Goal: Task Accomplishment & Management: Manage account settings

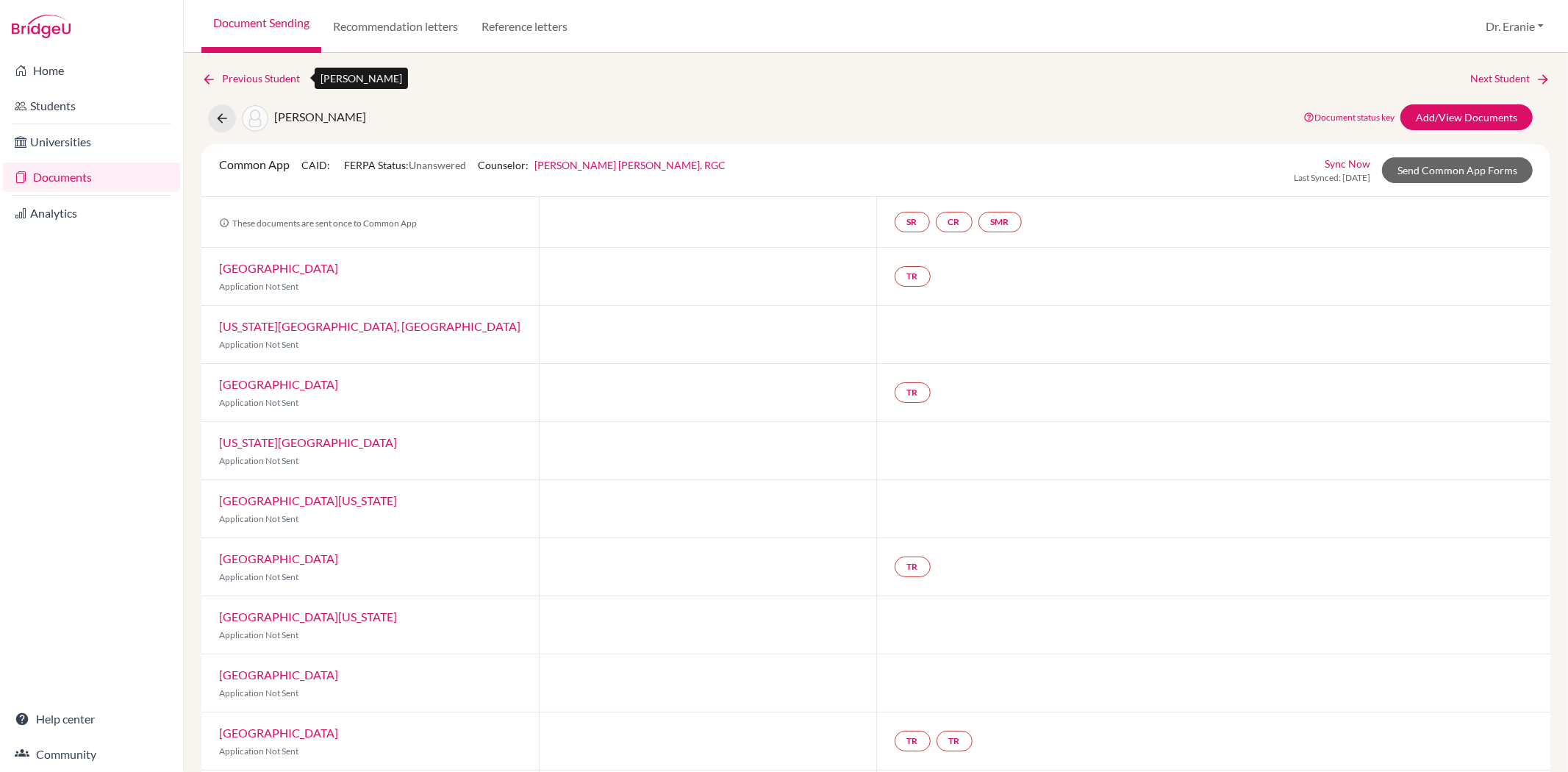
click at [261, 84] on link "Previous Student" at bounding box center [256, 79] width 110 height 16
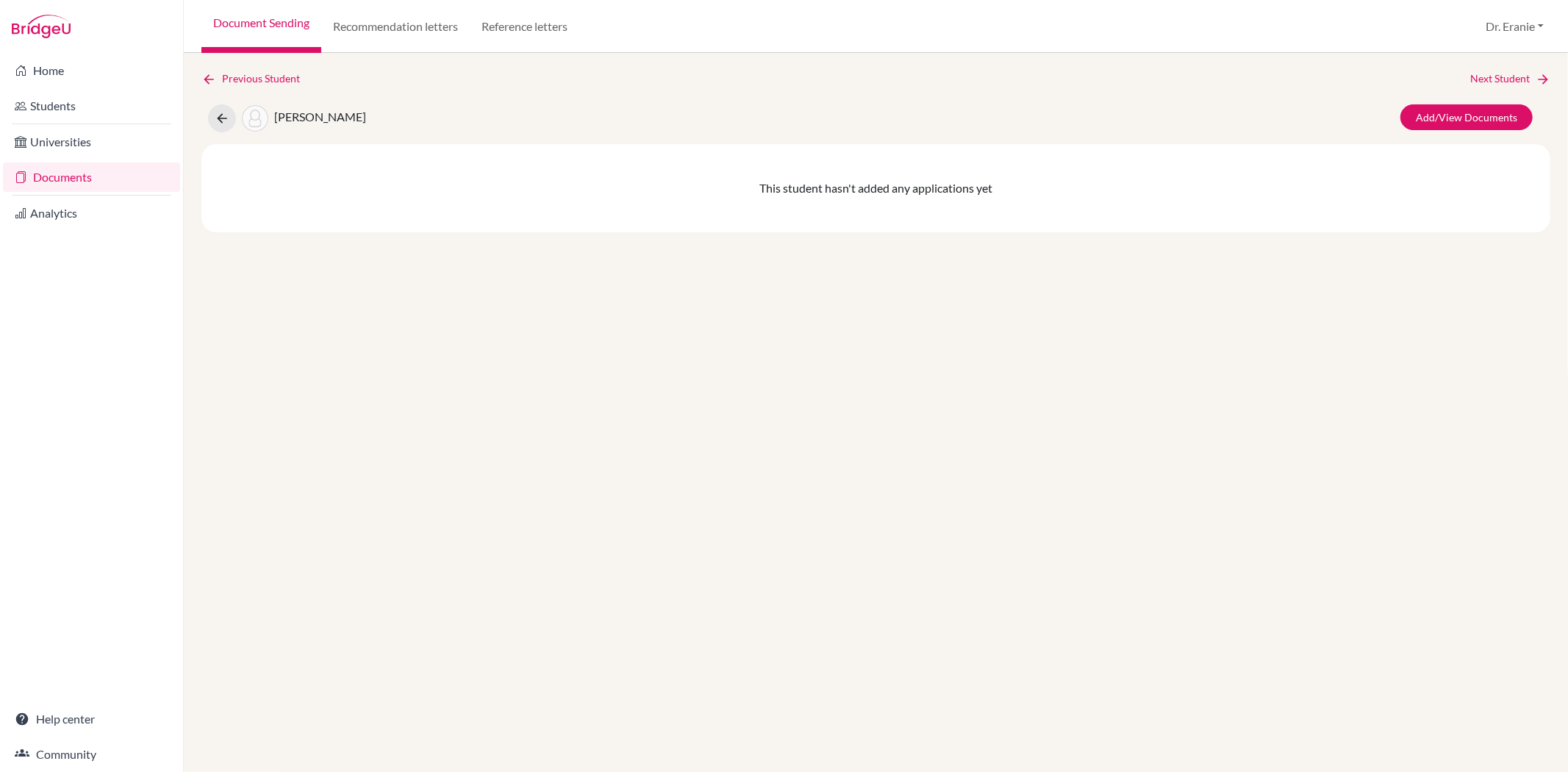
click at [63, 182] on link "Documents" at bounding box center [91, 177] width 177 height 29
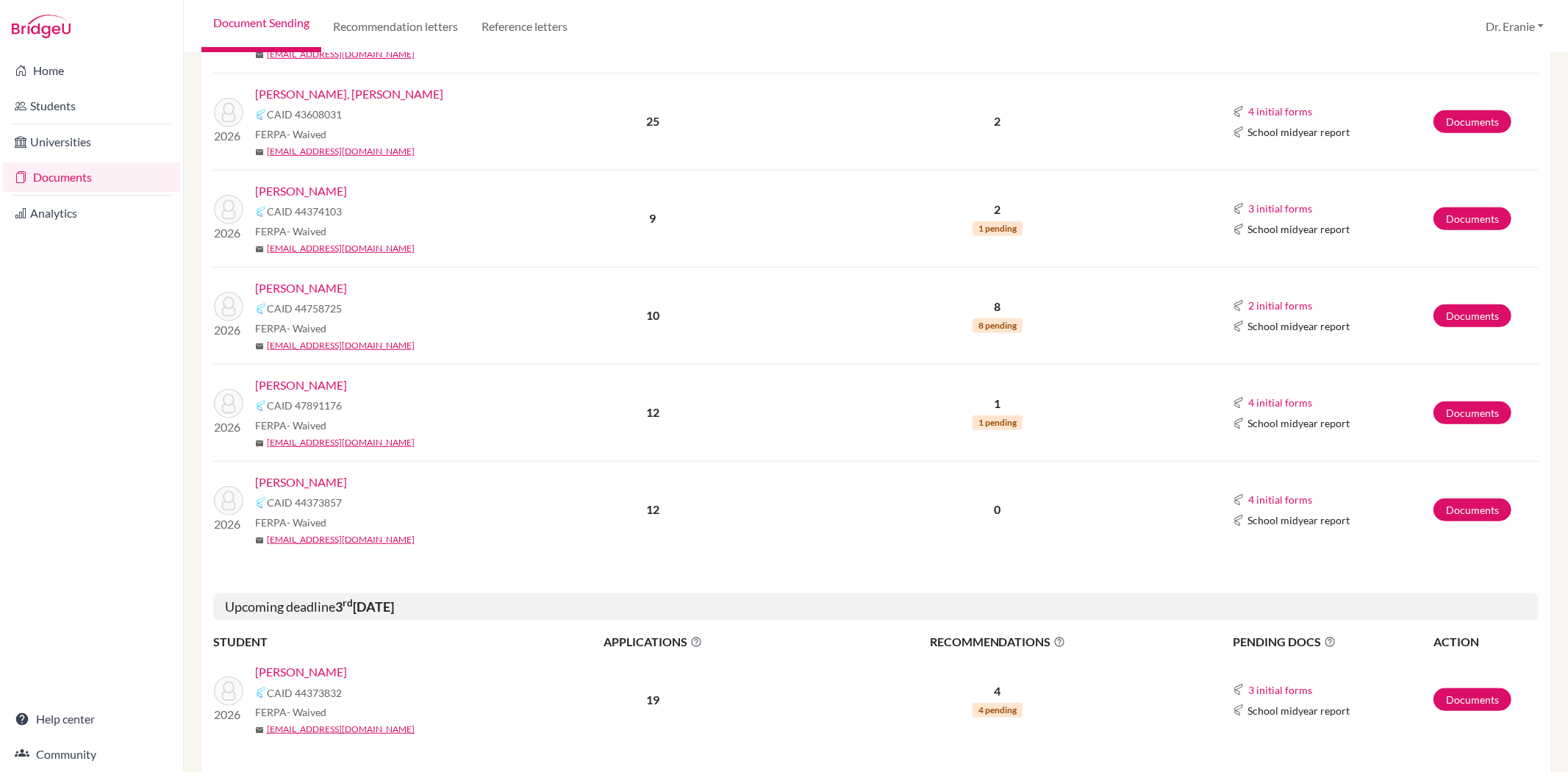
scroll to position [899, 0]
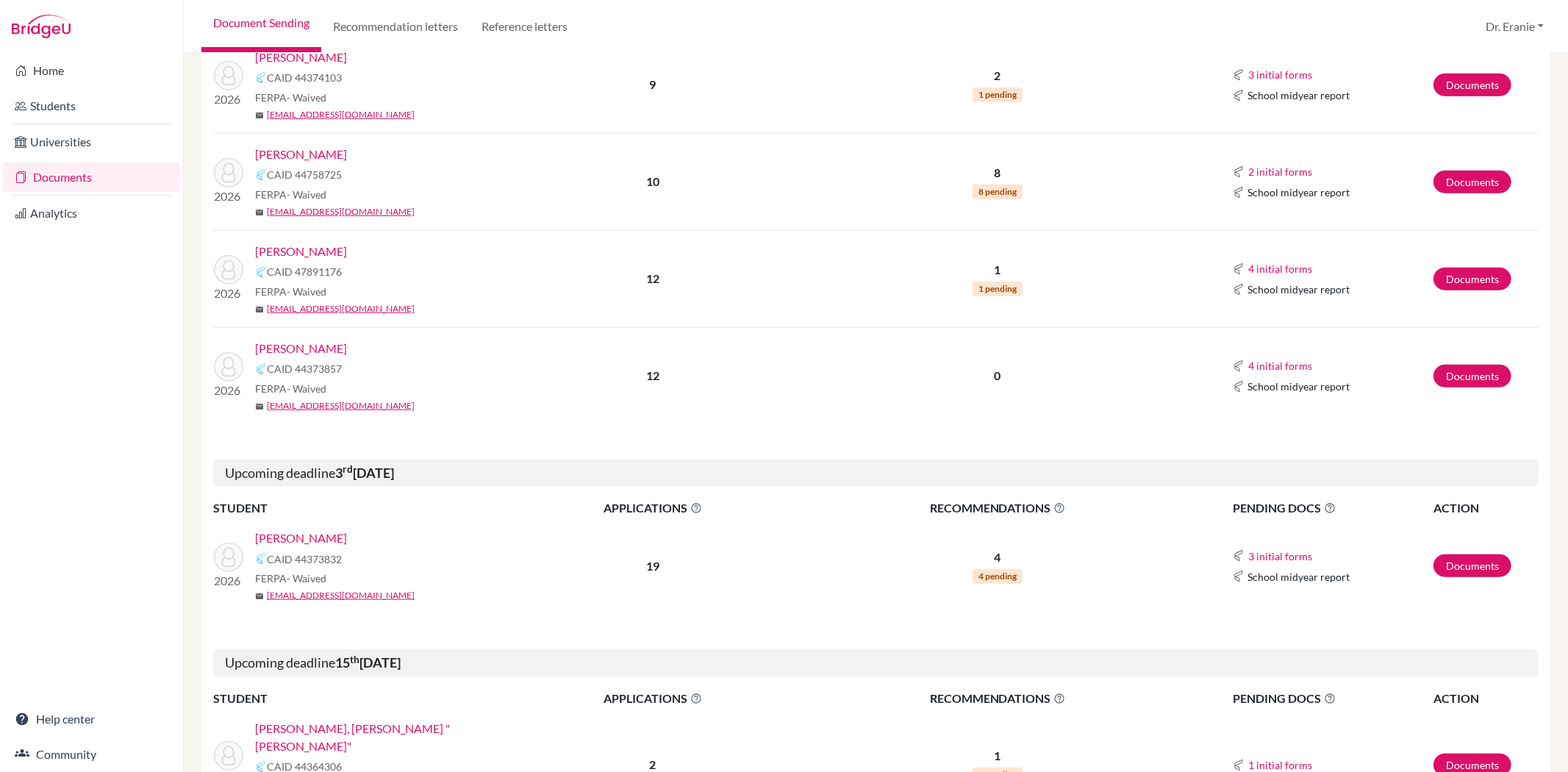
click at [292, 541] on link "Wang, Allyn" at bounding box center [301, 538] width 92 height 18
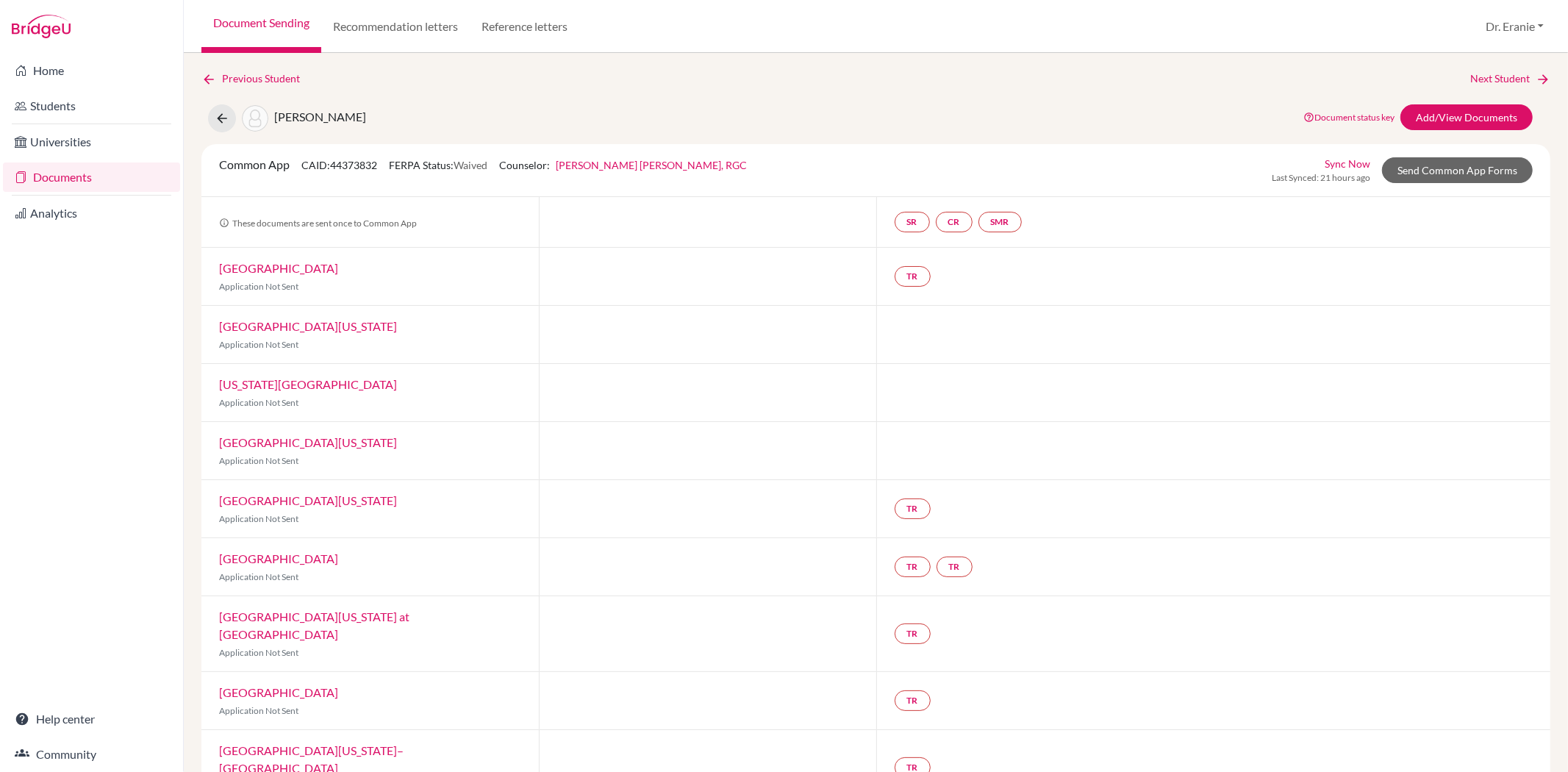
click at [1338, 160] on link "Sync Now" at bounding box center [1347, 163] width 46 height 16
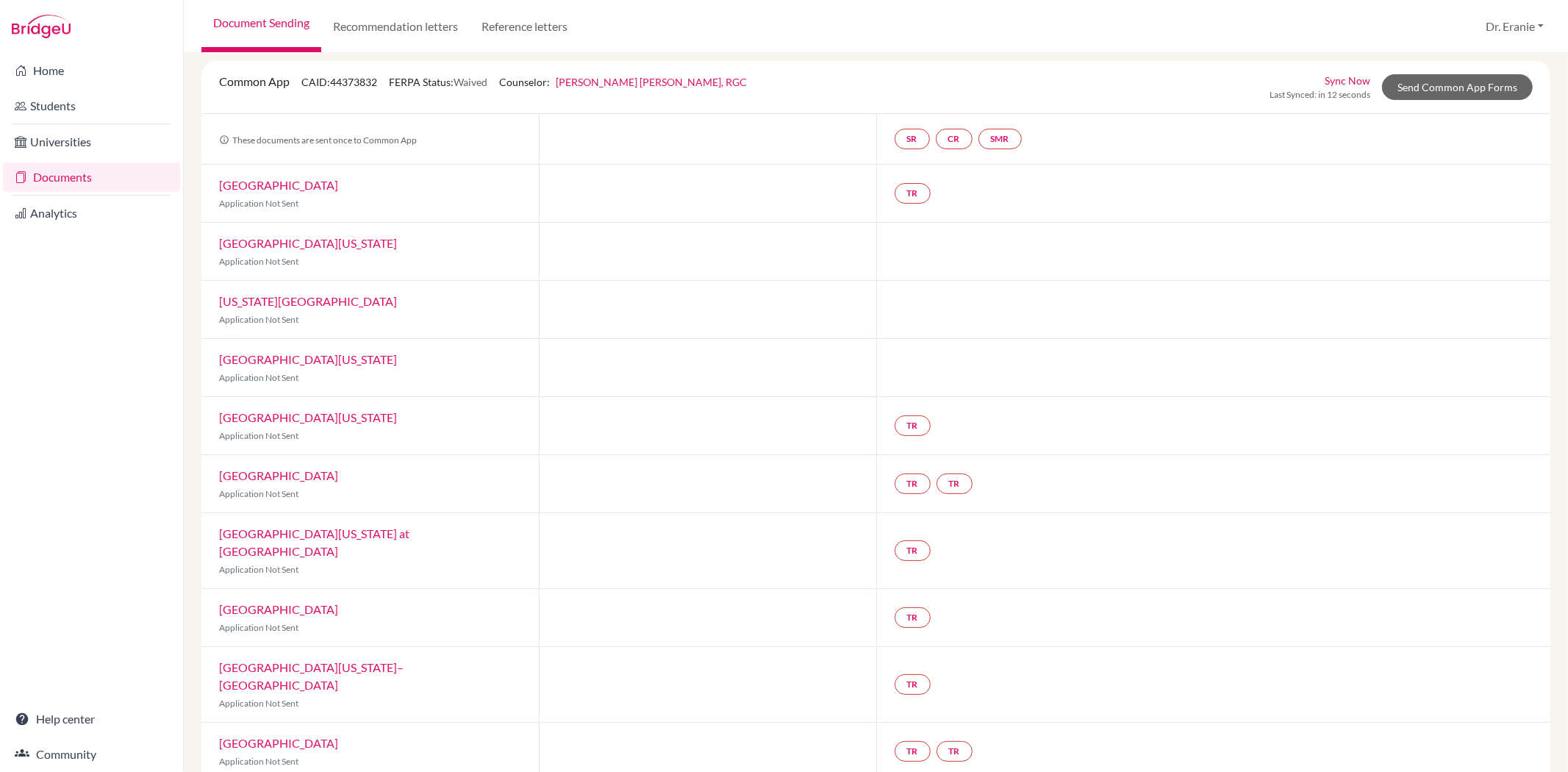
scroll to position [163, 0]
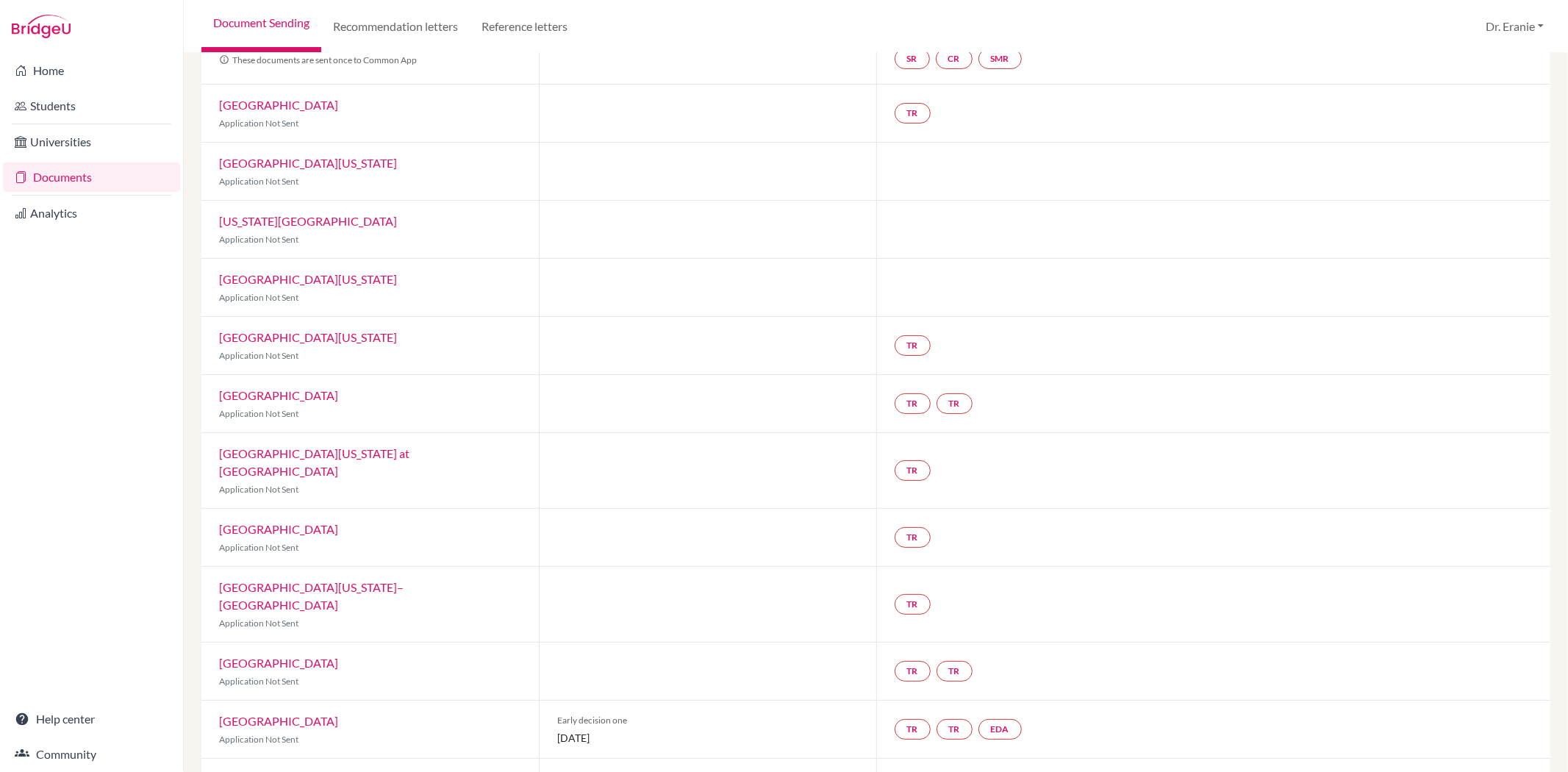
click at [608, 450] on div at bounding box center [708, 470] width 338 height 75
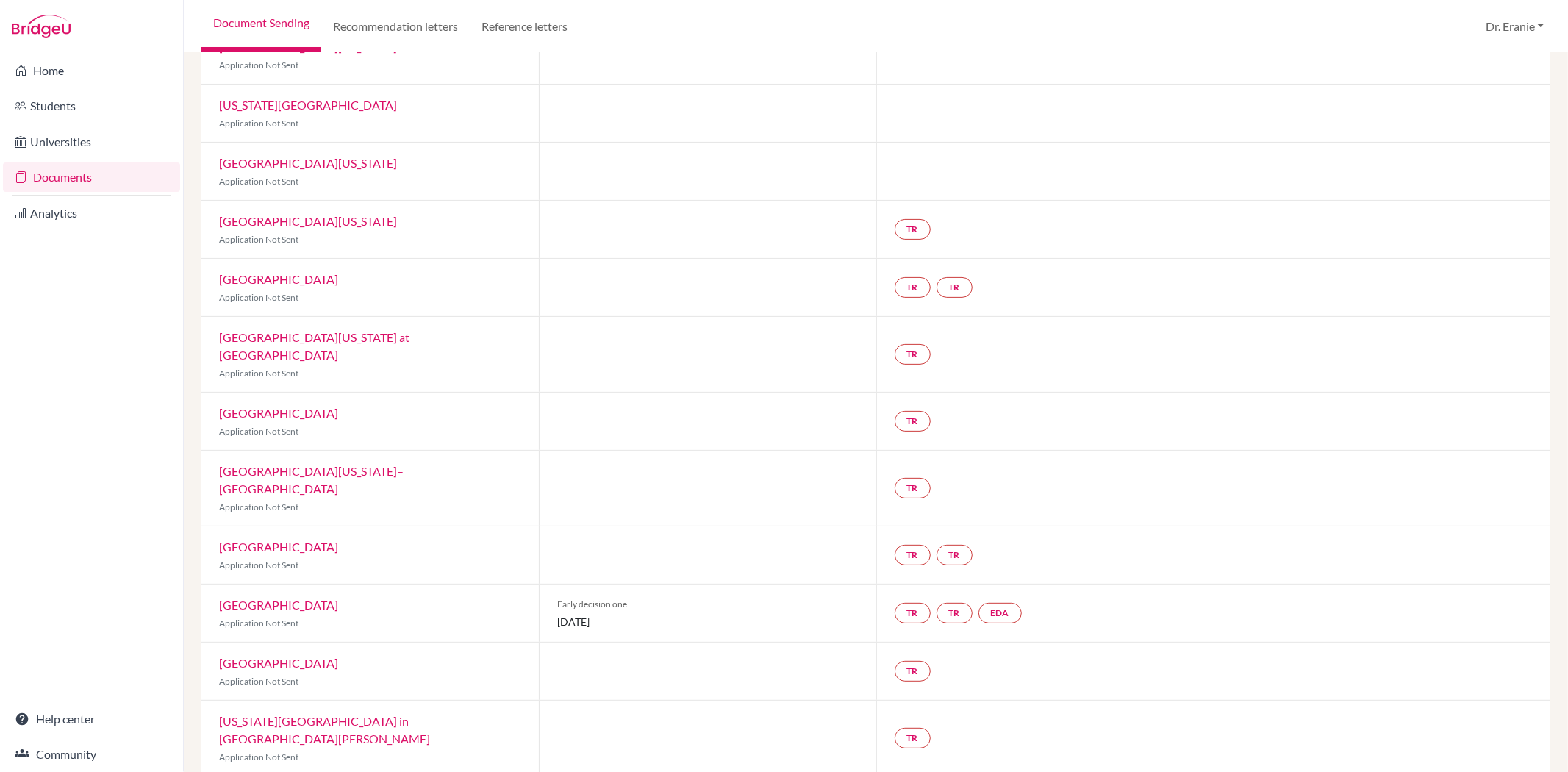
scroll to position [270, 0]
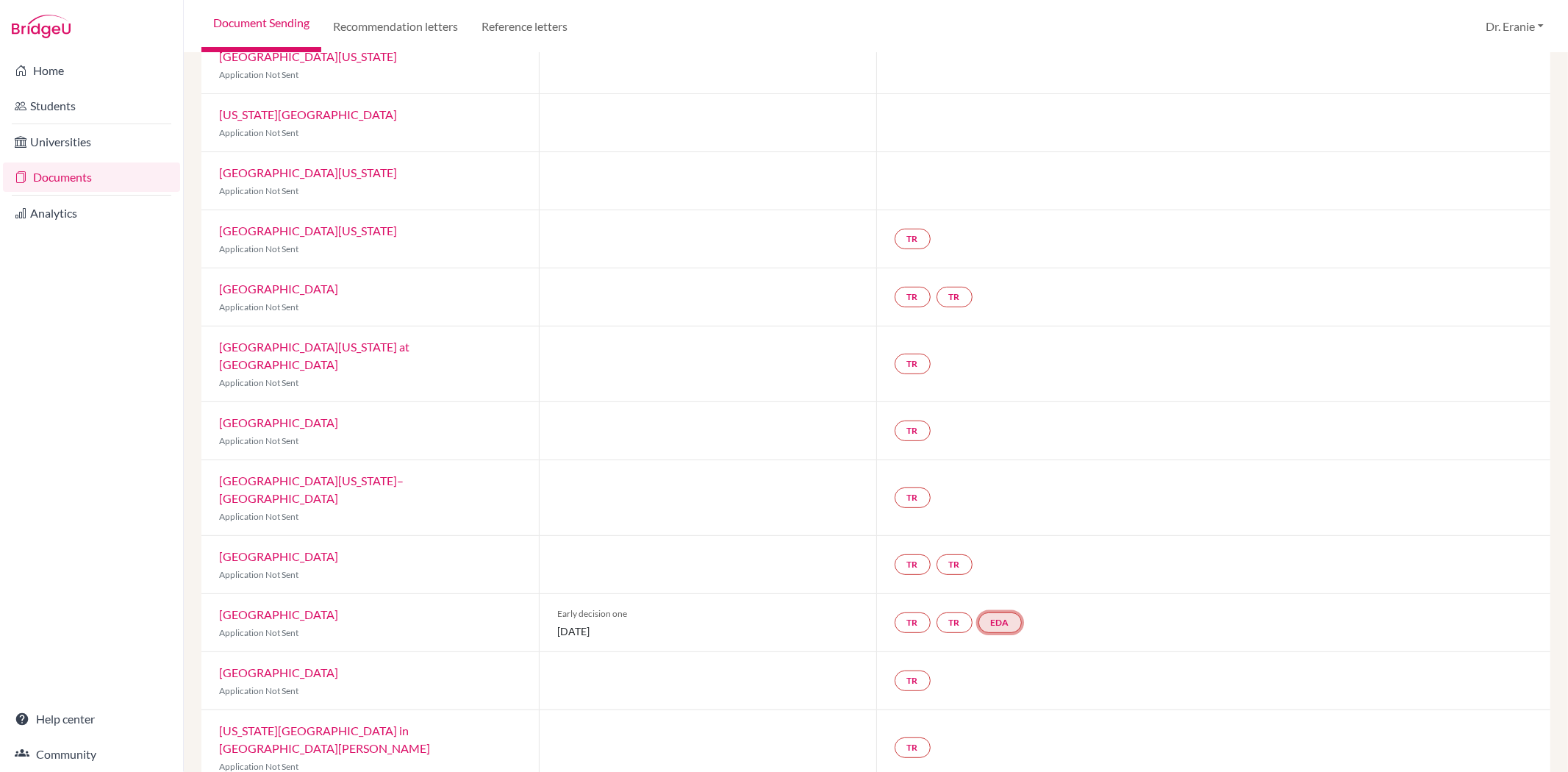
click at [996, 613] on link "EDA" at bounding box center [1000, 622] width 43 height 20
click at [1002, 572] on link "Early decision agreement" at bounding box center [1003, 578] width 115 height 13
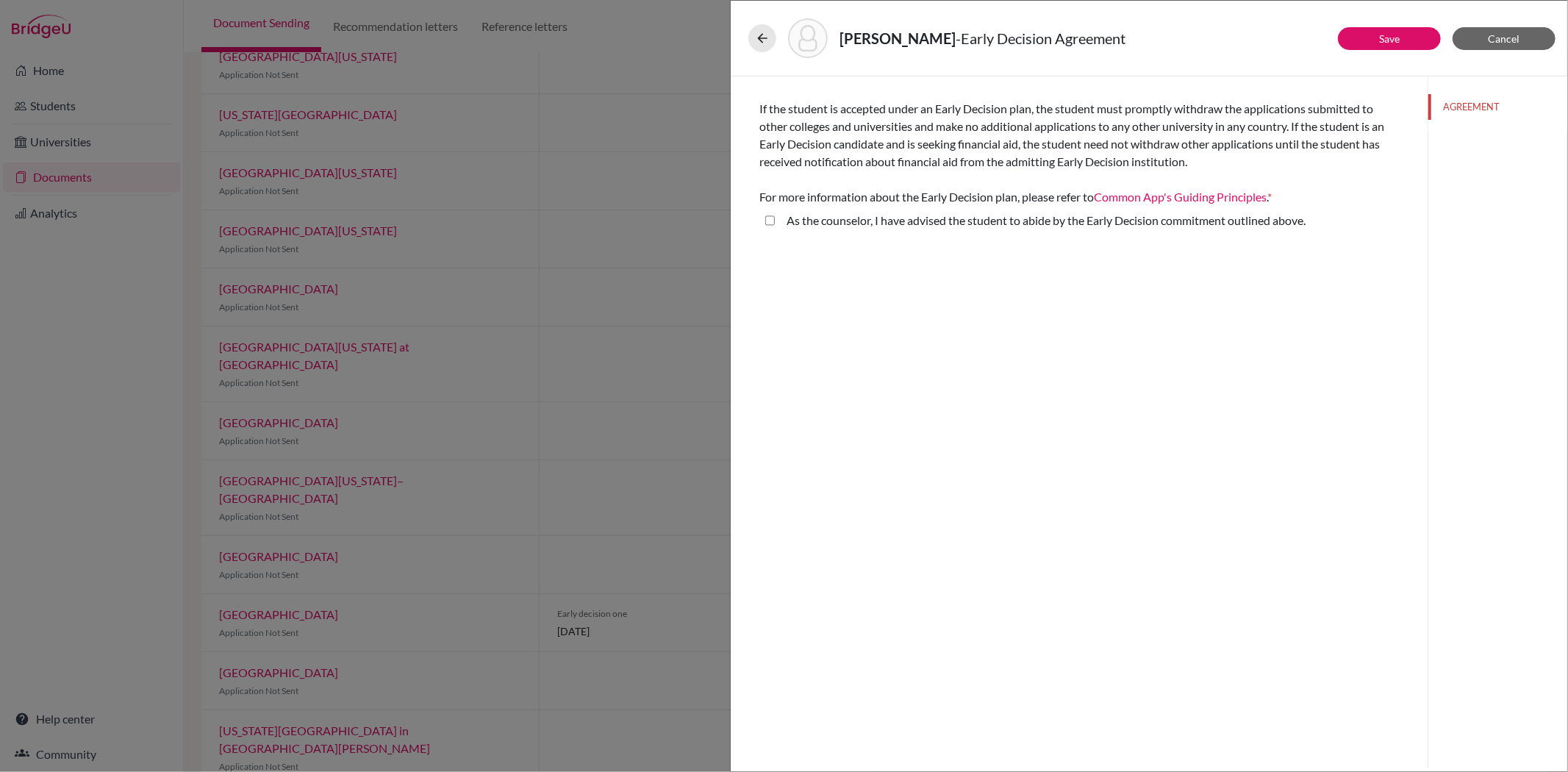
click at [762, 219] on div "As the counselor, I have advised the student to abide by the Early Decision com…" at bounding box center [1079, 223] width 639 height 23
click at [772, 222] on above\ "As the counselor, I have advised the student to abide by the Early Decision com…" at bounding box center [770, 221] width 10 height 18
click at [773, 222] on above\ "As the counselor, I have advised the student to abide by the Early Decision com…" at bounding box center [770, 221] width 10 height 18
click at [768, 219] on above\ "As the counselor, I have advised the student to abide by the Early Decision com…" at bounding box center [770, 221] width 10 height 18
checkbox above\ "true"
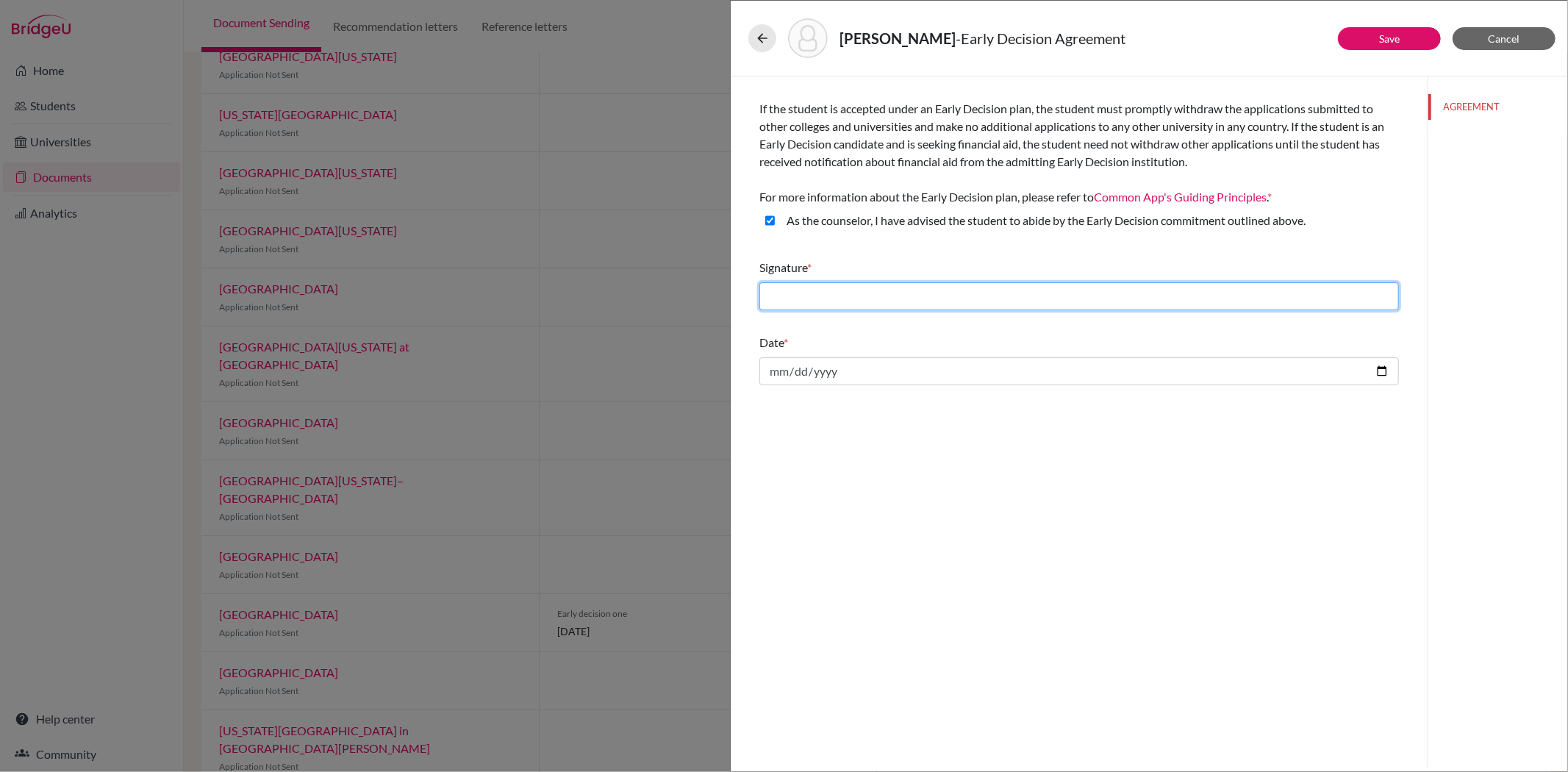
click at [824, 302] on input "text" at bounding box center [1079, 296] width 639 height 28
type input "Dr. Eranie V. Portillo, RGC"
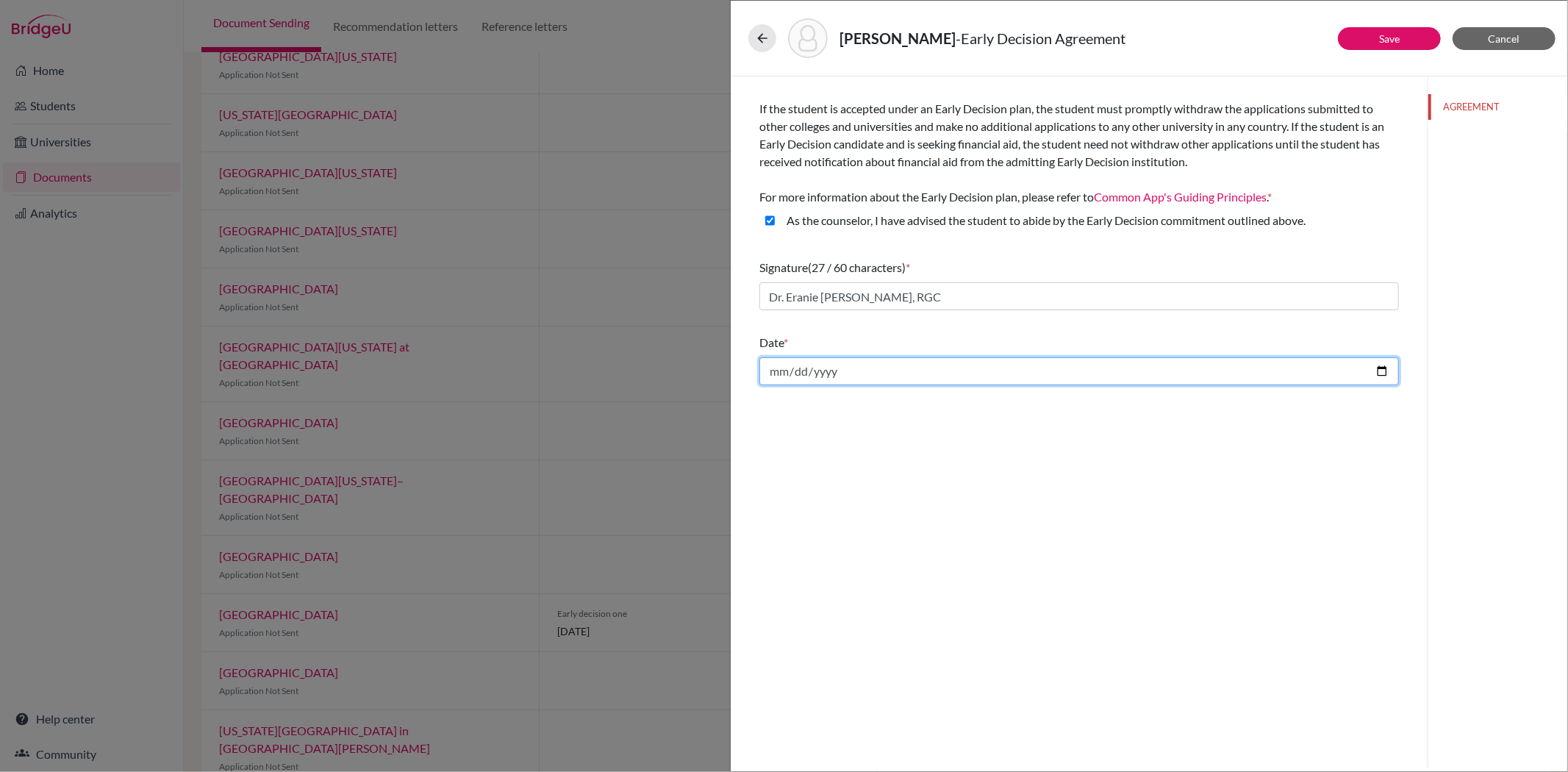
click at [1388, 371] on input "date" at bounding box center [1079, 371] width 639 height 28
type input "2025-09-26"
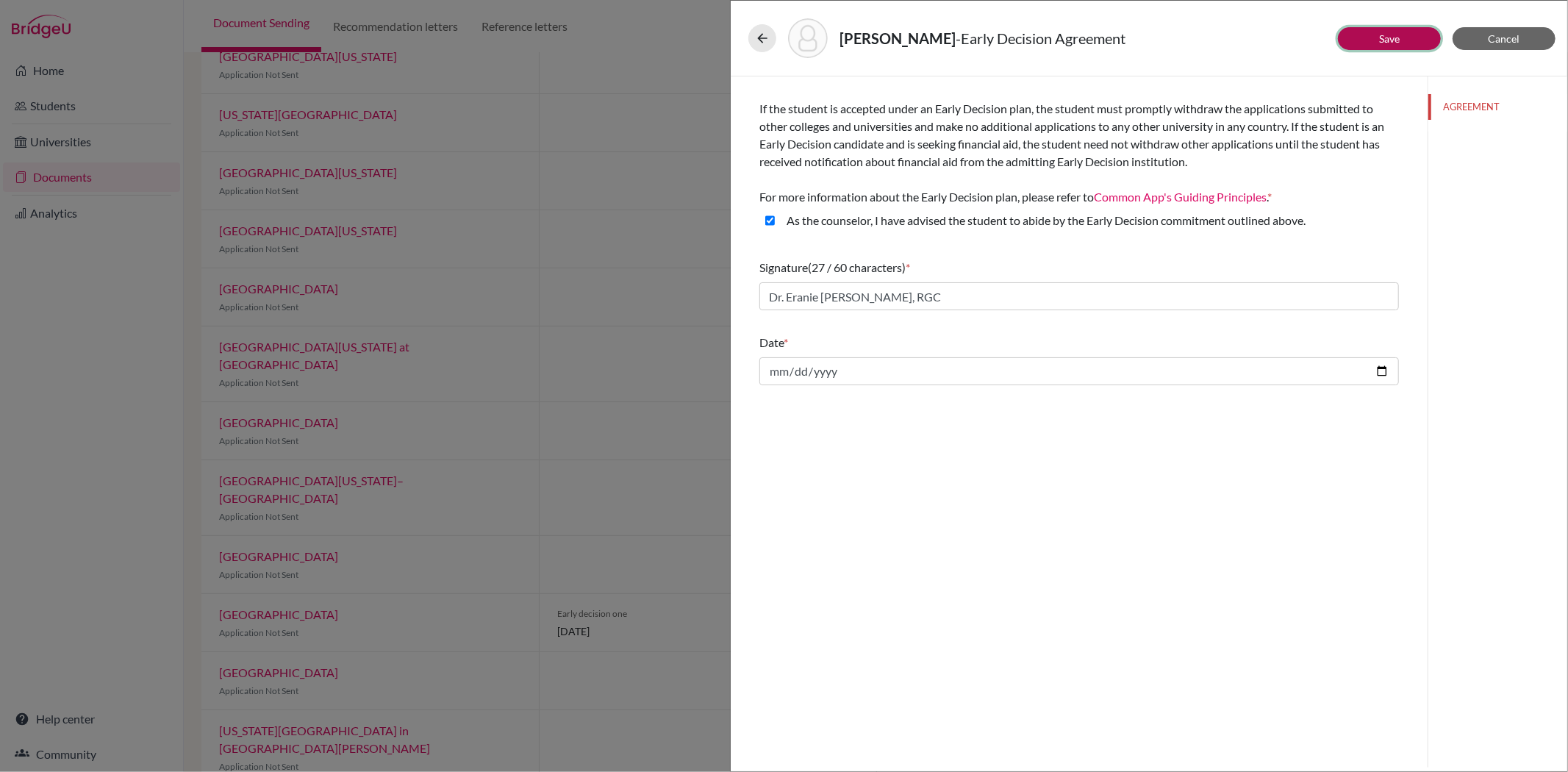
click at [1365, 34] on button "Save" at bounding box center [1389, 38] width 103 height 22
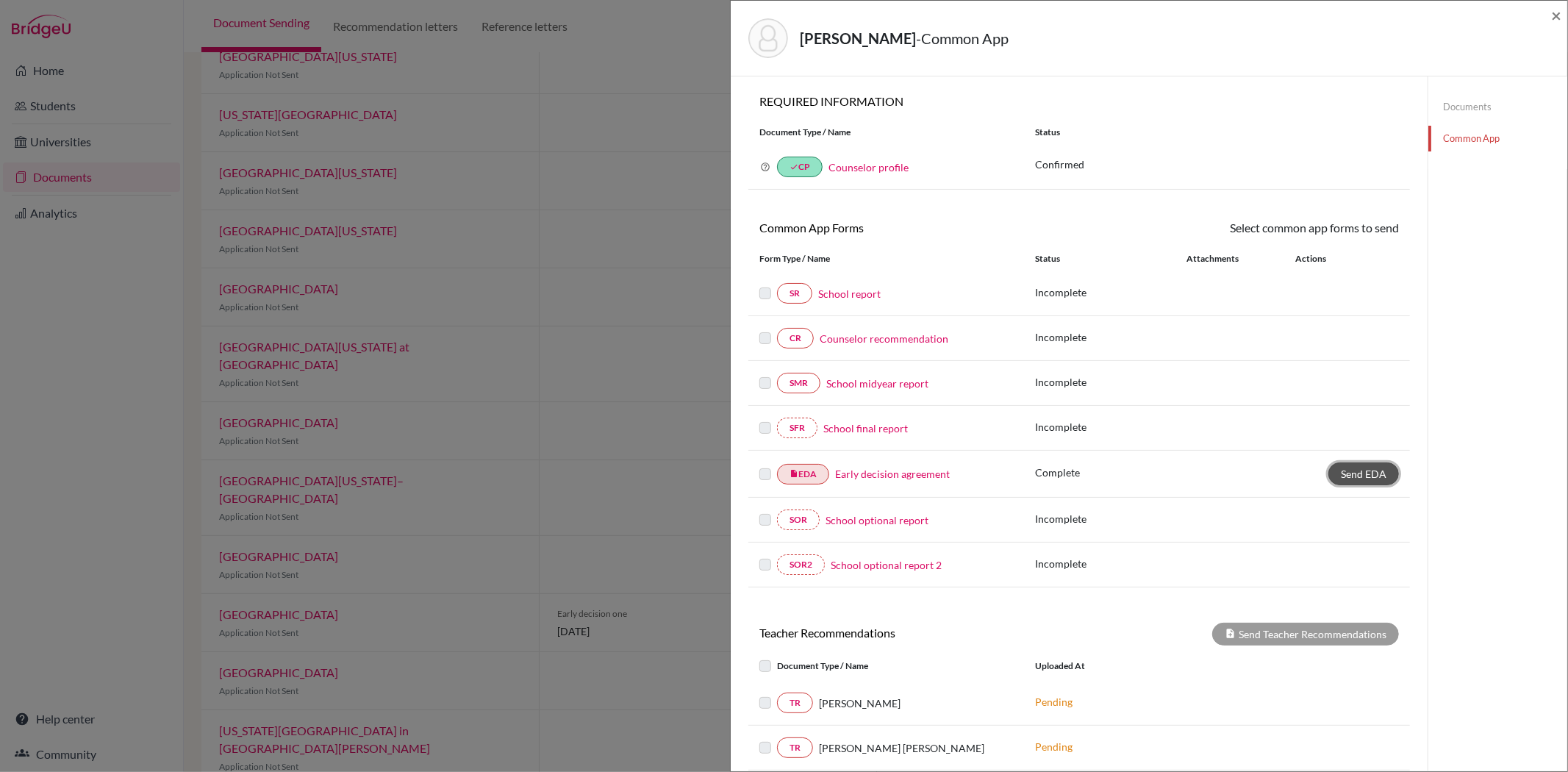
click at [1341, 478] on span "Send EDA" at bounding box center [1364, 473] width 46 height 13
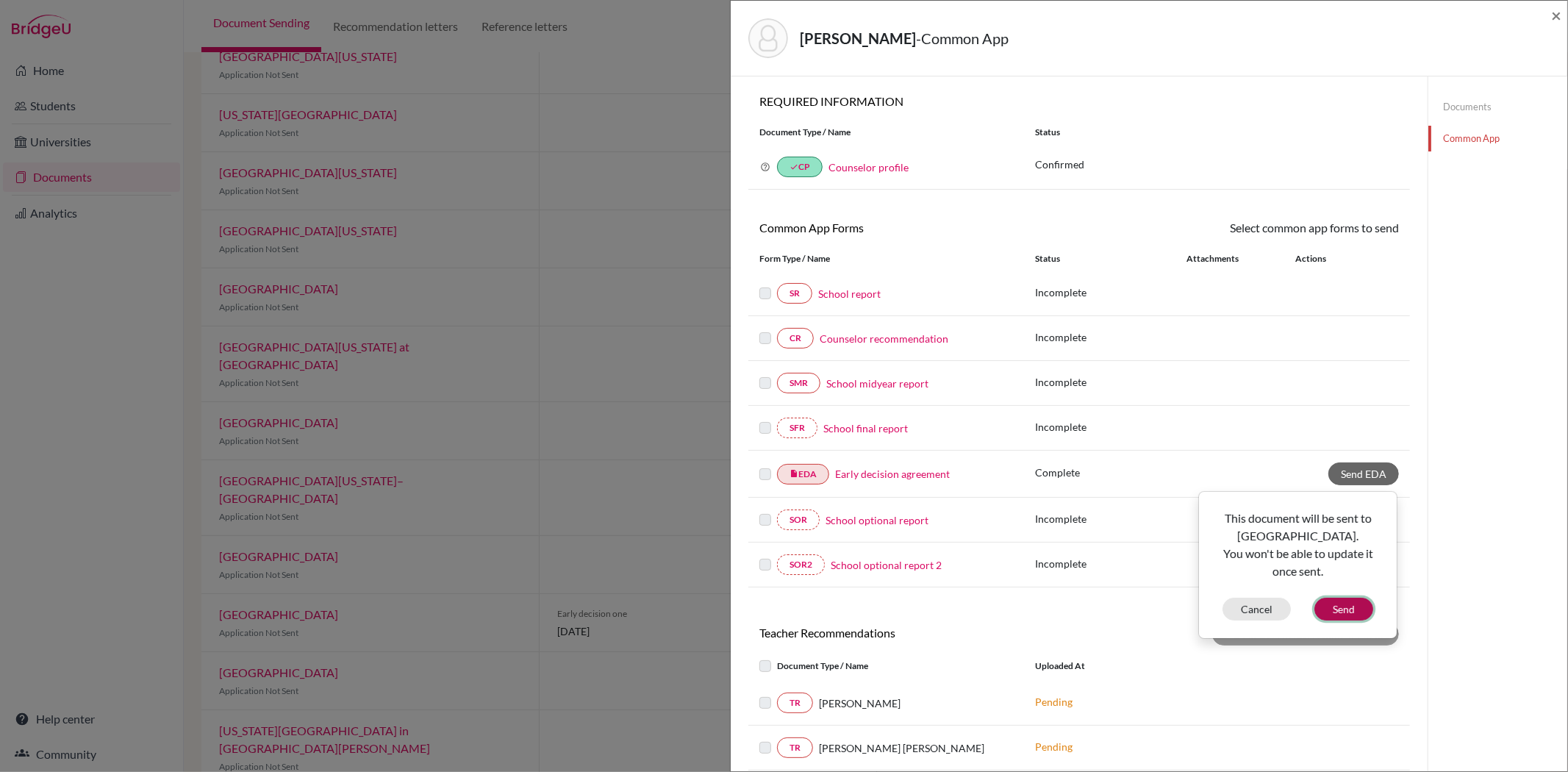
click at [1321, 611] on button "Send" at bounding box center [1343, 609] width 59 height 22
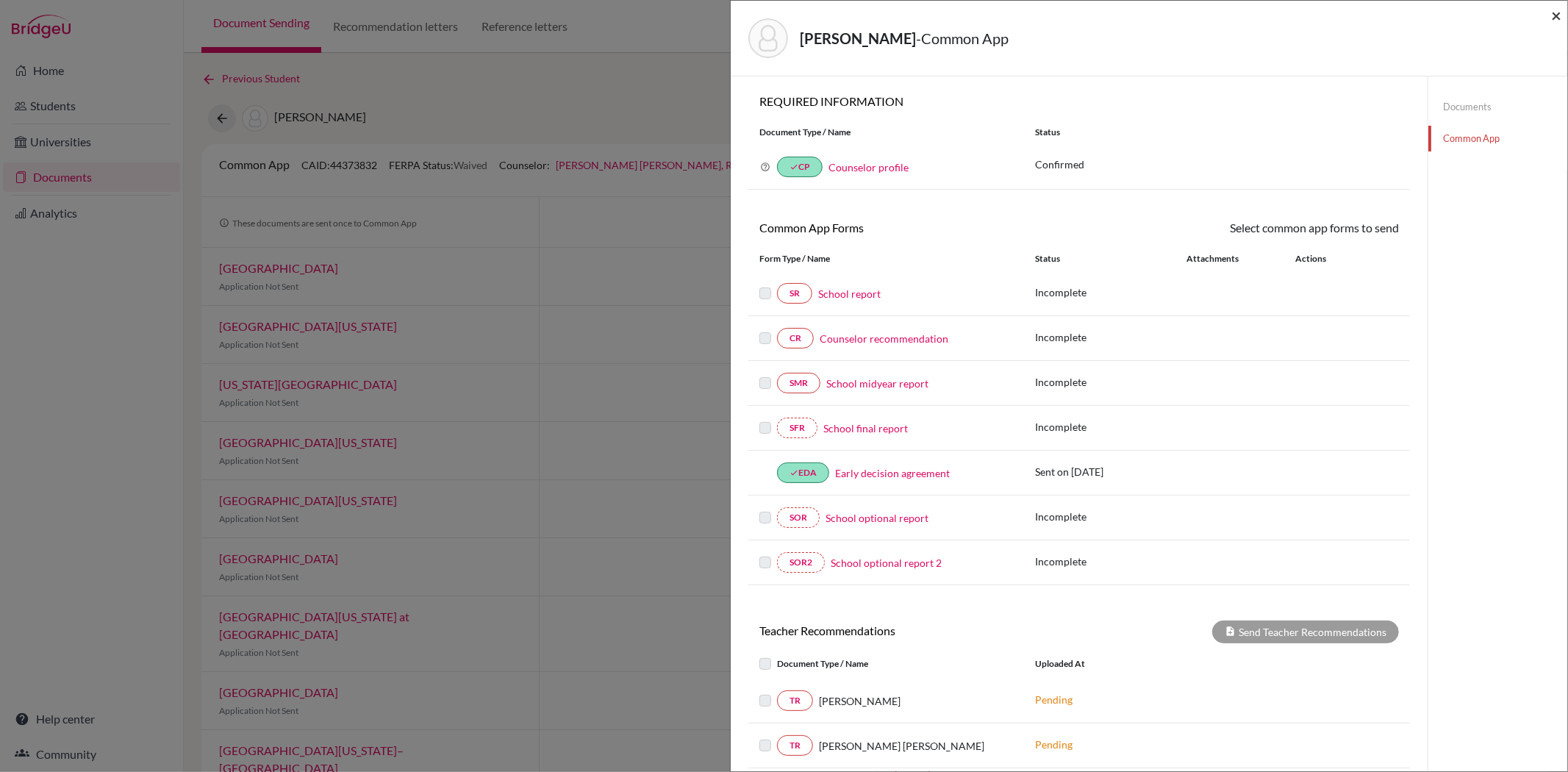
click at [1555, 17] on span "×" at bounding box center [1557, 15] width 10 height 21
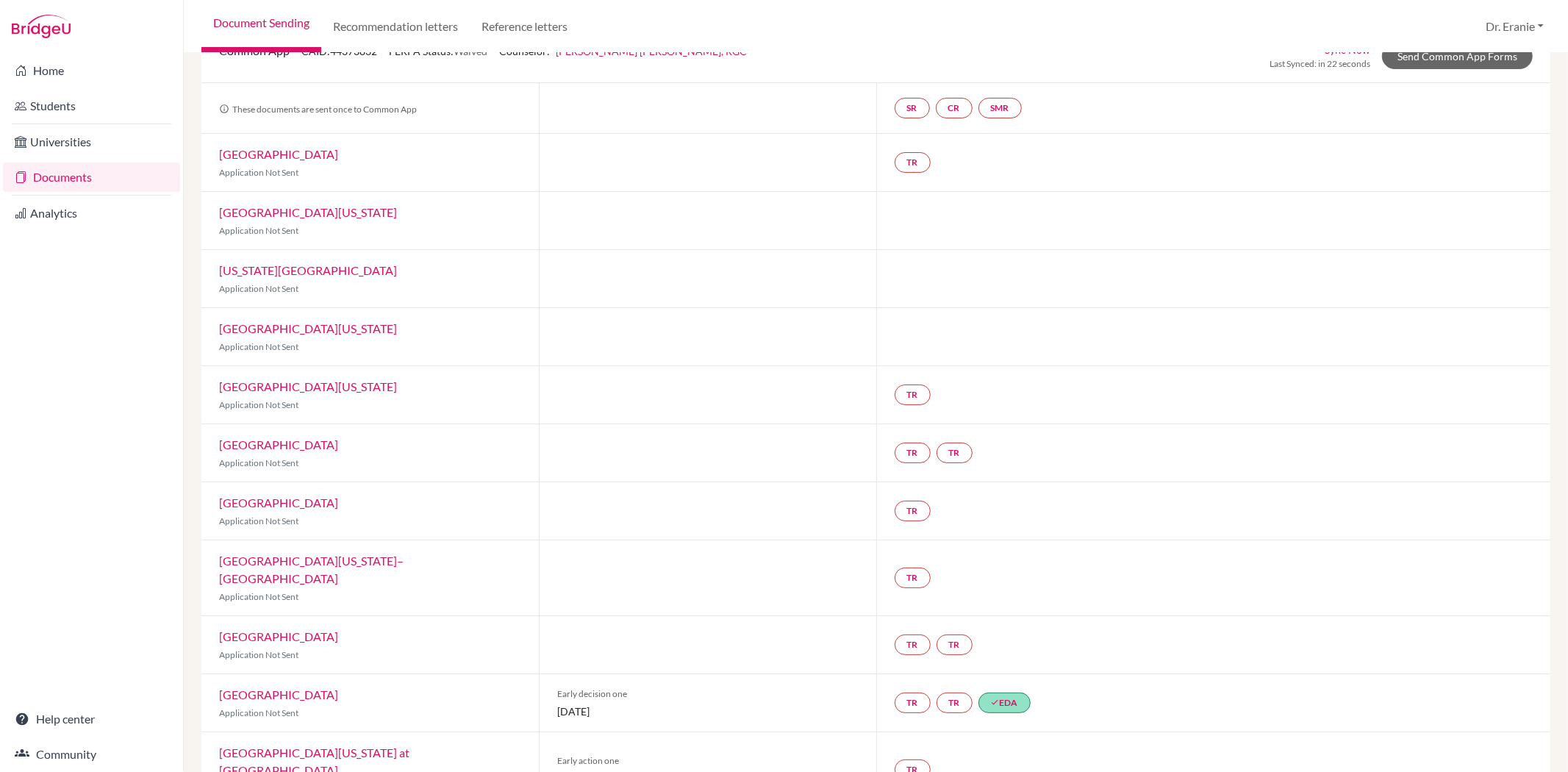
scroll to position [106, 0]
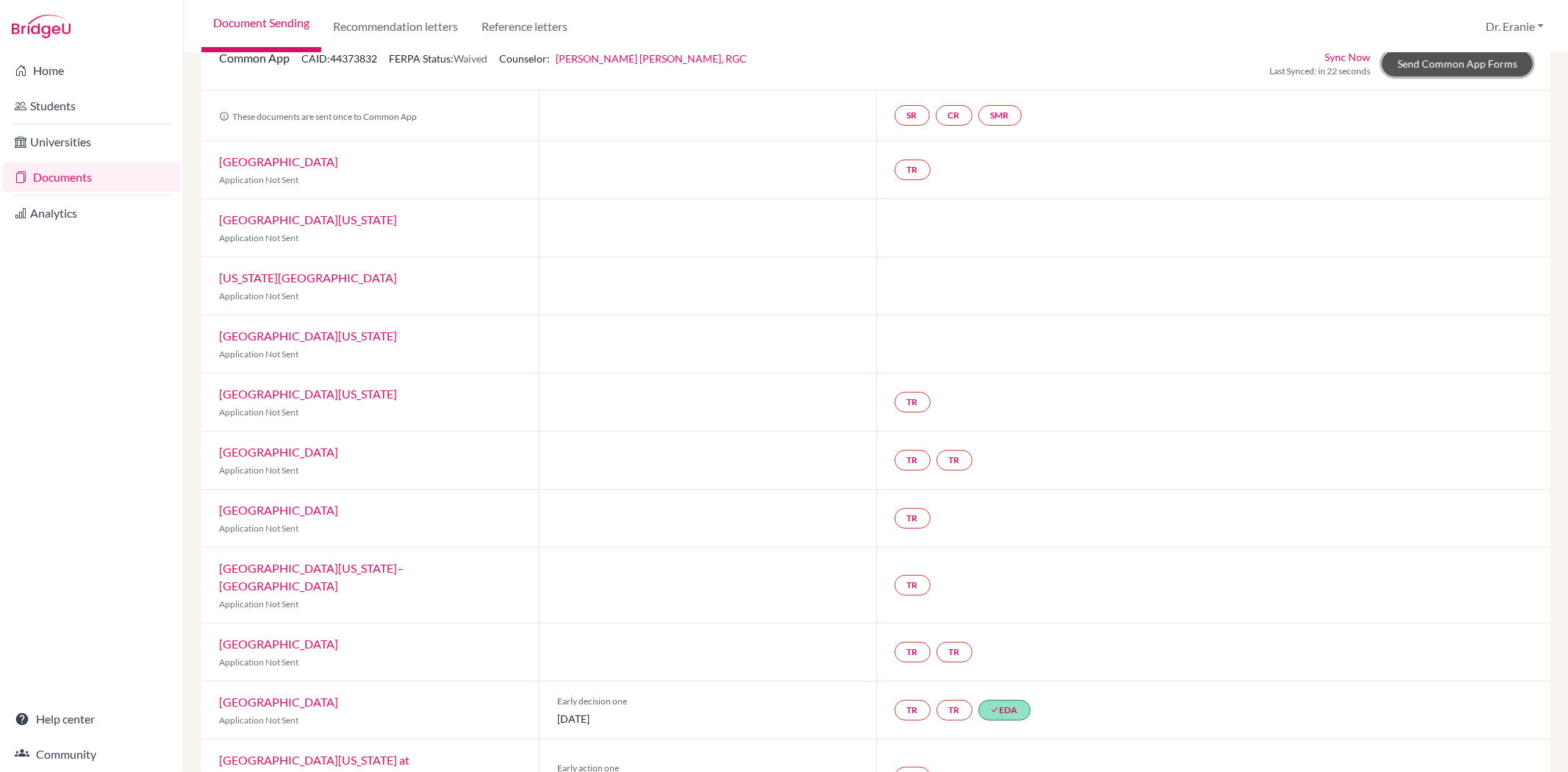
click at [1432, 58] on link "Send Common App Forms" at bounding box center [1457, 64] width 151 height 25
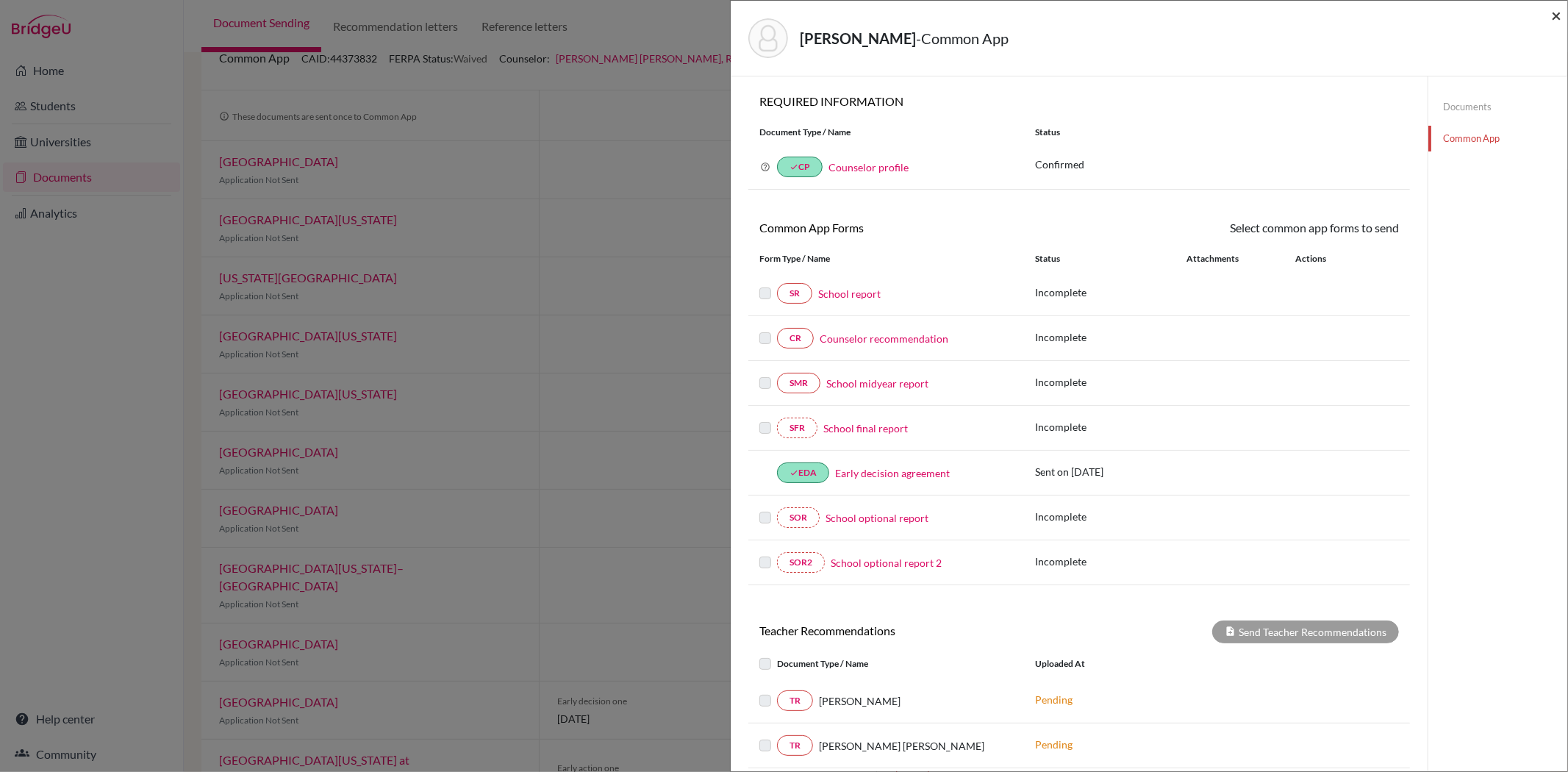
click at [1553, 16] on span "×" at bounding box center [1557, 15] width 10 height 21
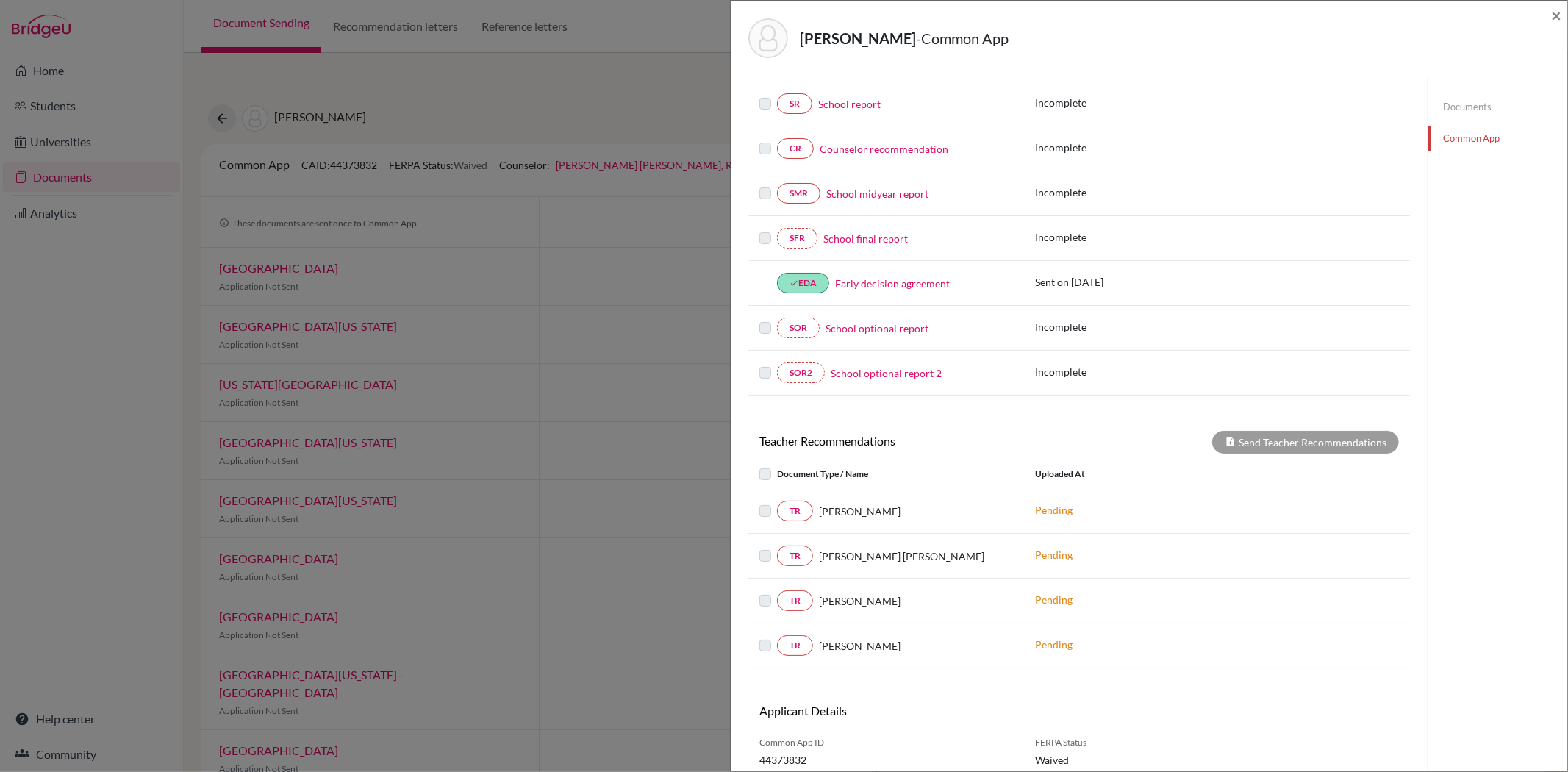
scroll to position [82, 0]
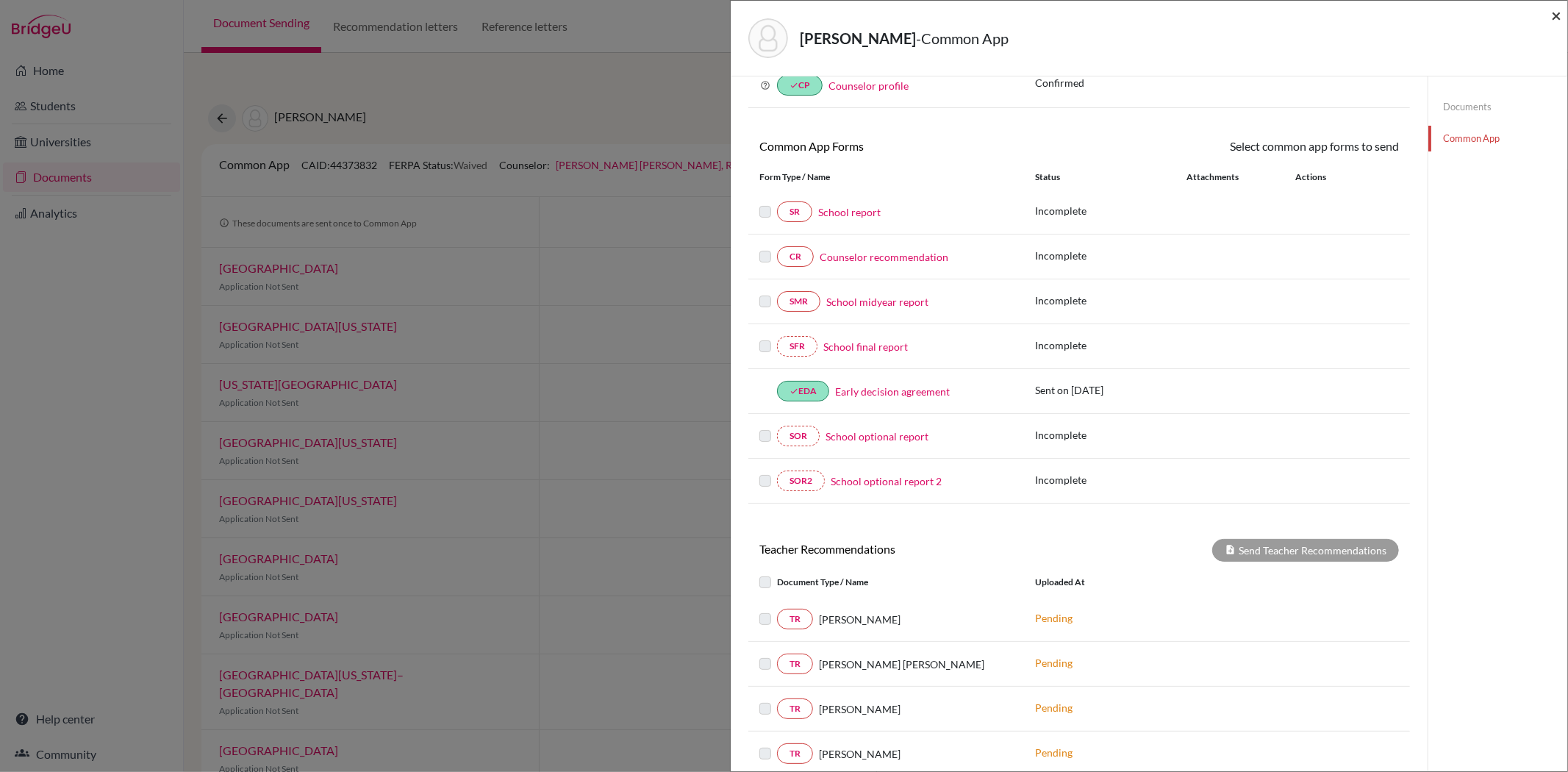
click at [1552, 19] on span "×" at bounding box center [1557, 15] width 10 height 21
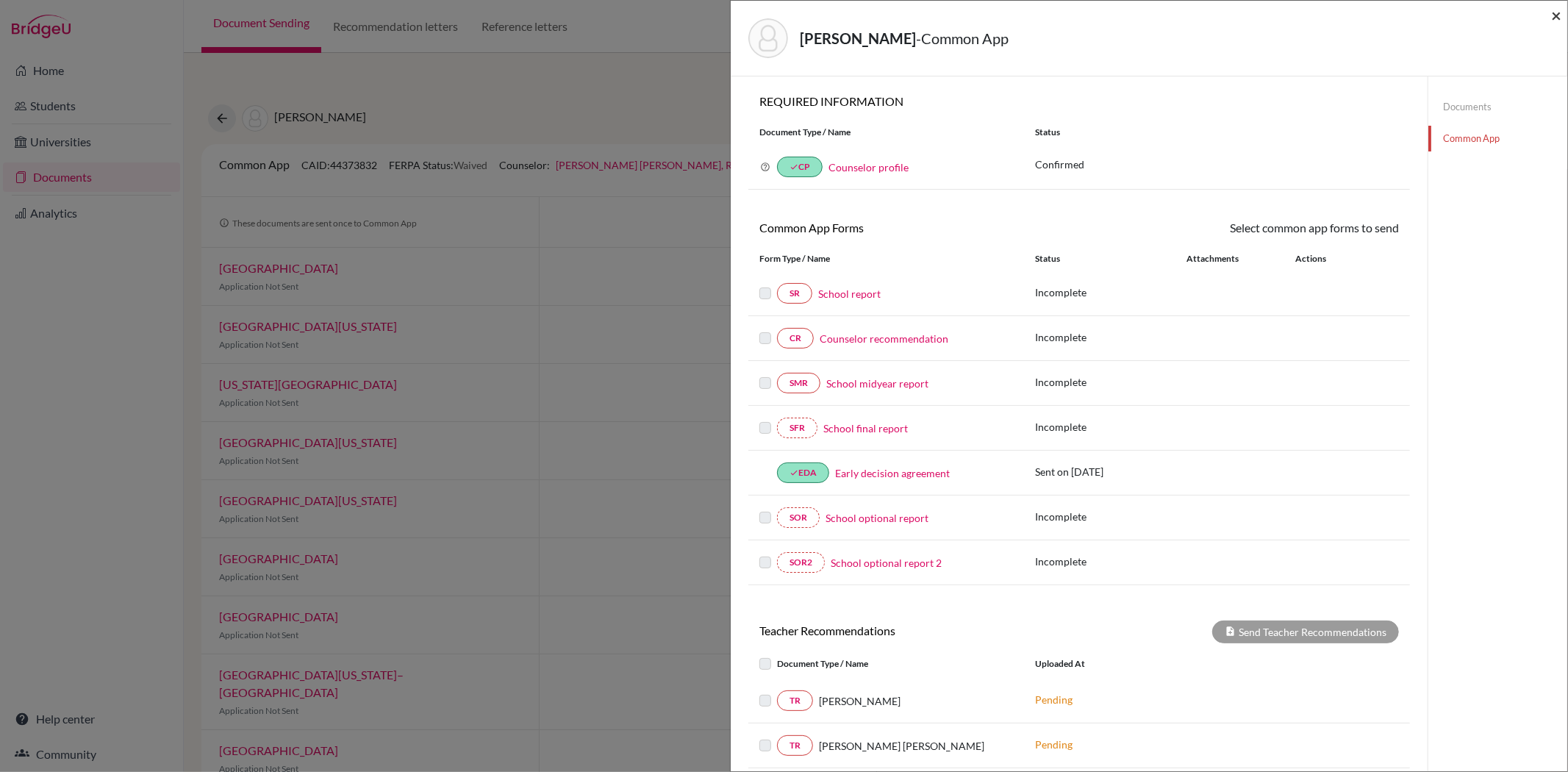
click at [1555, 16] on span "×" at bounding box center [1557, 15] width 10 height 21
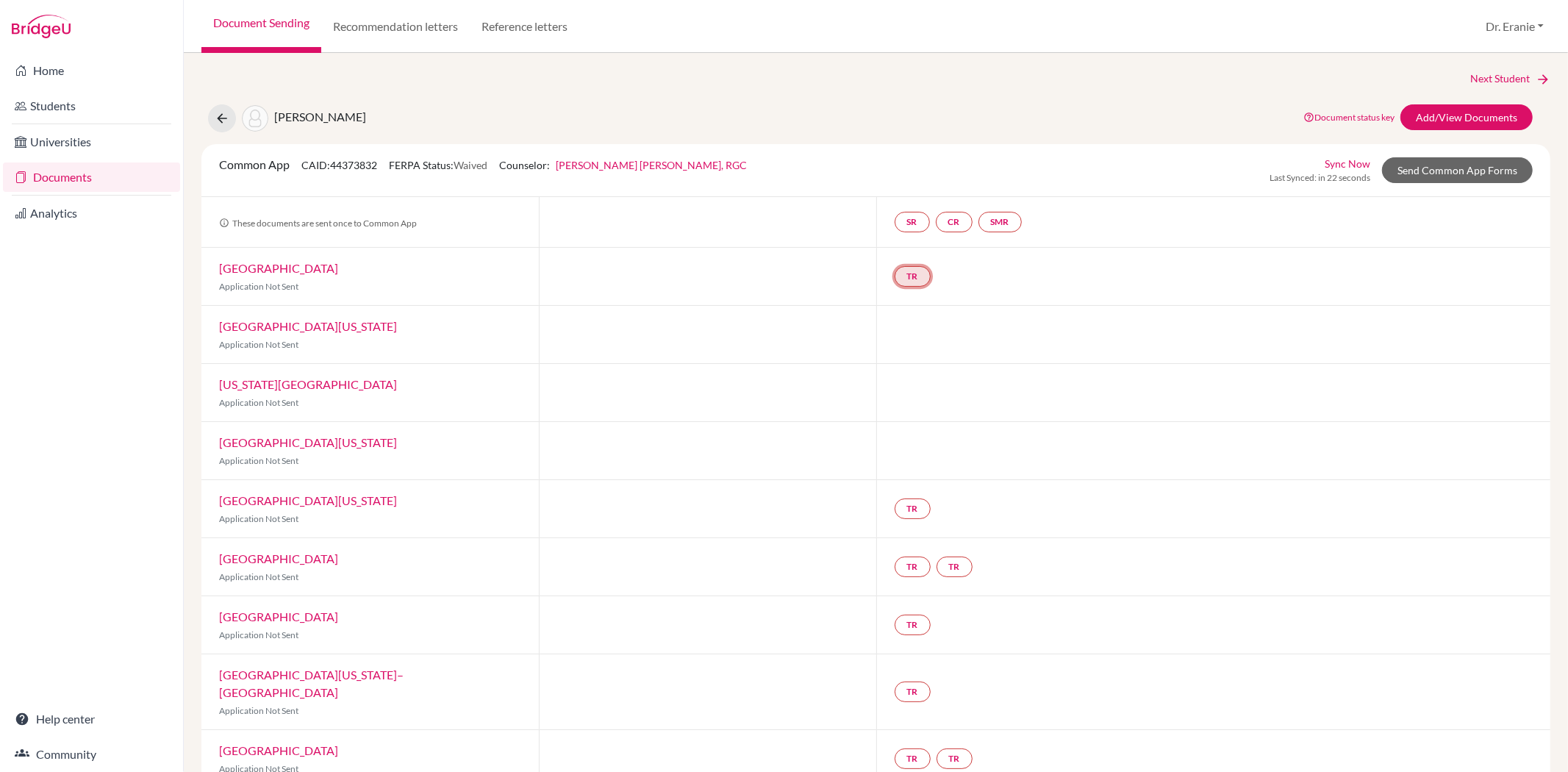
click at [908, 276] on link "TR" at bounding box center [913, 276] width 36 height 20
click at [910, 215] on h3 "Teacher recommendation" at bounding box center [911, 220] width 145 height 26
click at [908, 222] on h3 "Teacher recommendation" at bounding box center [911, 220] width 145 height 26
click at [908, 222] on link "SR" at bounding box center [912, 222] width 35 height 20
click at [902, 270] on link "TR" at bounding box center [913, 276] width 36 height 20
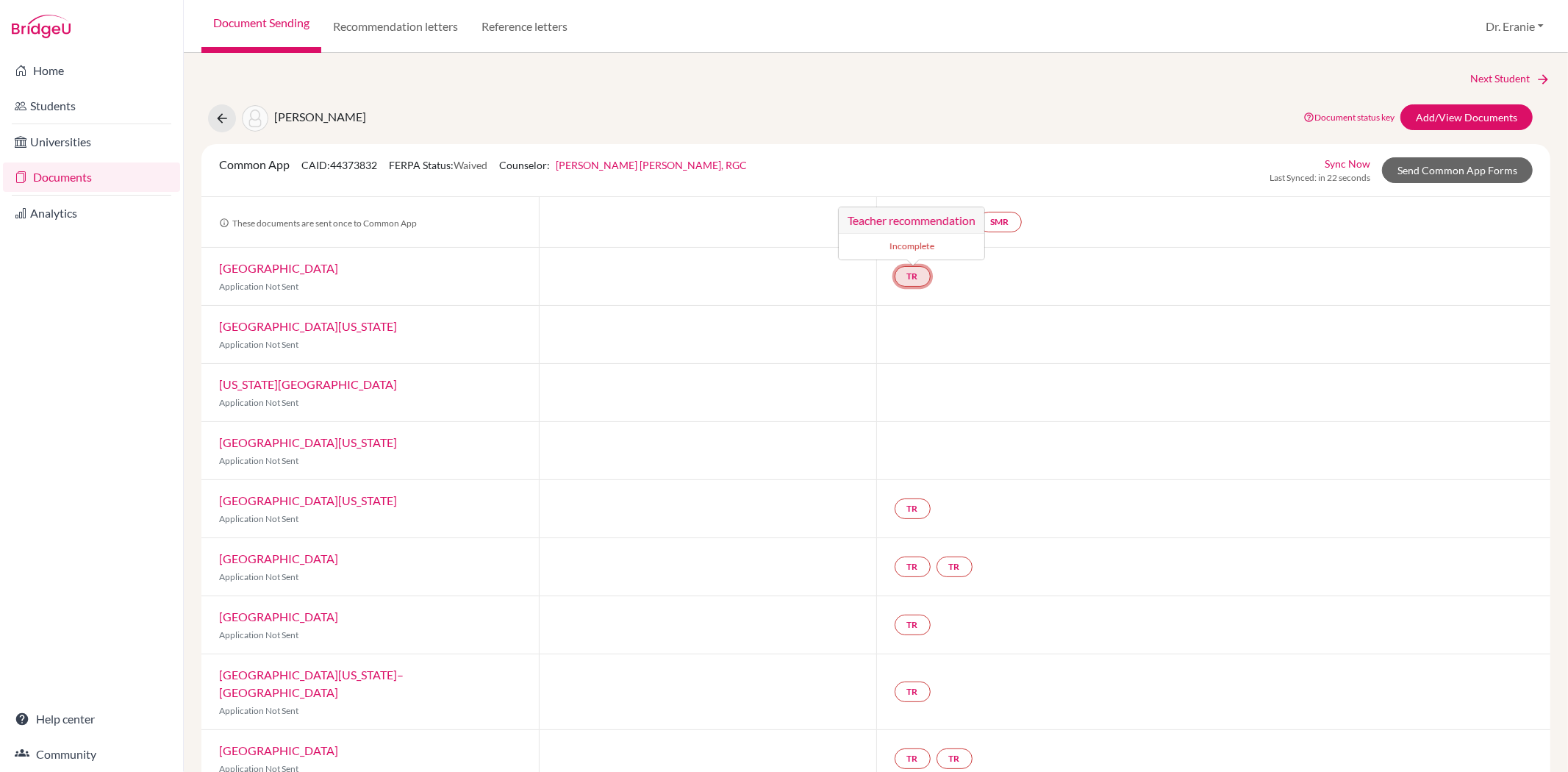
click at [902, 217] on h3 "Teacher recommendation" at bounding box center [911, 220] width 145 height 26
click at [901, 273] on link "TR" at bounding box center [913, 276] width 36 height 20
click at [897, 279] on link "TR Teacher recommendation Incomplete" at bounding box center [913, 276] width 36 height 20
click at [897, 279] on link "TR" at bounding box center [913, 276] width 36 height 20
click at [303, 327] on link "University of Southern California" at bounding box center [309, 326] width 178 height 14
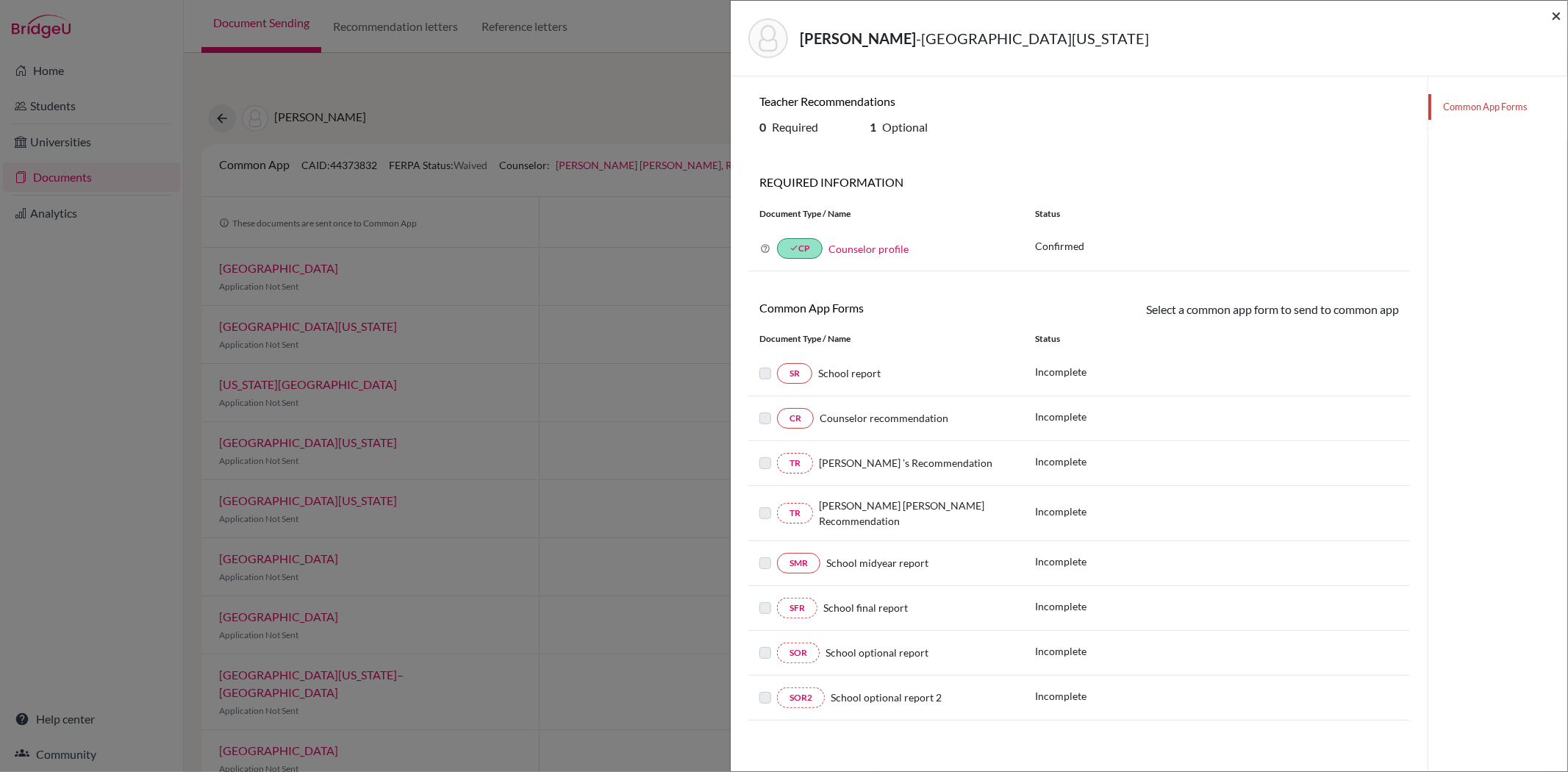
click at [1556, 18] on span "×" at bounding box center [1557, 15] width 10 height 21
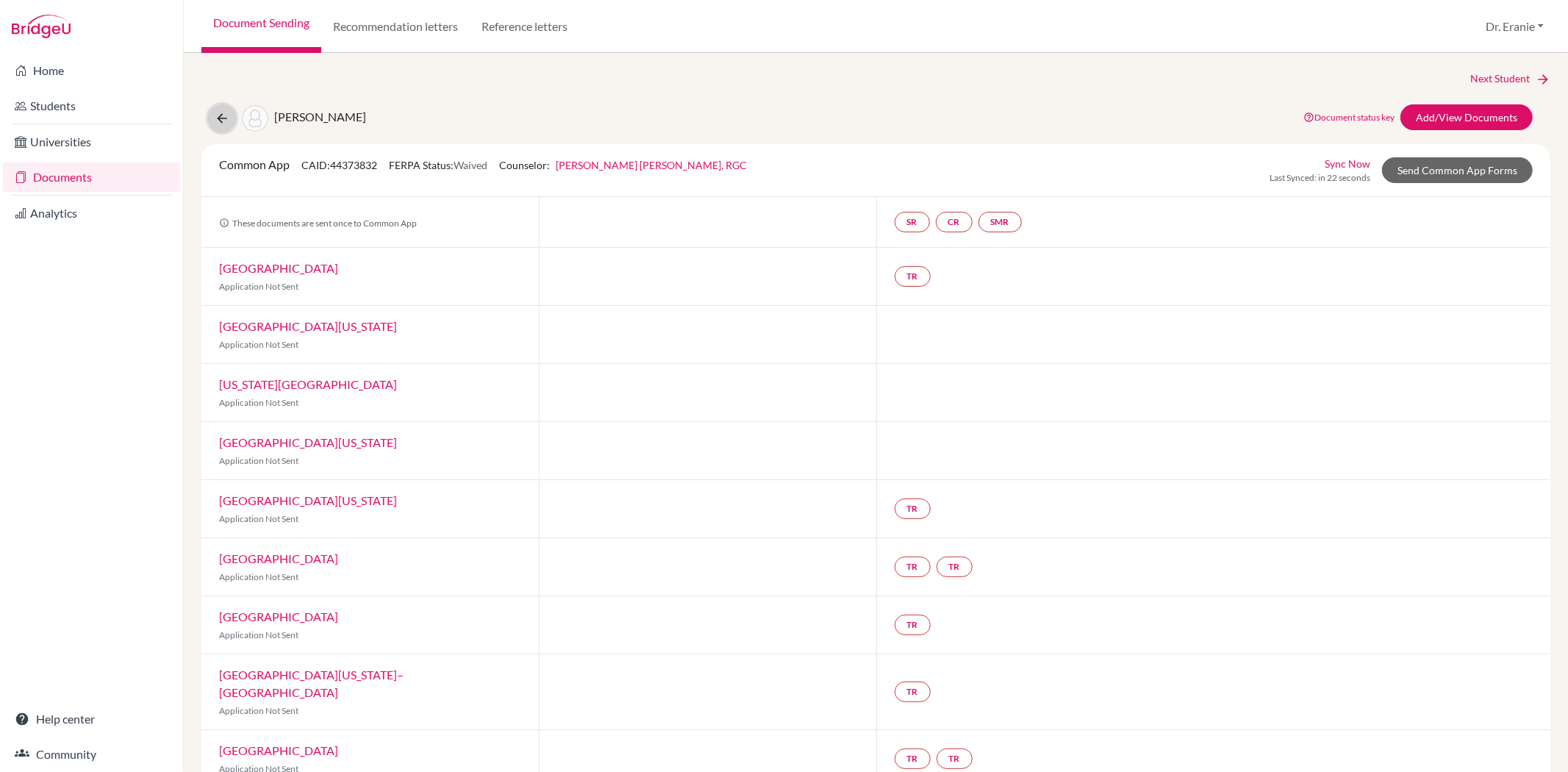
click at [218, 118] on icon at bounding box center [222, 118] width 15 height 15
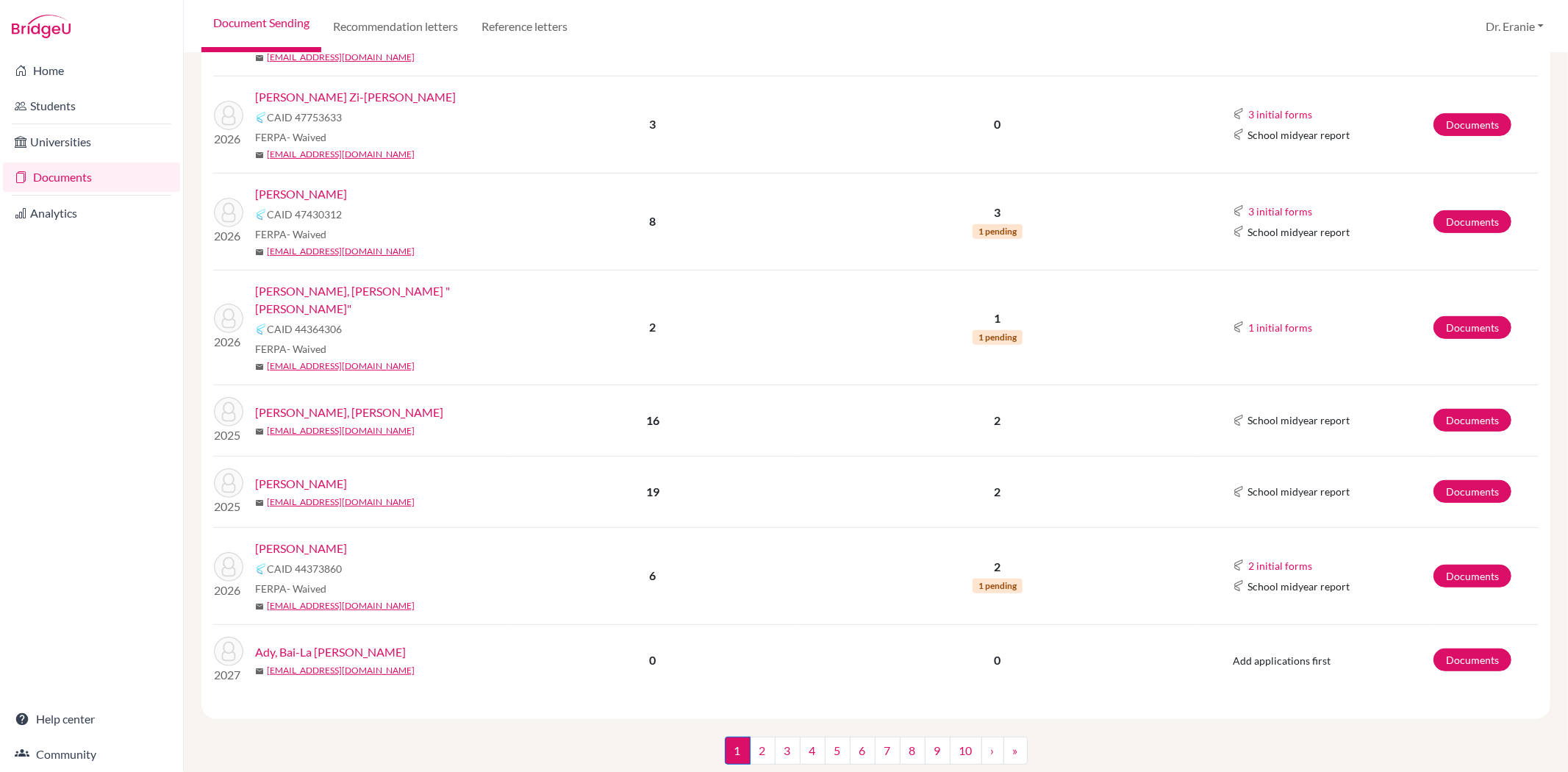
scroll to position [454, 0]
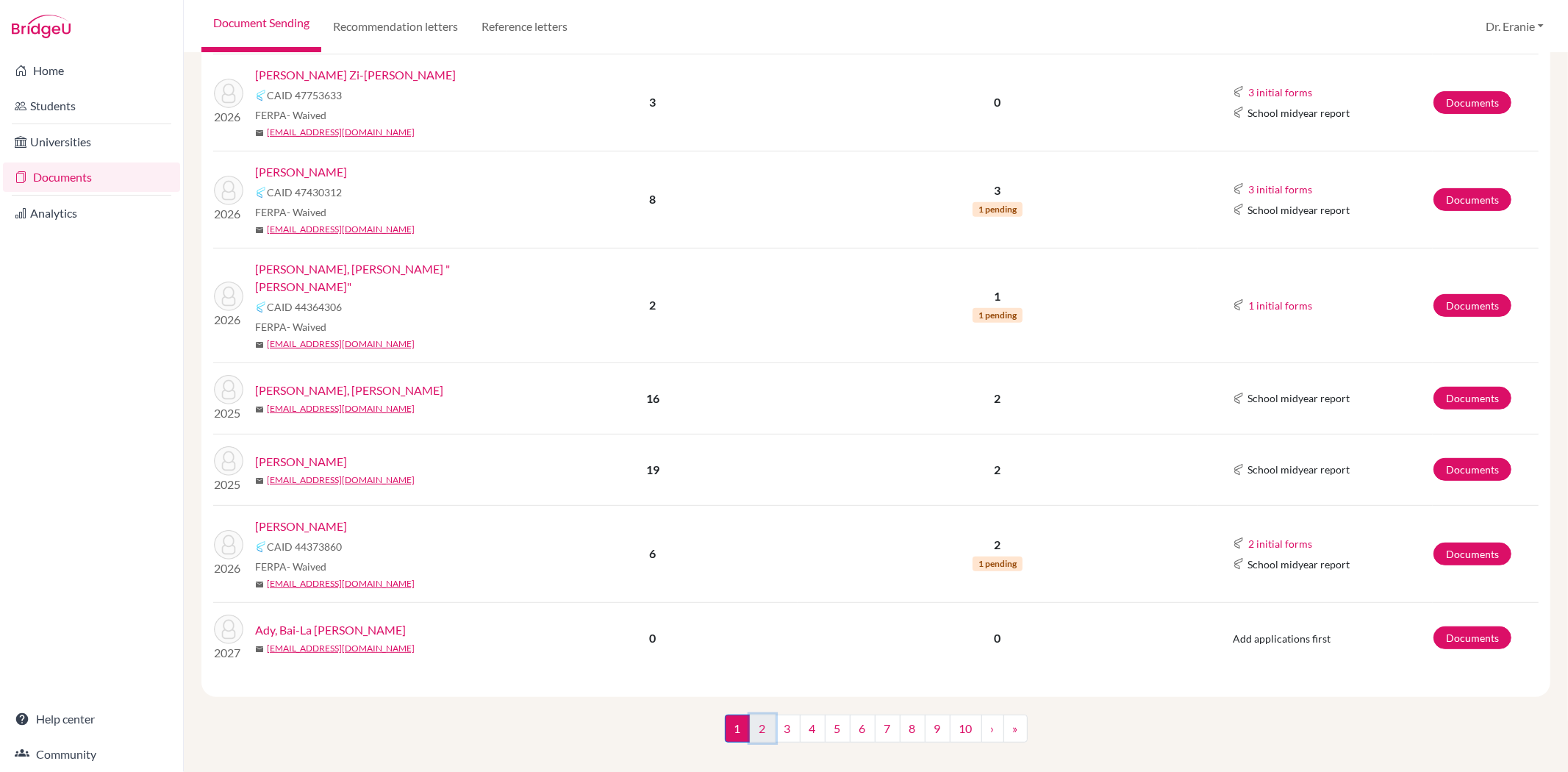
click at [750, 714] on link "2" at bounding box center [762, 728] width 25 height 28
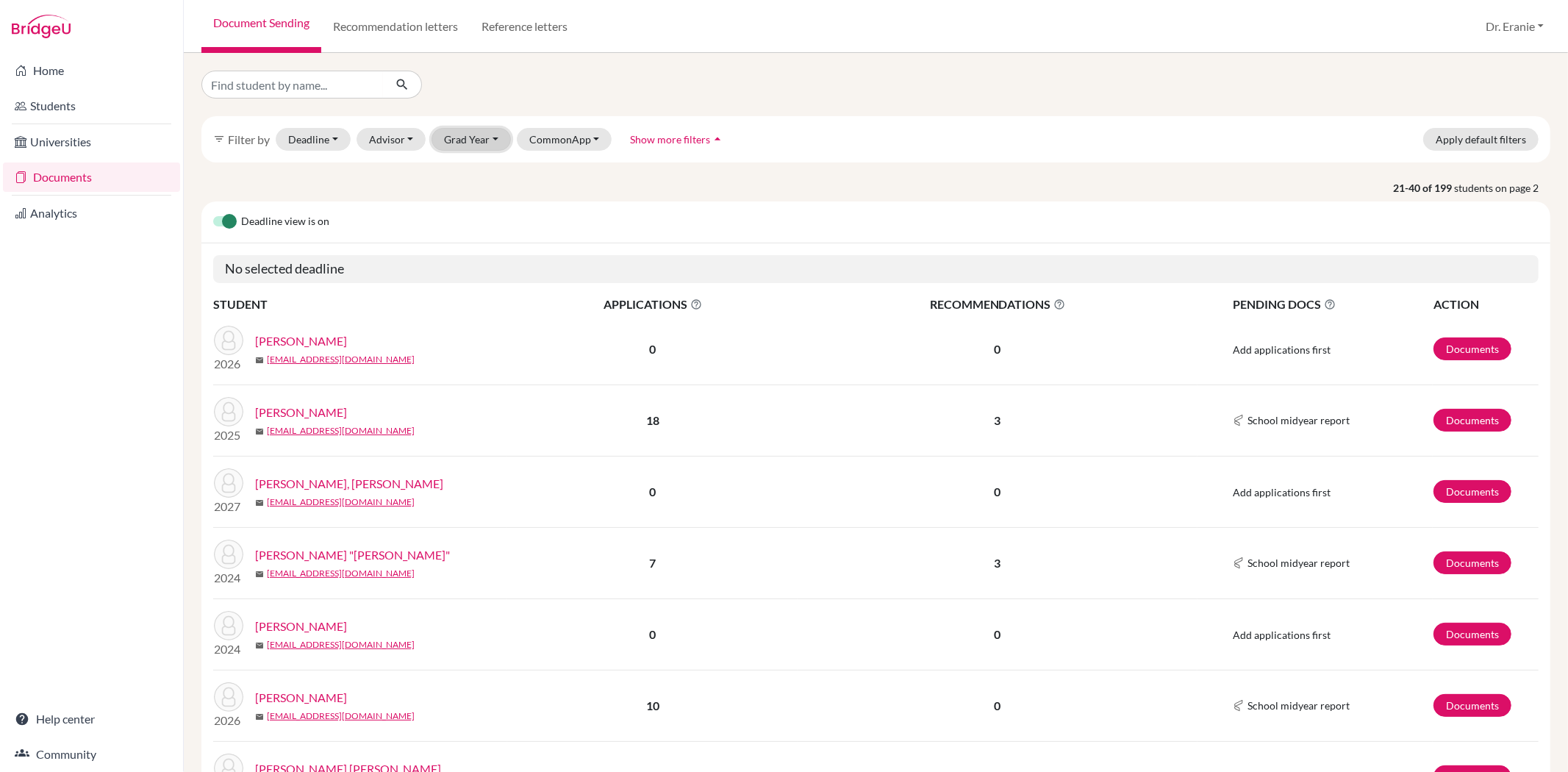
click at [478, 140] on button "Grad Year" at bounding box center [471, 139] width 79 height 22
click at [460, 197] on span "2026" at bounding box center [463, 194] width 26 height 18
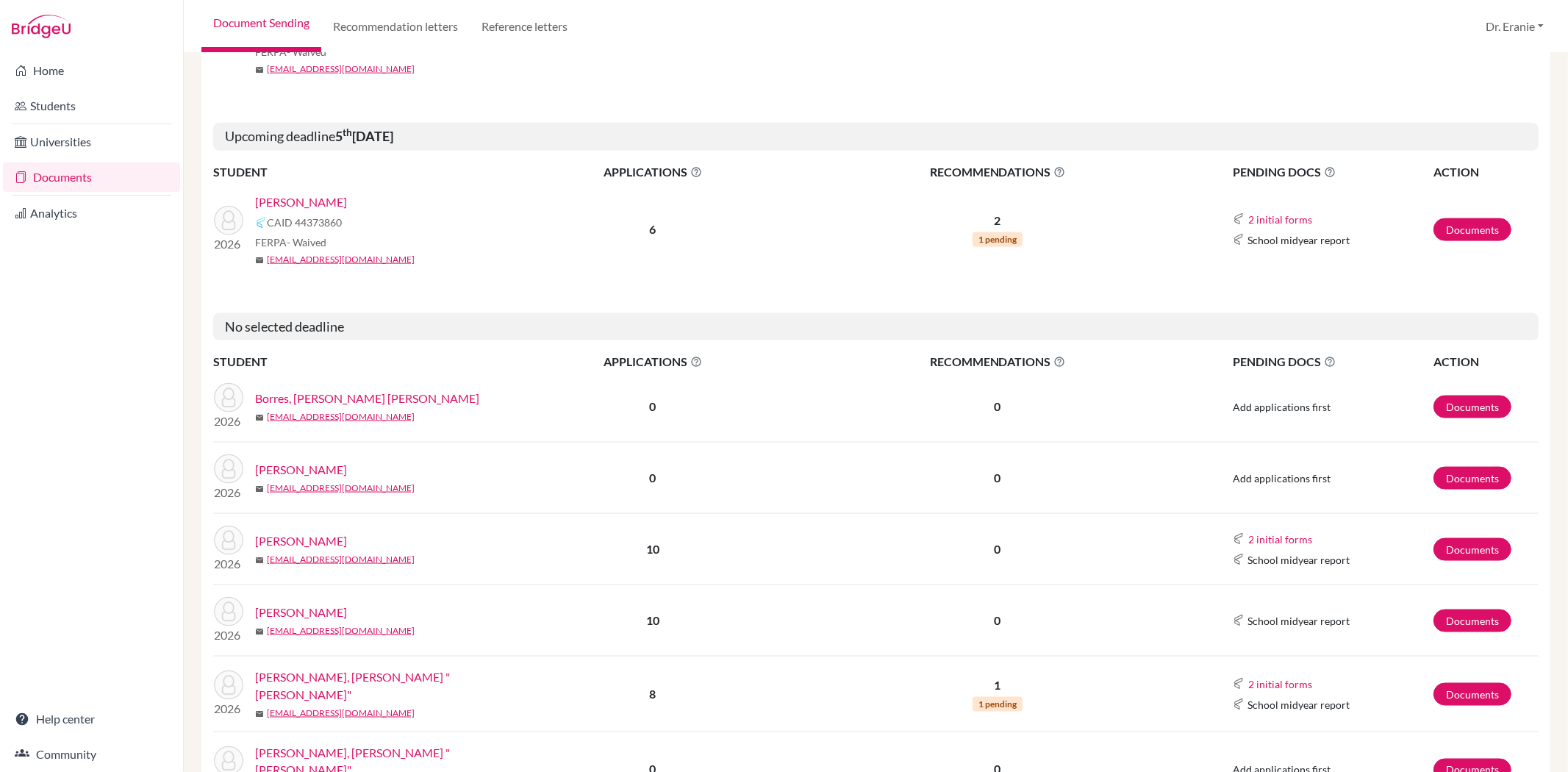
scroll to position [1634, 0]
click at [341, 532] on link "[PERSON_NAME]" at bounding box center [301, 541] width 92 height 18
click at [318, 532] on link "[PERSON_NAME]" at bounding box center [301, 541] width 92 height 18
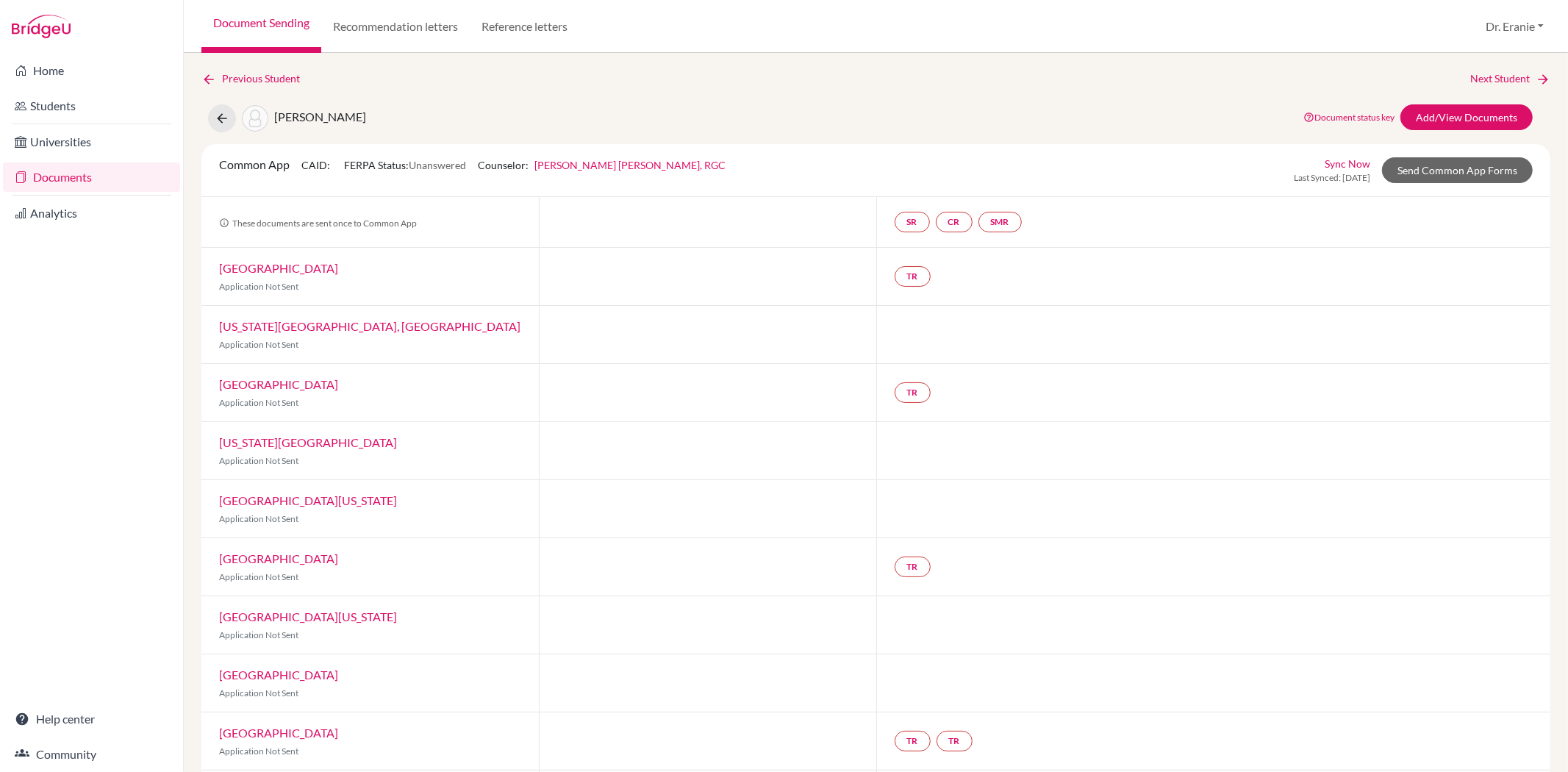
click at [1335, 165] on link "Sync Now" at bounding box center [1347, 163] width 46 height 16
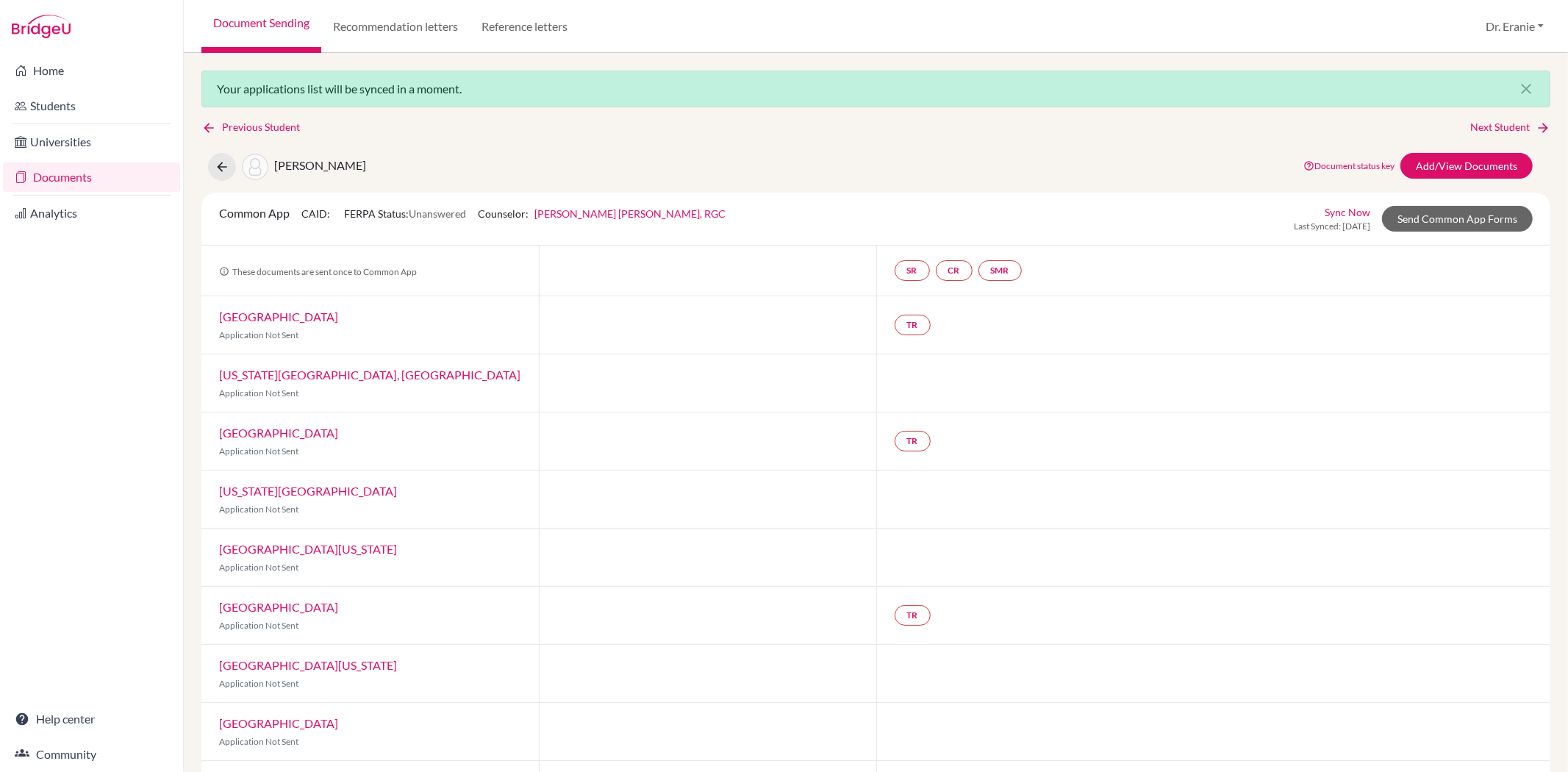
scroll to position [122, 0]
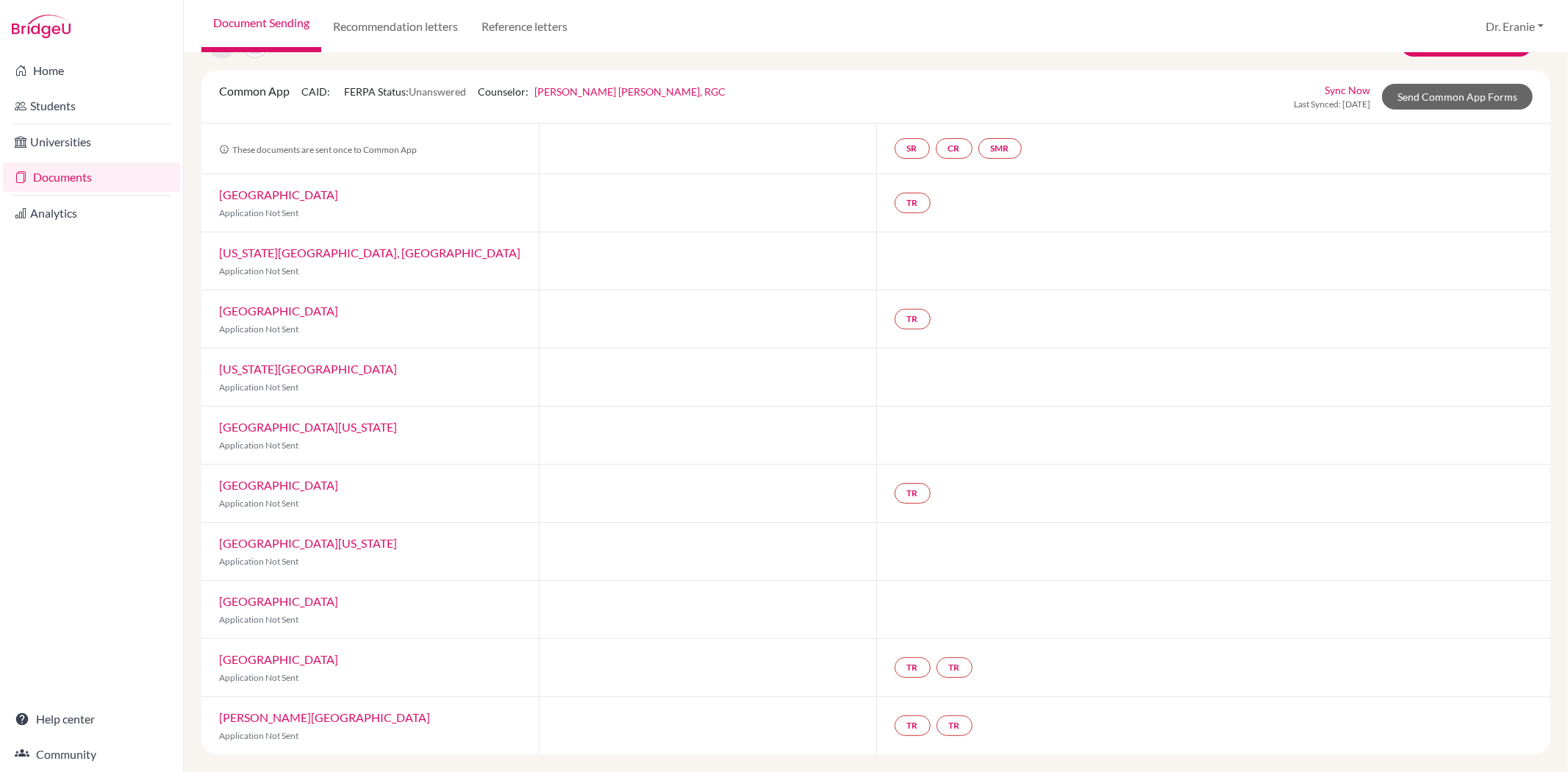
click at [1331, 90] on link "Sync Now" at bounding box center [1347, 90] width 46 height 16
click at [1404, 99] on link "Send Common App Forms" at bounding box center [1457, 97] width 151 height 25
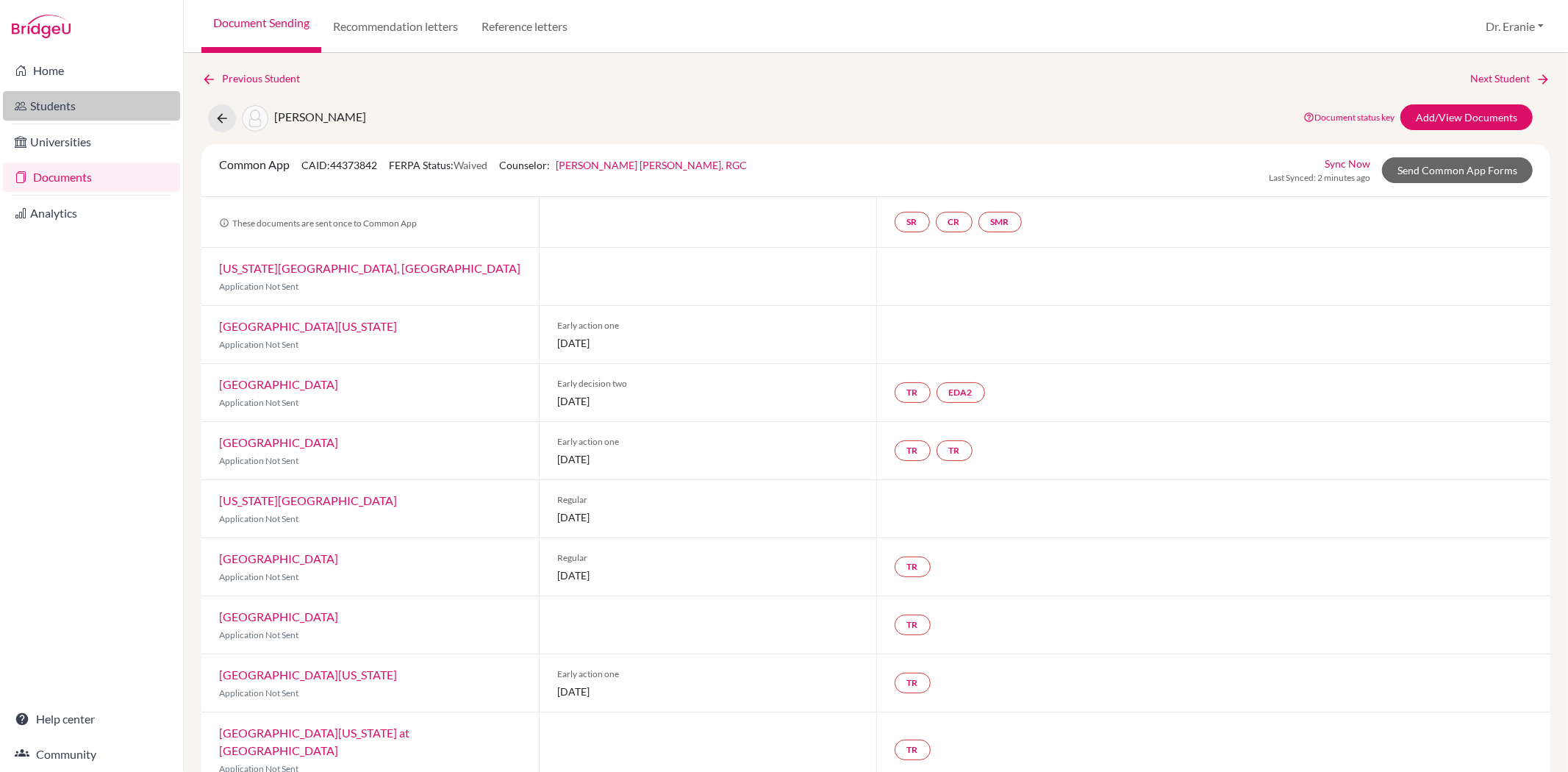
click at [52, 103] on link "Students" at bounding box center [91, 106] width 177 height 29
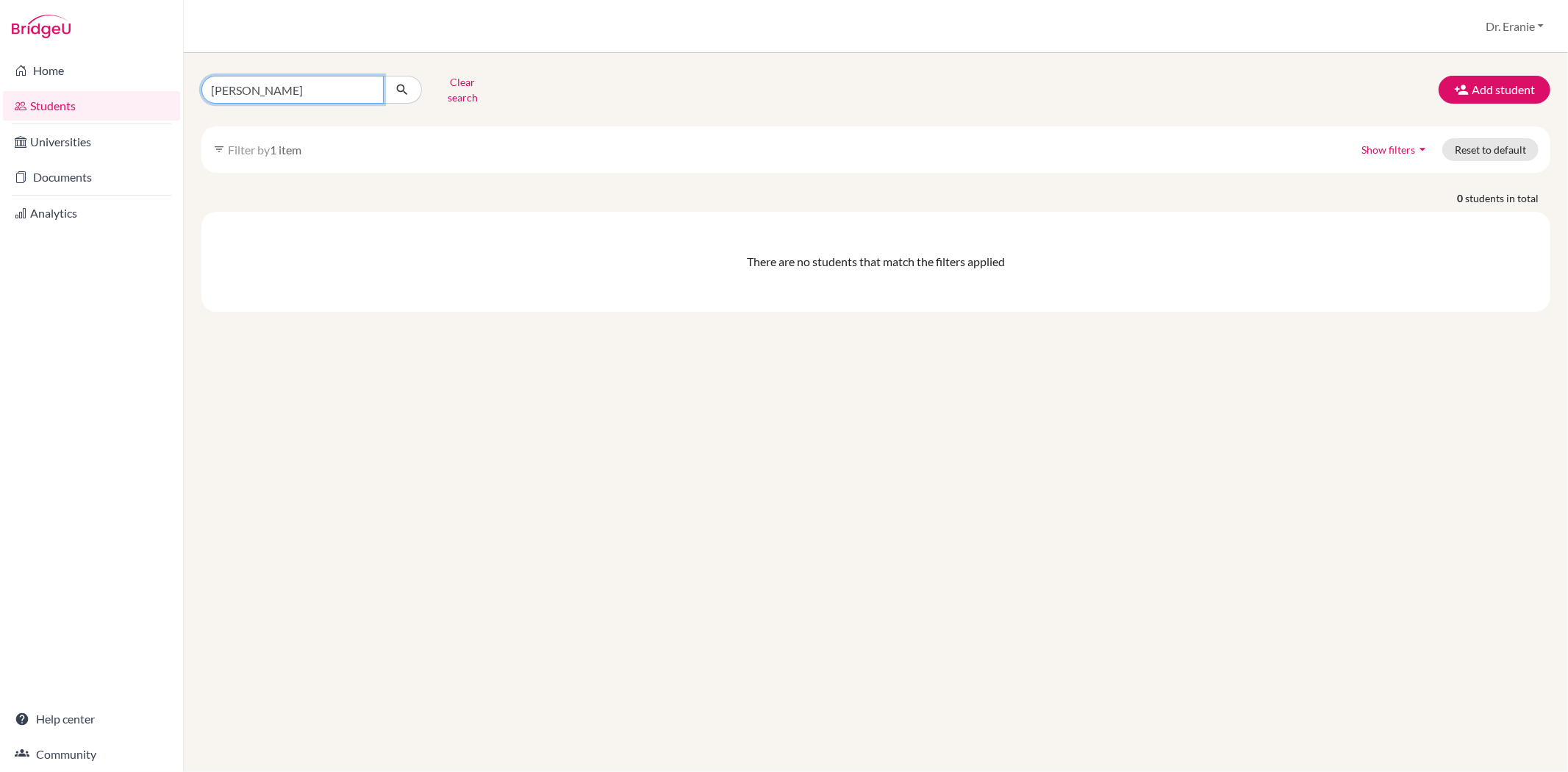
click at [371, 85] on input "Anna Hsu" at bounding box center [292, 89] width 182 height 28
type input "Adrienne Chen"
click button "submit" at bounding box center [403, 89] width 39 height 28
click at [400, 86] on icon "submit" at bounding box center [402, 90] width 15 height 15
click at [1498, 82] on button "Add student" at bounding box center [1494, 89] width 112 height 28
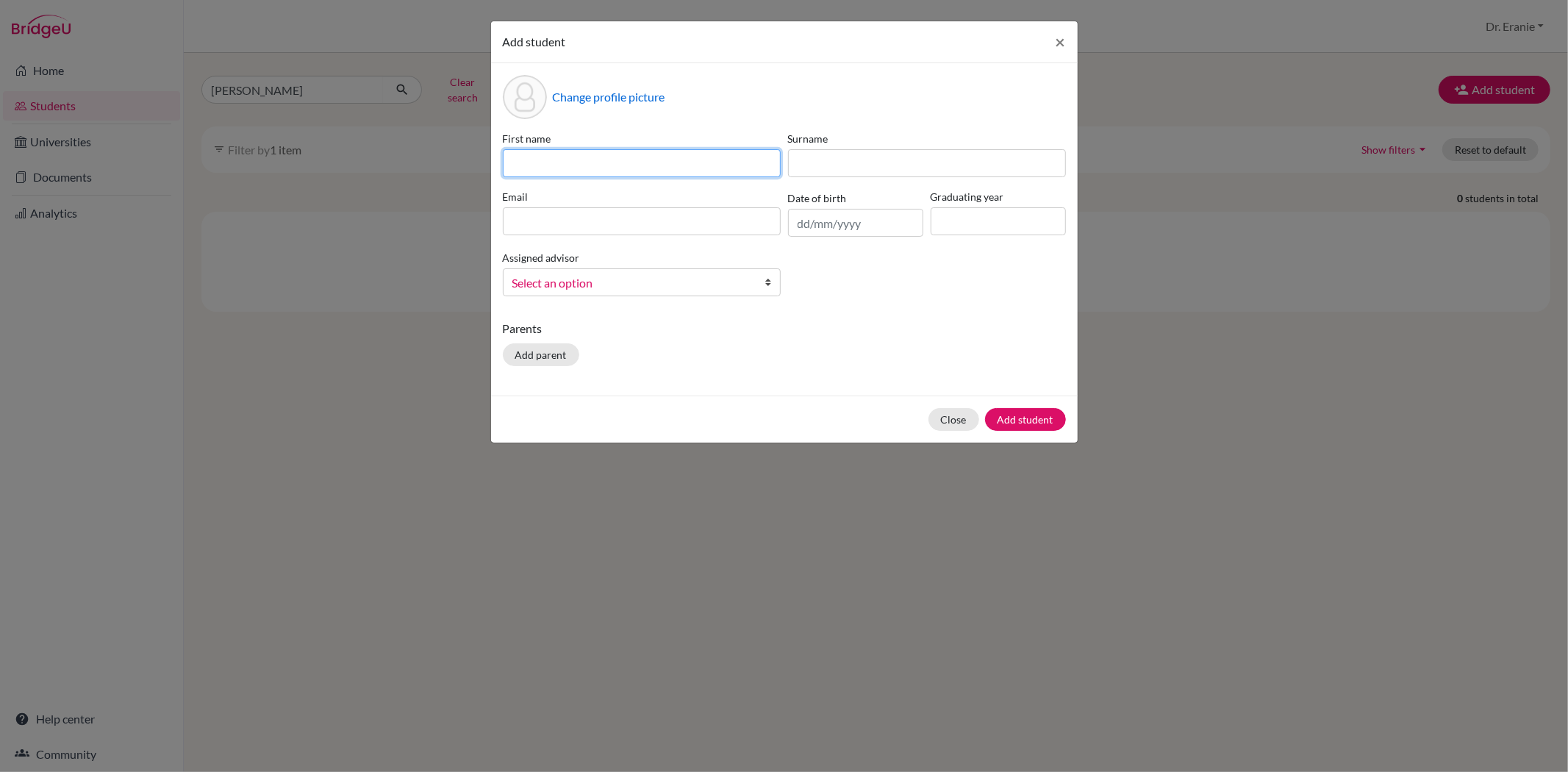
click at [598, 159] on input at bounding box center [642, 162] width 278 height 28
type input "Adrienne Wen-An"
click at [871, 157] on input at bounding box center [926, 162] width 278 height 28
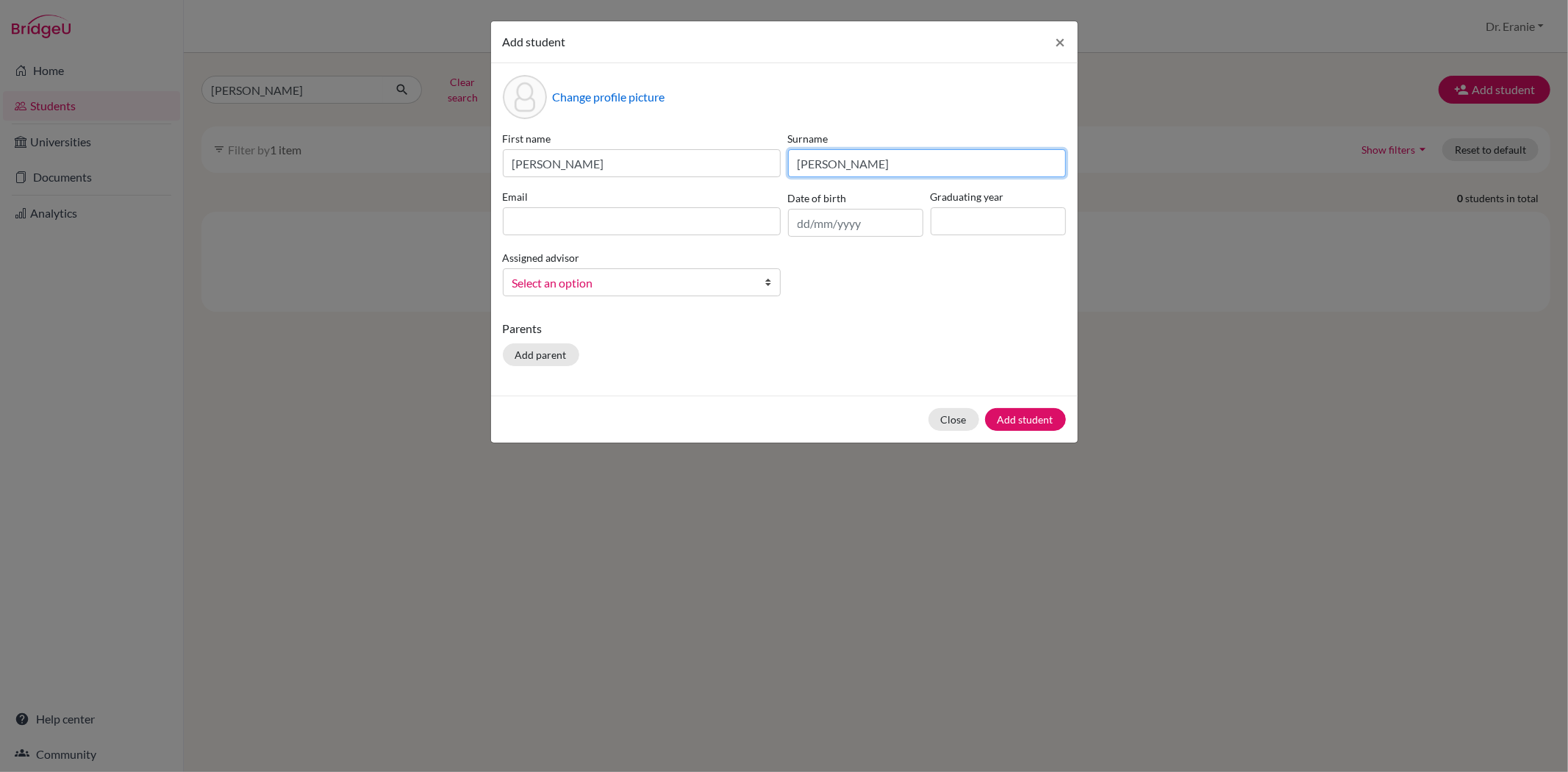
type input "Chen"
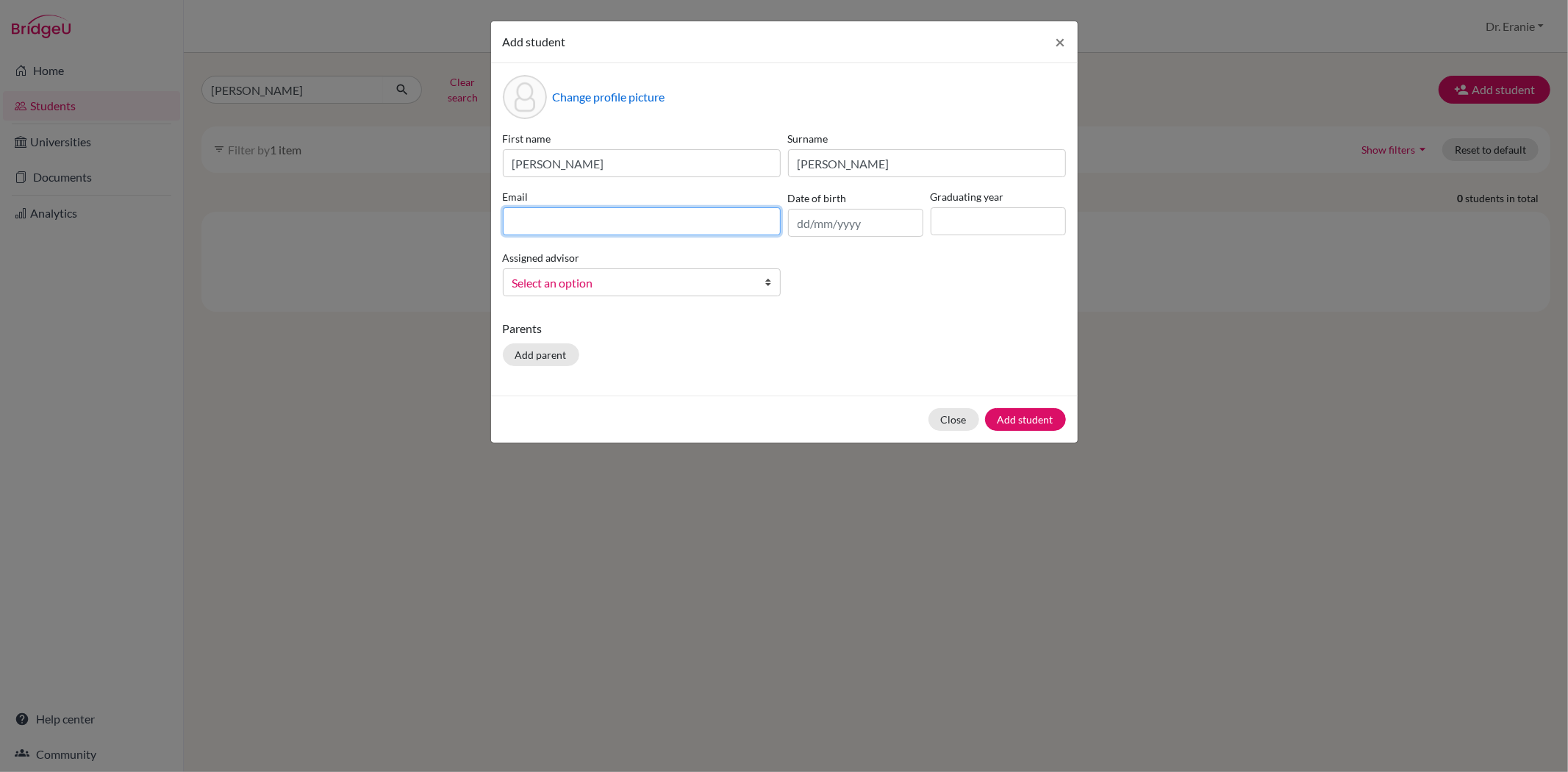
click at [660, 224] on input at bounding box center [642, 221] width 278 height 28
type input "1900119@dishs.tp.edu.tw"
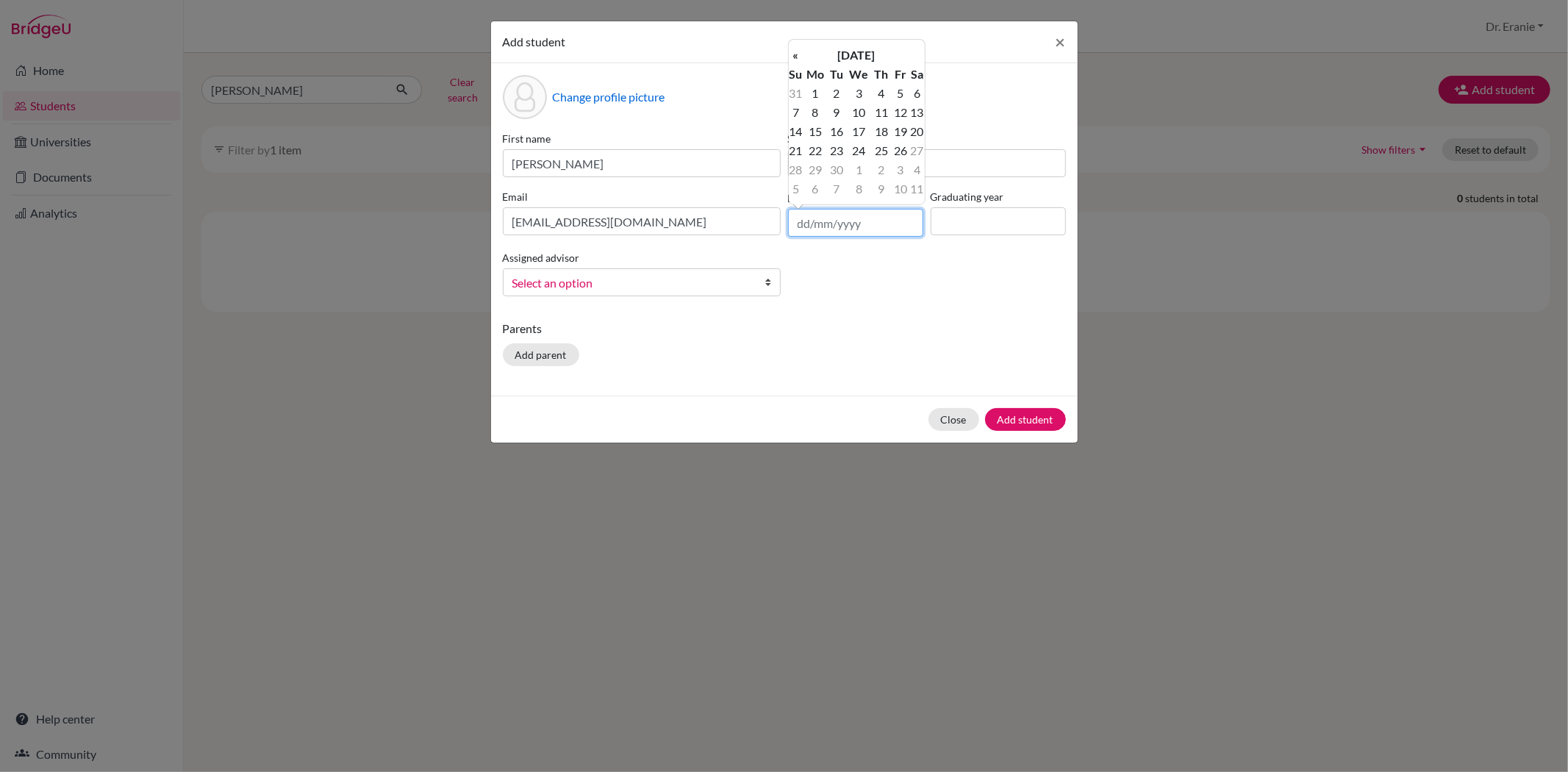
click at [819, 223] on input "text" at bounding box center [855, 222] width 136 height 28
click at [817, 56] on th "September 2025" at bounding box center [857, 55] width 106 height 19
click at [791, 63] on th "«" at bounding box center [796, 61] width 15 height 19
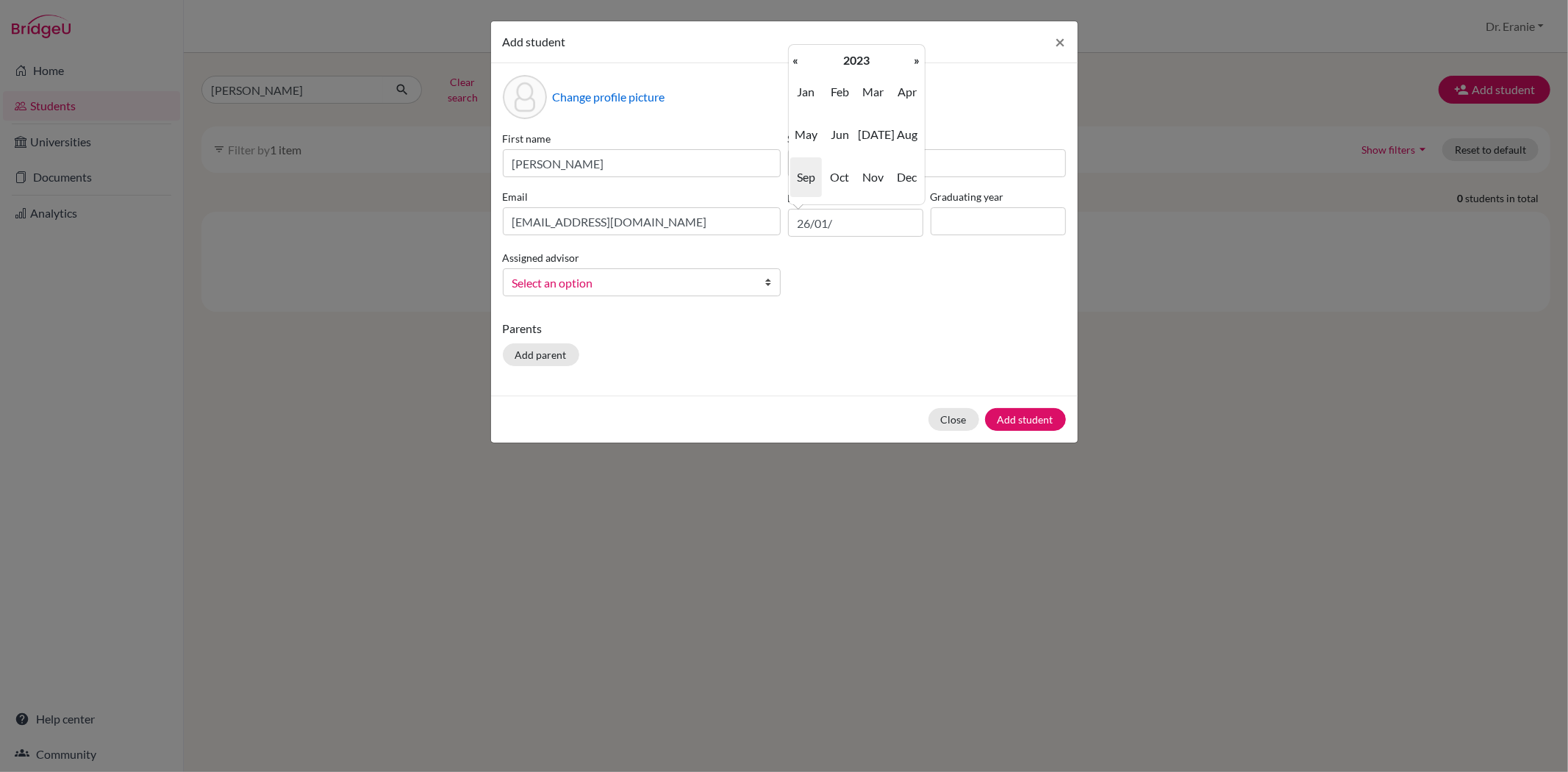
click at [791, 63] on th "«" at bounding box center [796, 61] width 15 height 19
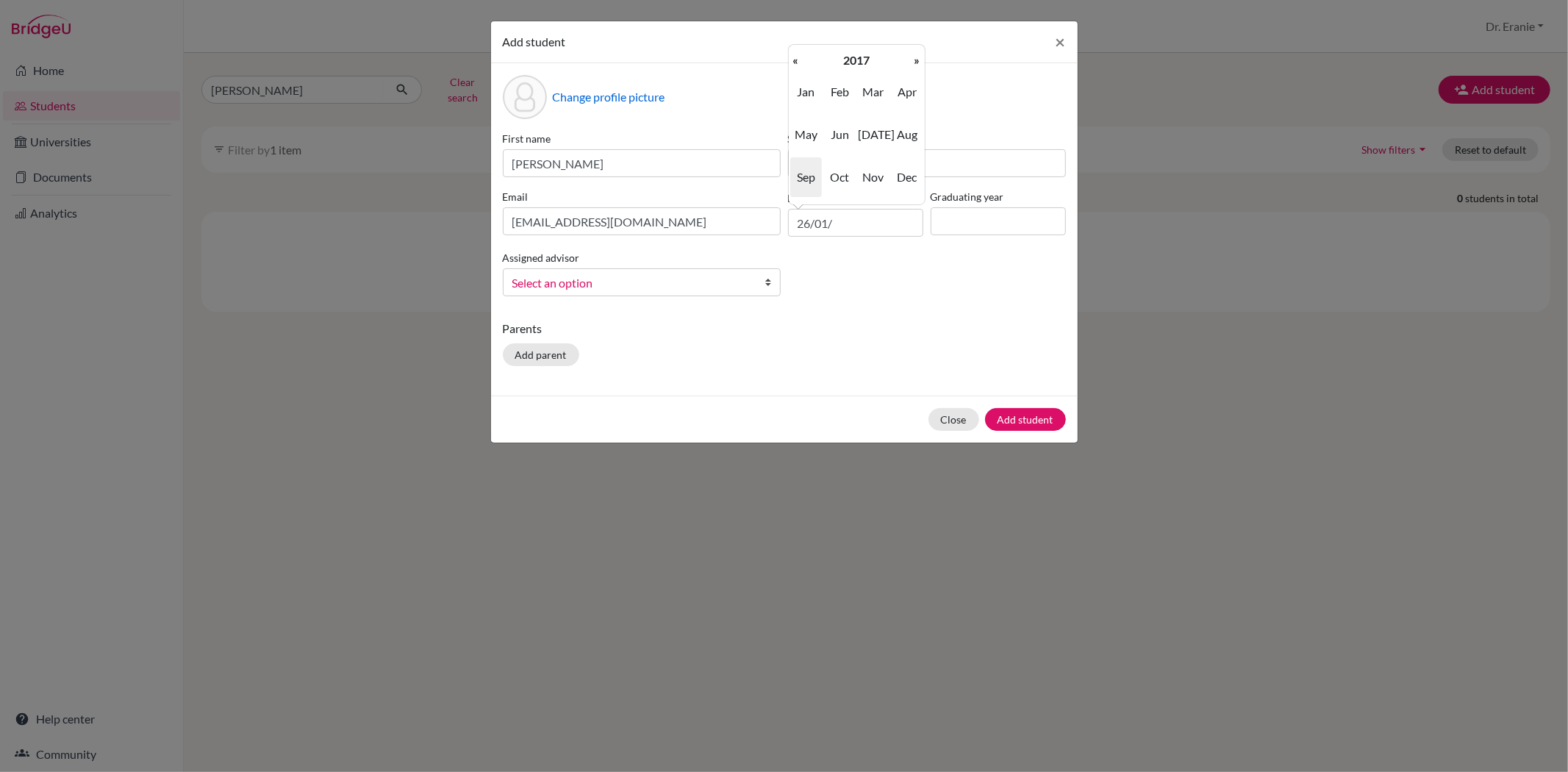
click at [791, 63] on th "«" at bounding box center [796, 61] width 15 height 19
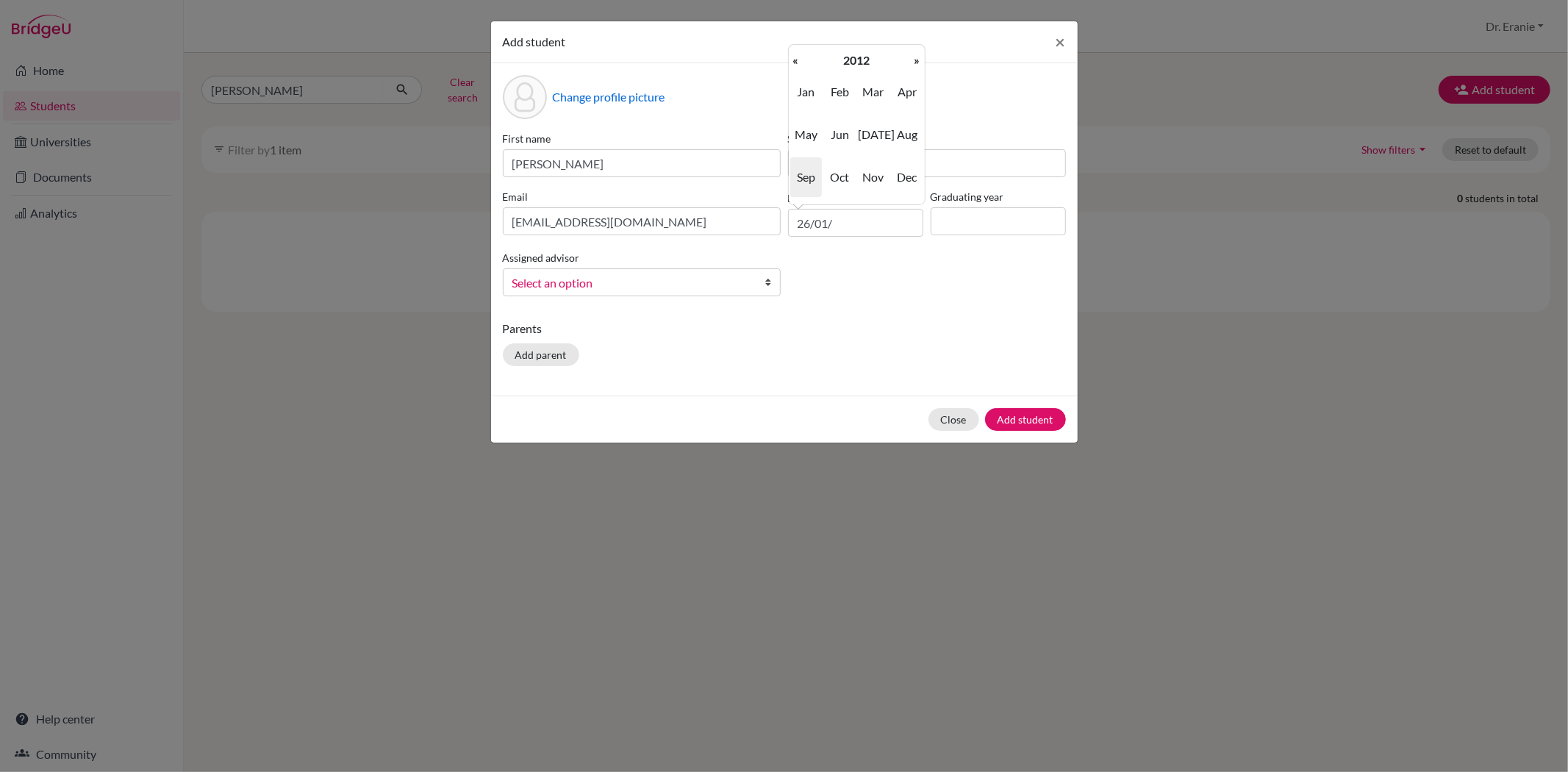
click at [791, 63] on th "«" at bounding box center [796, 61] width 15 height 19
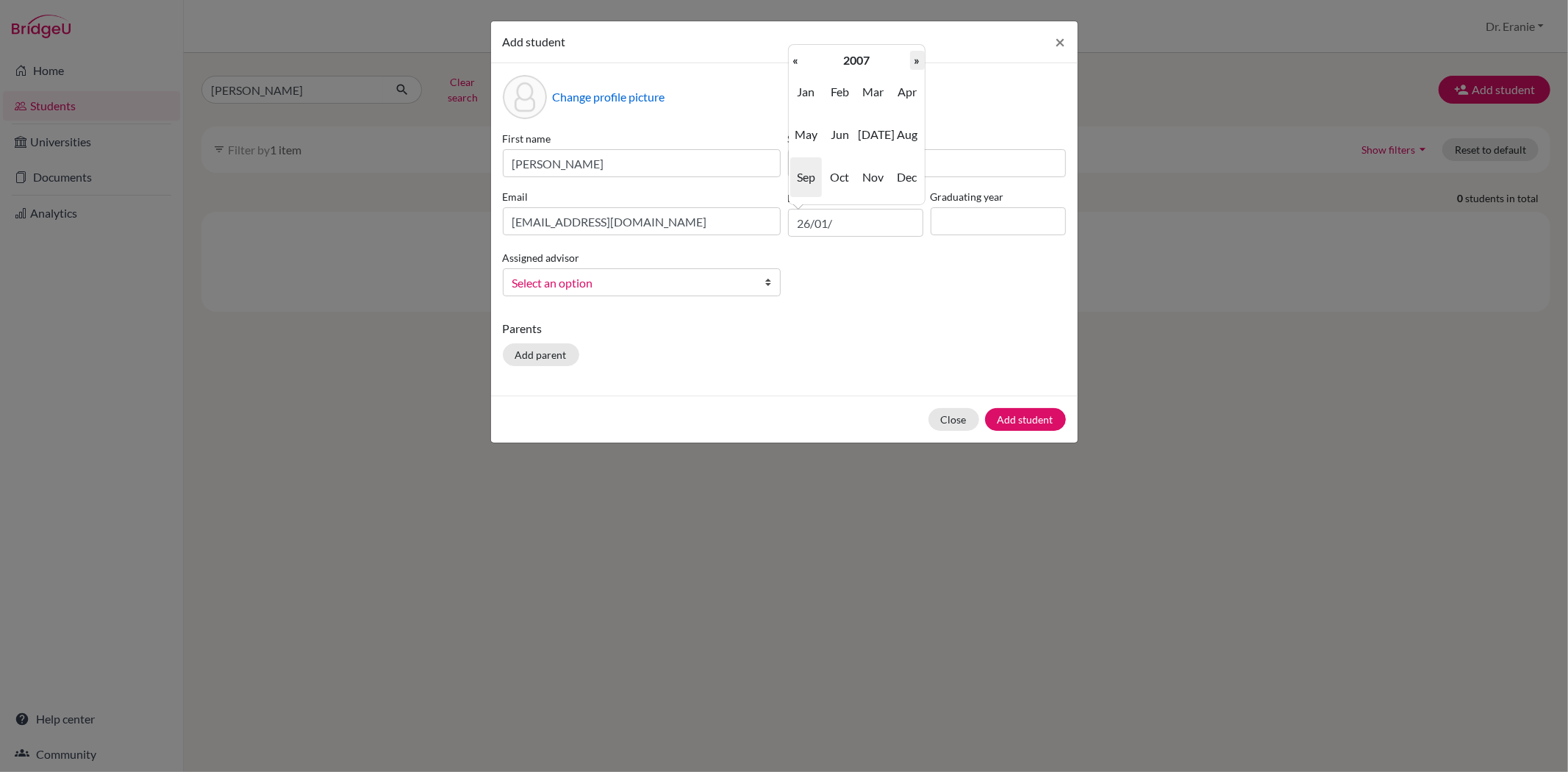
click at [917, 61] on th "»" at bounding box center [917, 61] width 15 height 19
drag, startPoint x: 865, startPoint y: 222, endPoint x: 767, endPoint y: 222, distance: 98.0
click at [767, 222] on div "First name Adrienne Wen-An Surname Chen Email 1900119@dishs.tp.edu.tw Date of b…" at bounding box center [785, 219] width 571 height 177
click at [802, 96] on span "Jan" at bounding box center [805, 91] width 31 height 40
click at [914, 154] on td "26" at bounding box center [917, 151] width 15 height 19
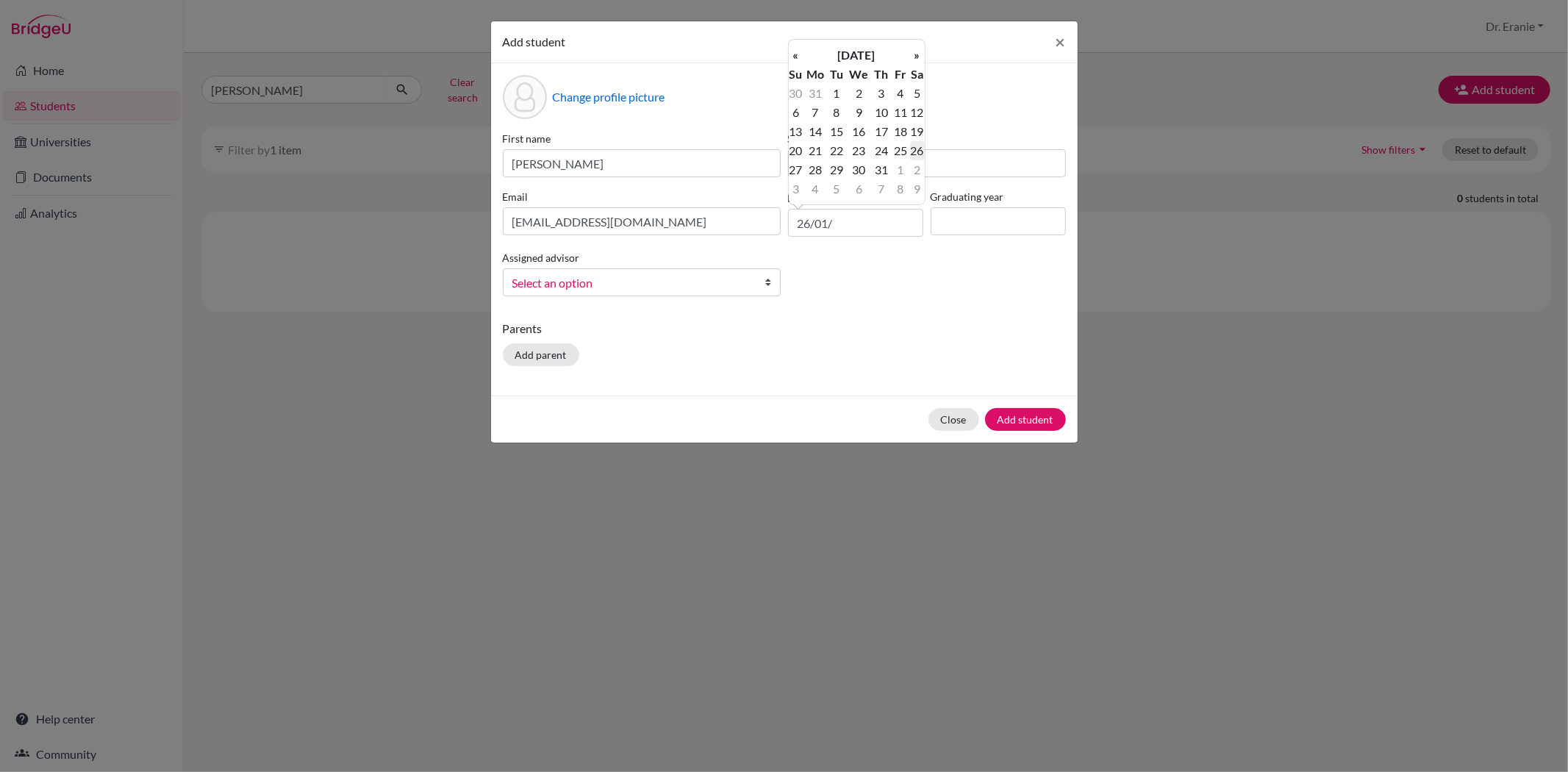
type input "[DATE]"
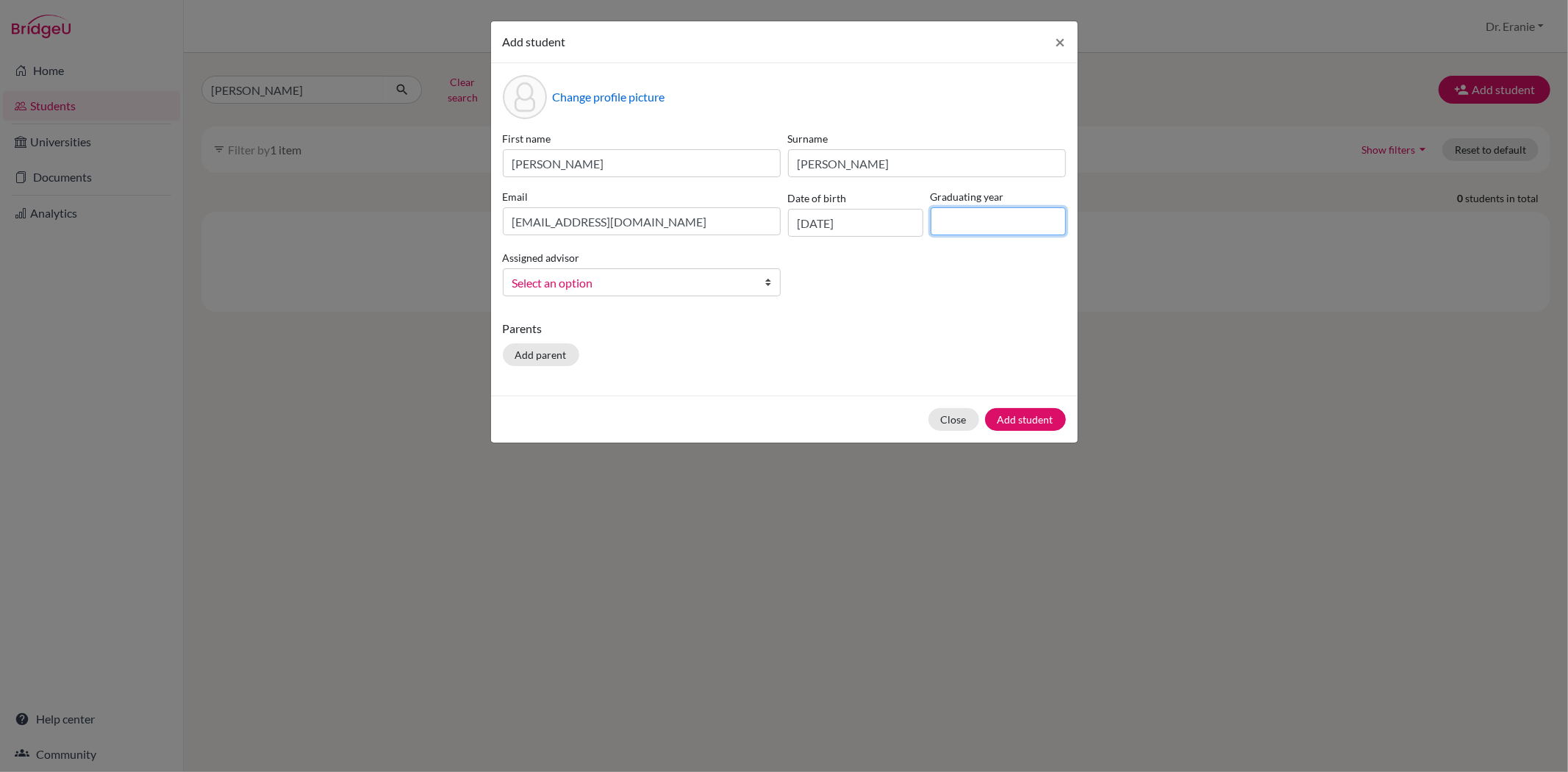
click at [943, 219] on input at bounding box center [998, 221] width 136 height 28
type input "2026"
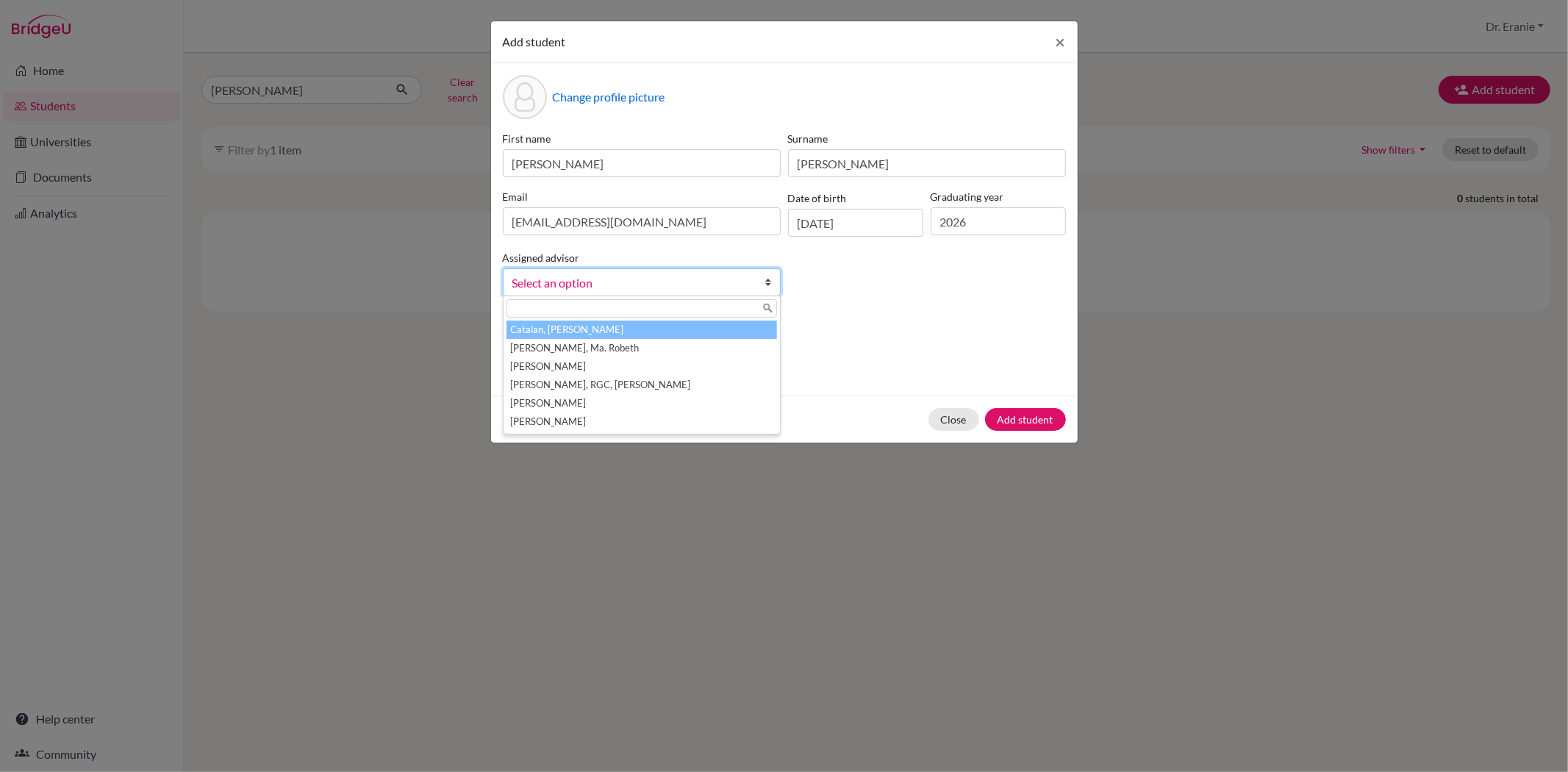
click at [740, 287] on span "Select an option" at bounding box center [632, 283] width 240 height 19
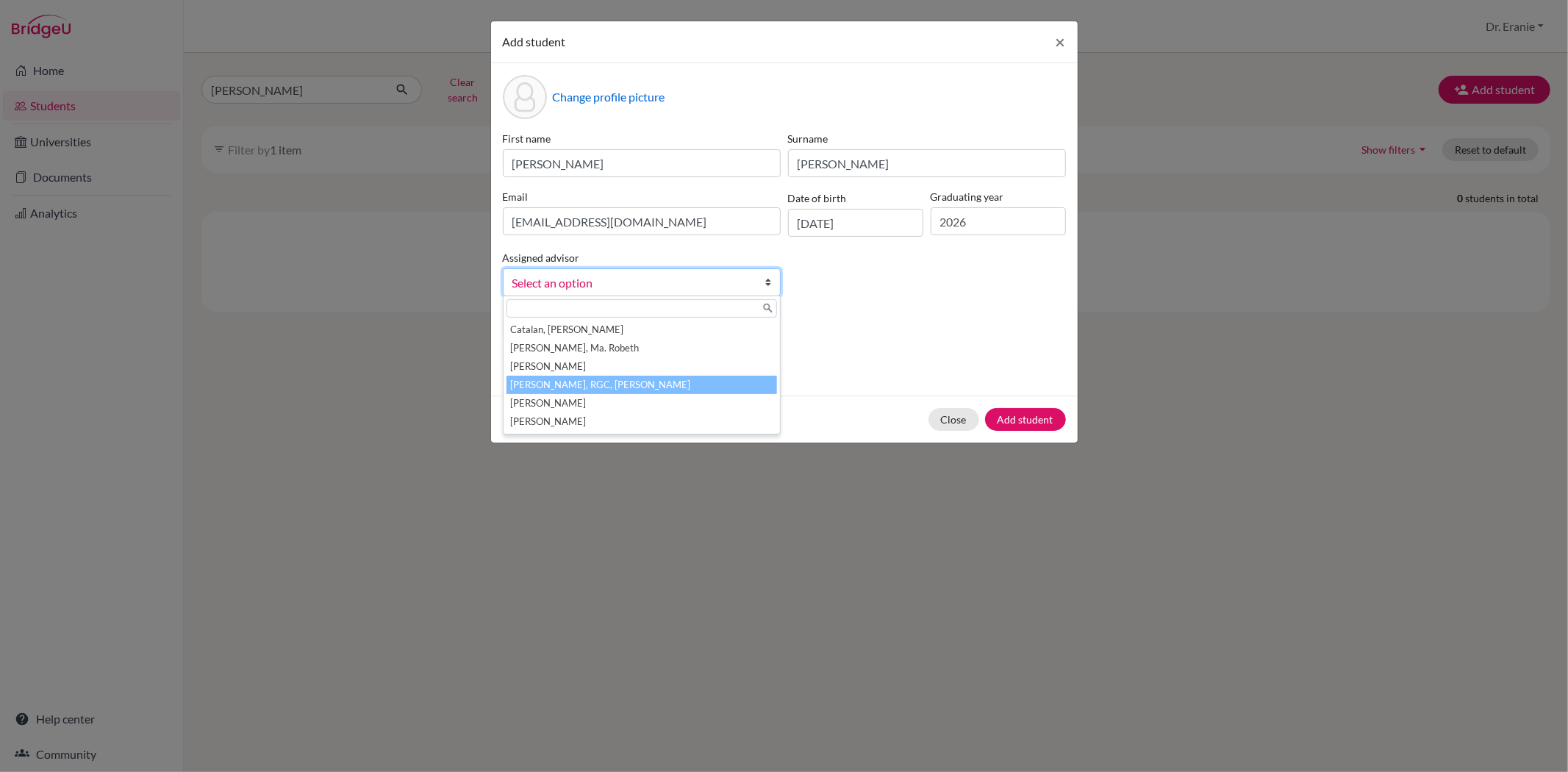
click at [591, 384] on li "[PERSON_NAME], RGC, [PERSON_NAME]" at bounding box center [641, 385] width 270 height 19
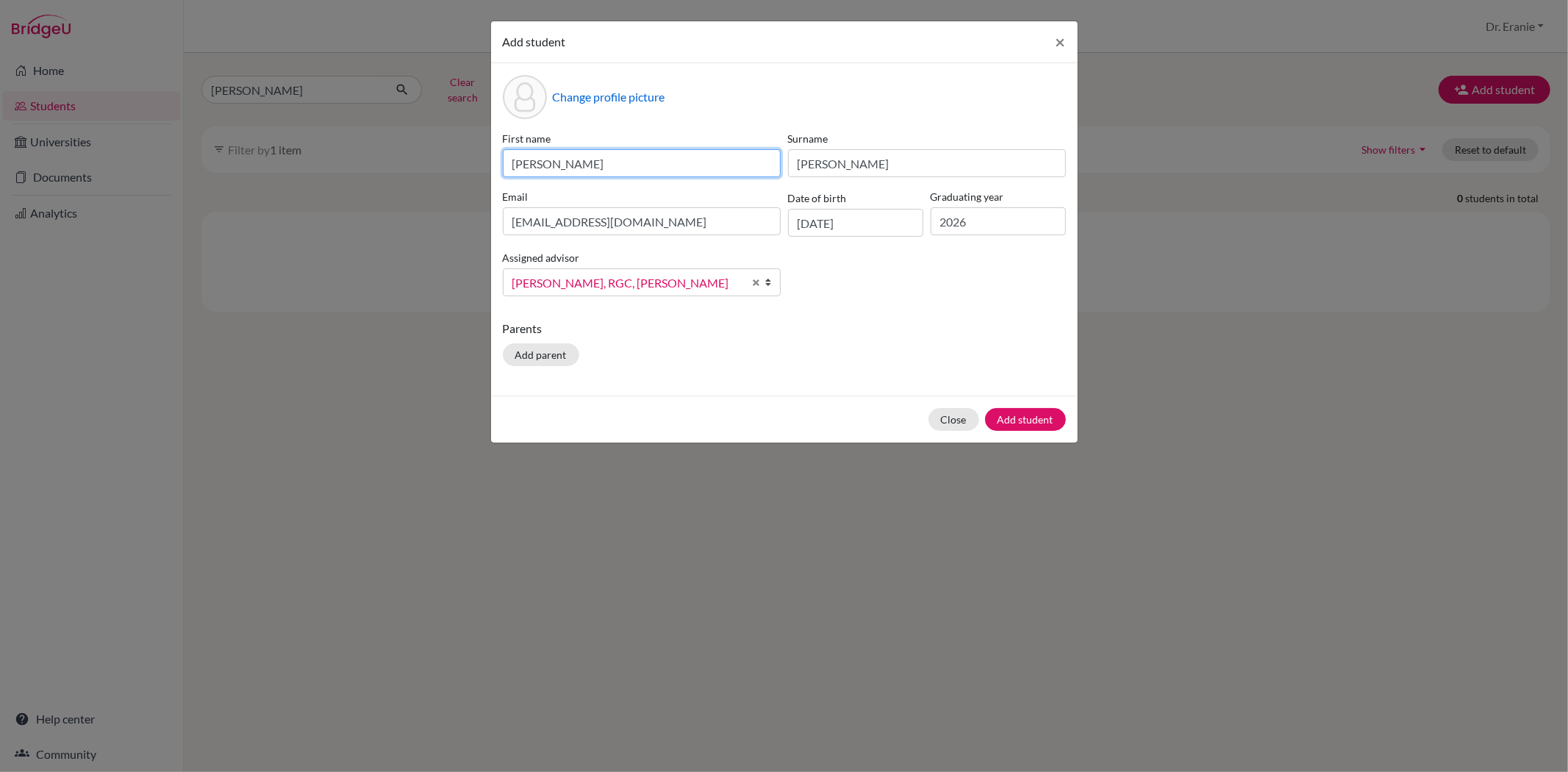
drag, startPoint x: 648, startPoint y: 151, endPoint x: 474, endPoint y: 157, distance: 174.1
click at [474, 157] on div "Add student × Change profile picture First name Adrienne Wen-An Surname Chen Em…" at bounding box center [784, 386] width 1568 height 772
type input "[PERSON_NAME]"
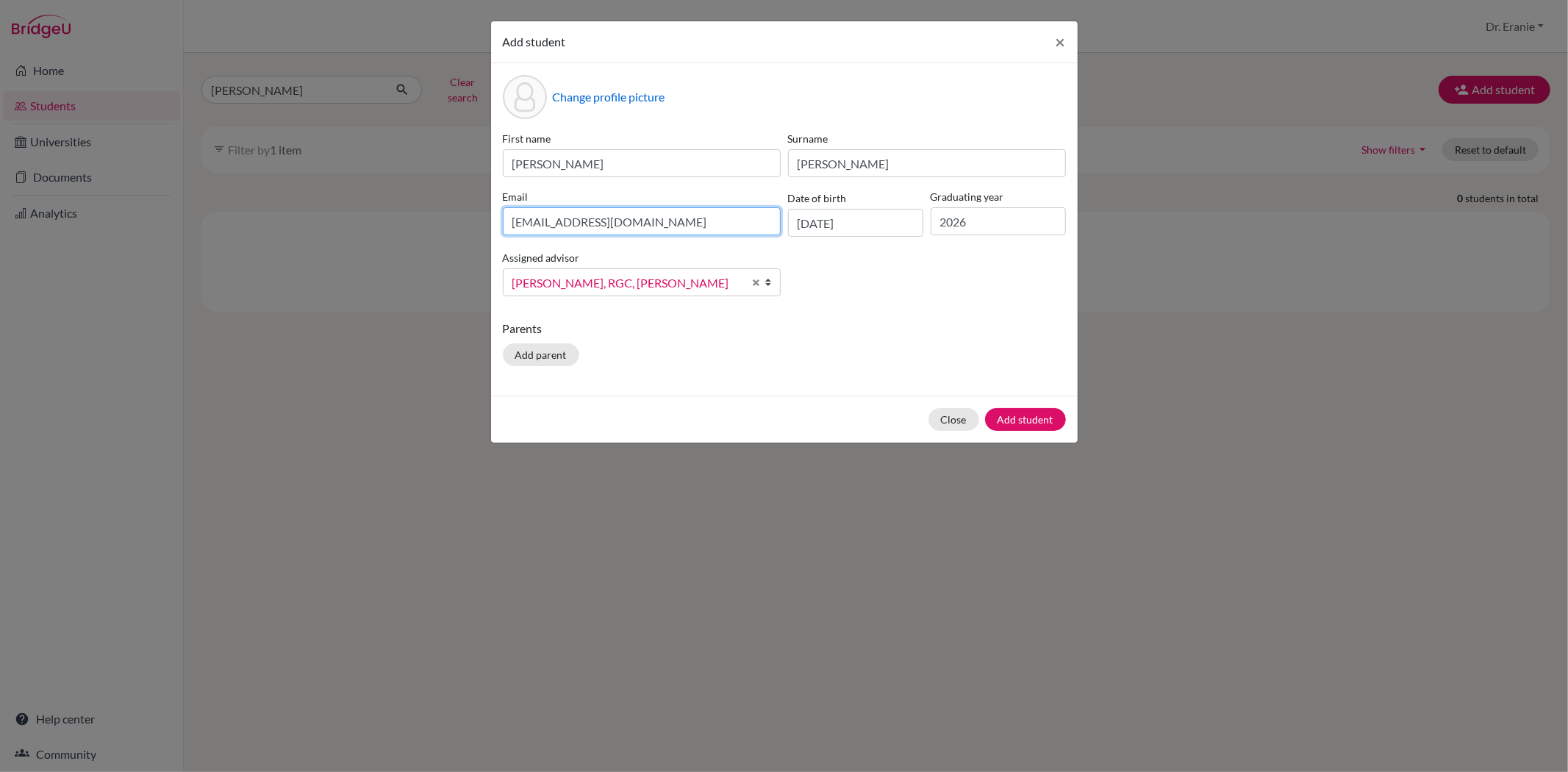
click at [541, 222] on input "[EMAIL_ADDRESS][DOMAIN_NAME]" at bounding box center [642, 221] width 278 height 28
drag, startPoint x: 667, startPoint y: 228, endPoint x: 498, endPoint y: 232, distance: 169.0
click at [499, 232] on div "Email 1900119@dishs.tp.edu.tw" at bounding box center [642, 213] width 285 height 48
type input "[EMAIL_ADDRESS][DOMAIN_NAME]"
click at [1023, 425] on button "Add student" at bounding box center [1026, 419] width 81 height 22
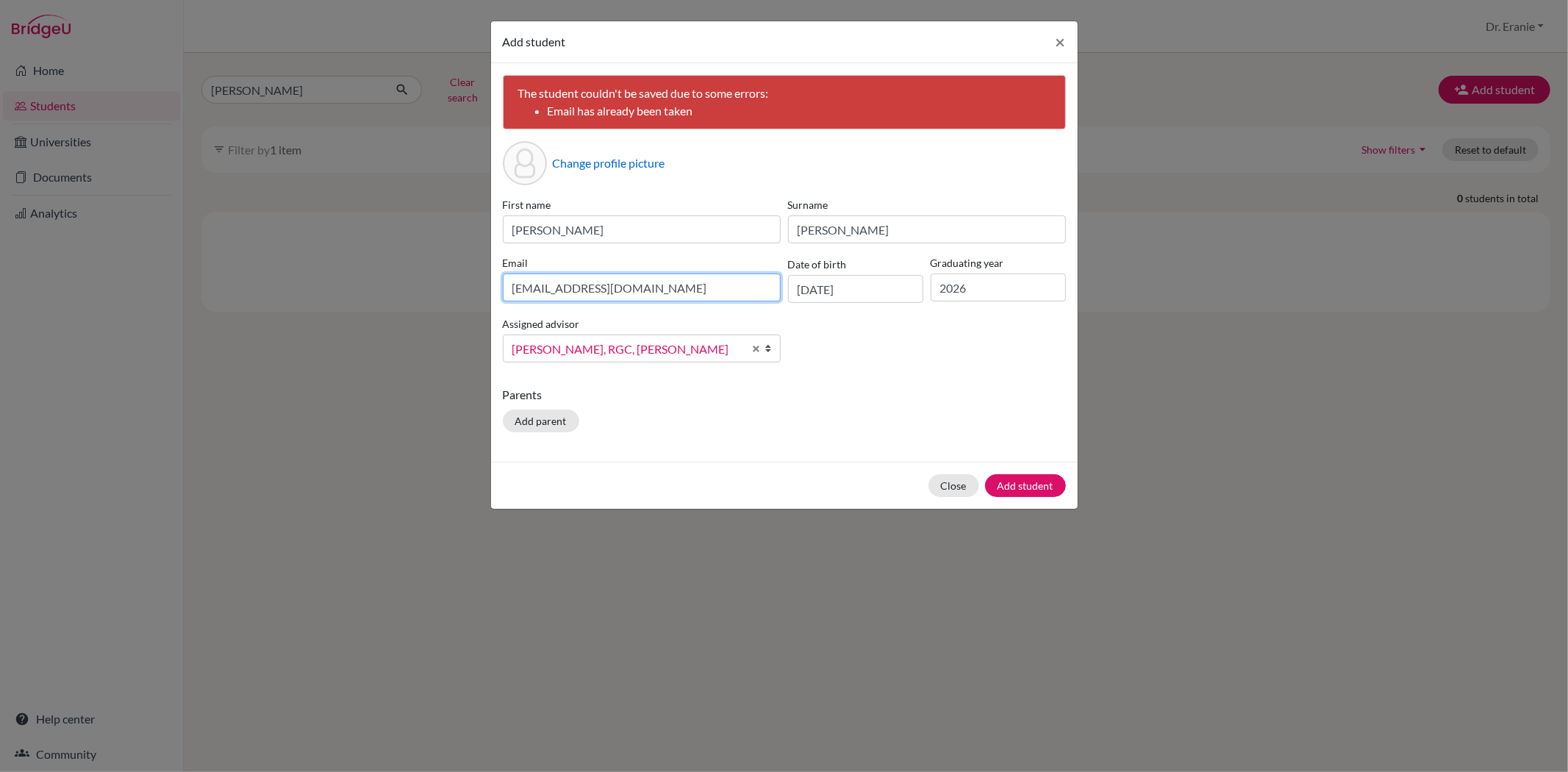
drag, startPoint x: 685, startPoint y: 289, endPoint x: 502, endPoint y: 289, distance: 183.0
click at [502, 289] on div "Email 1900119@dishs.tp.edu.tw" at bounding box center [642, 279] width 285 height 48
type input "[EMAIL_ADDRESS][DOMAIN_NAME]"
click at [1012, 489] on button "Add student" at bounding box center [1026, 485] width 81 height 22
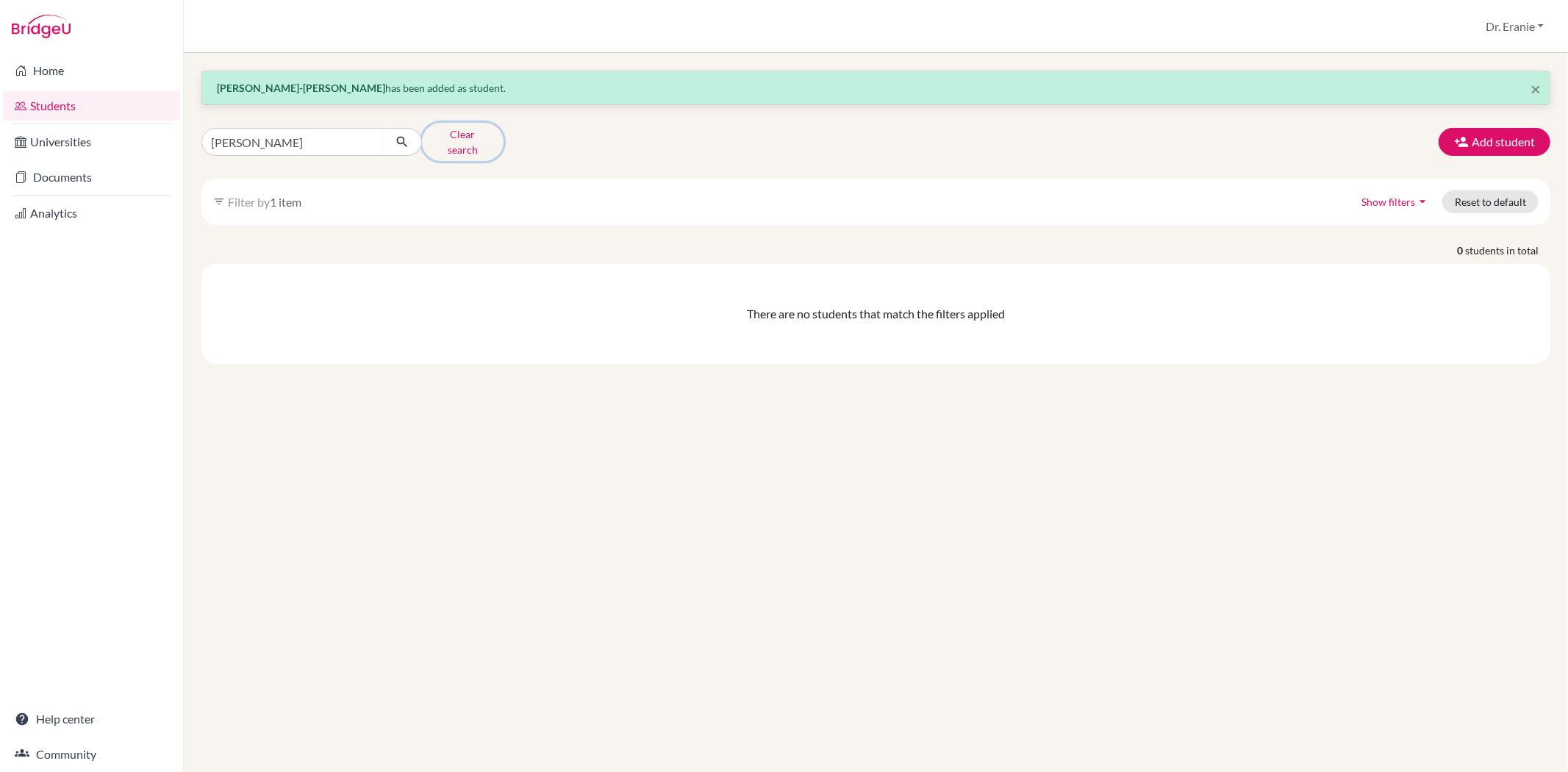
click at [475, 127] on button "Clear search" at bounding box center [463, 142] width 82 height 38
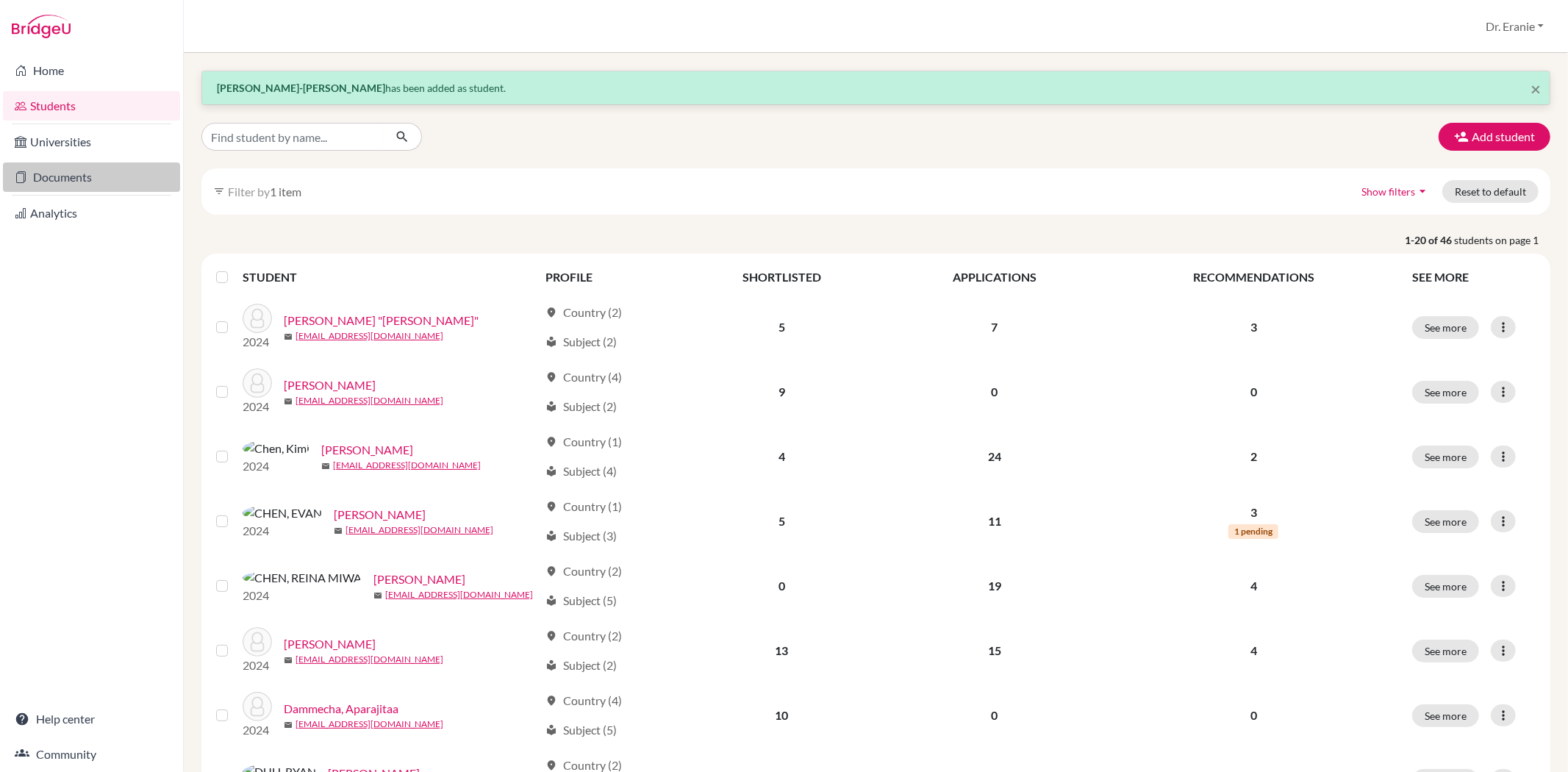
click at [74, 181] on link "Documents" at bounding box center [91, 177] width 177 height 29
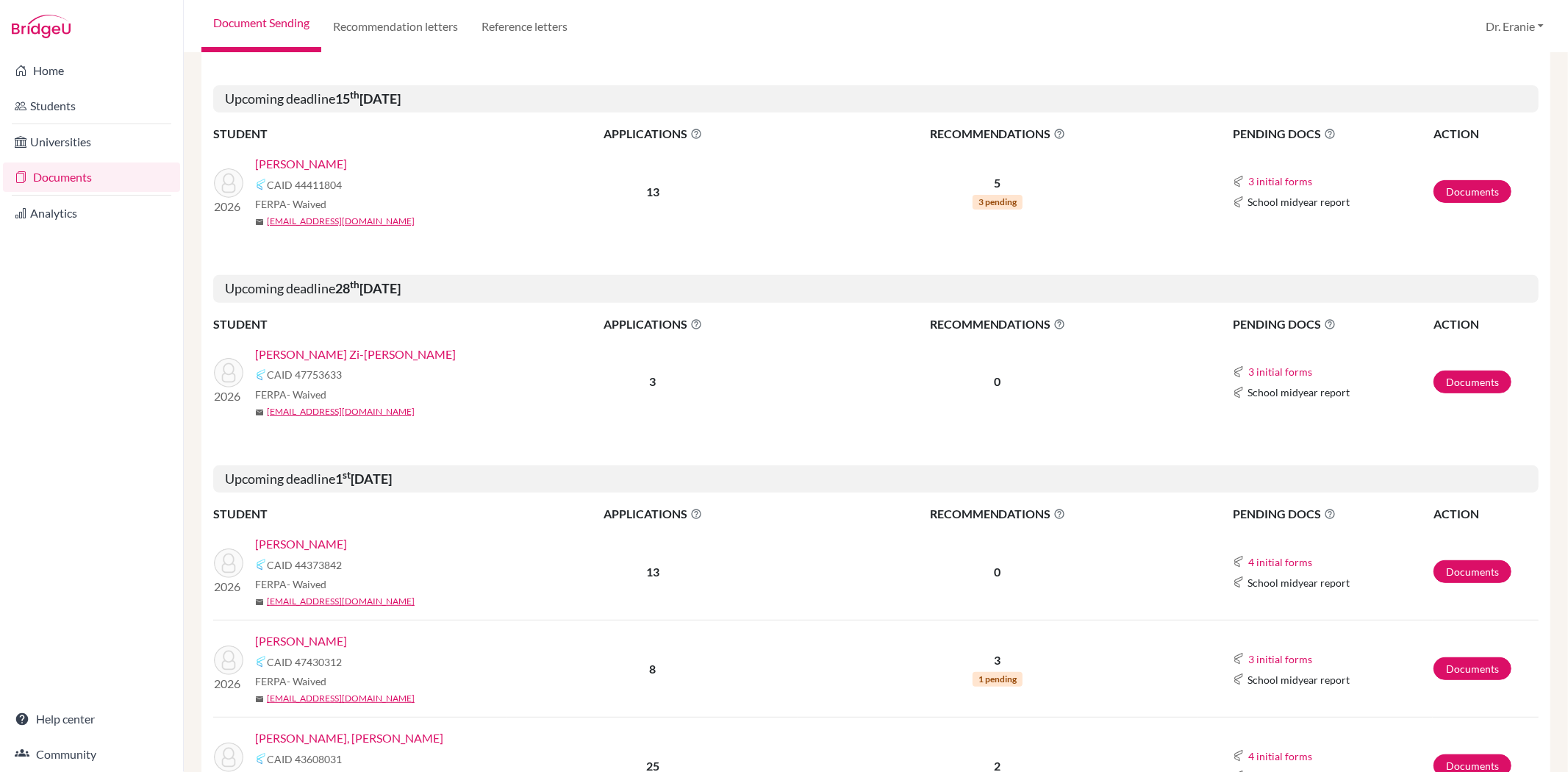
scroll to position [408, 0]
click at [347, 545] on link "[PERSON_NAME]" at bounding box center [301, 544] width 92 height 18
click at [347, 542] on link "[PERSON_NAME]" at bounding box center [301, 544] width 92 height 18
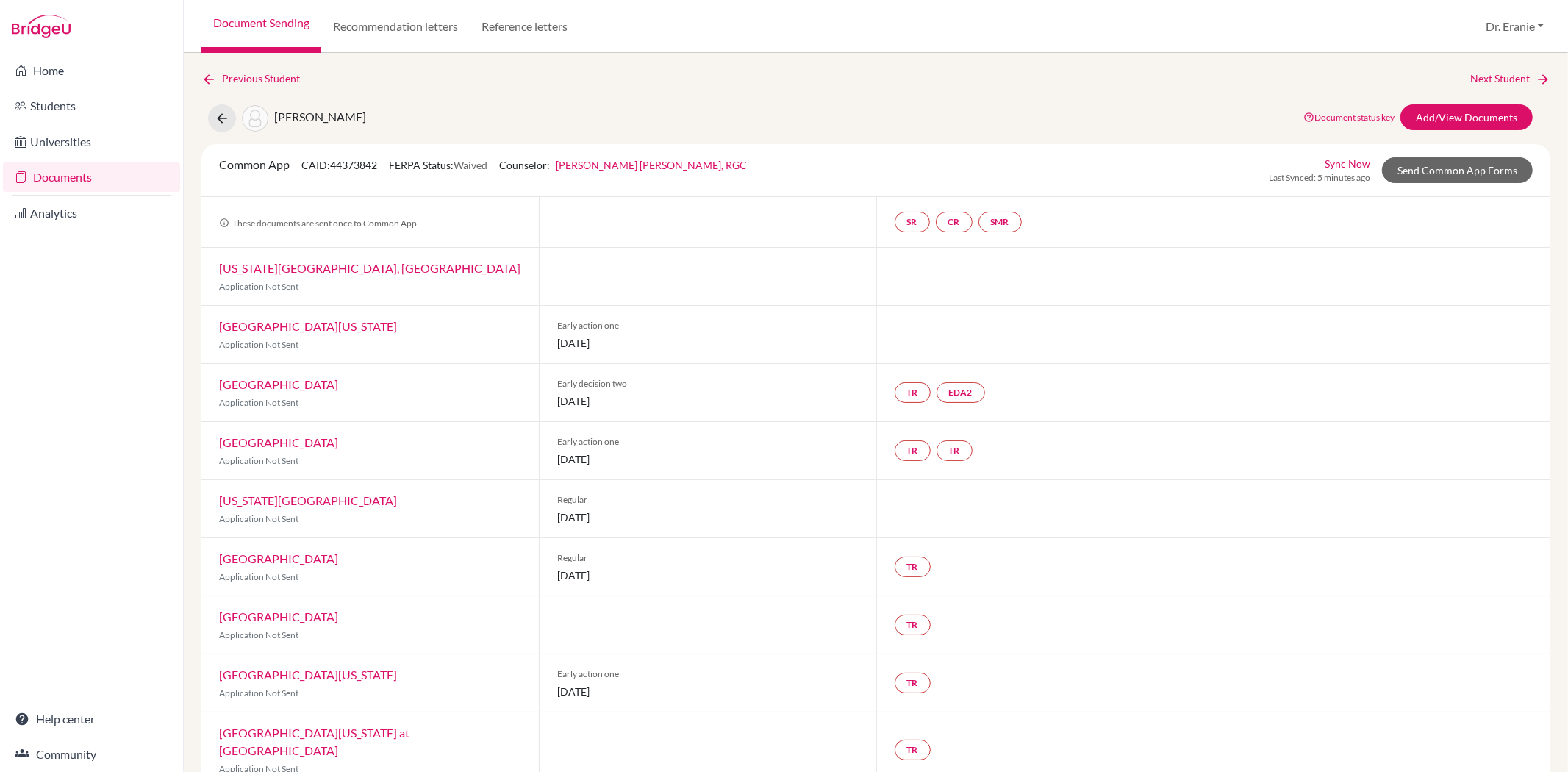
click at [1342, 156] on link "Sync Now" at bounding box center [1347, 163] width 46 height 16
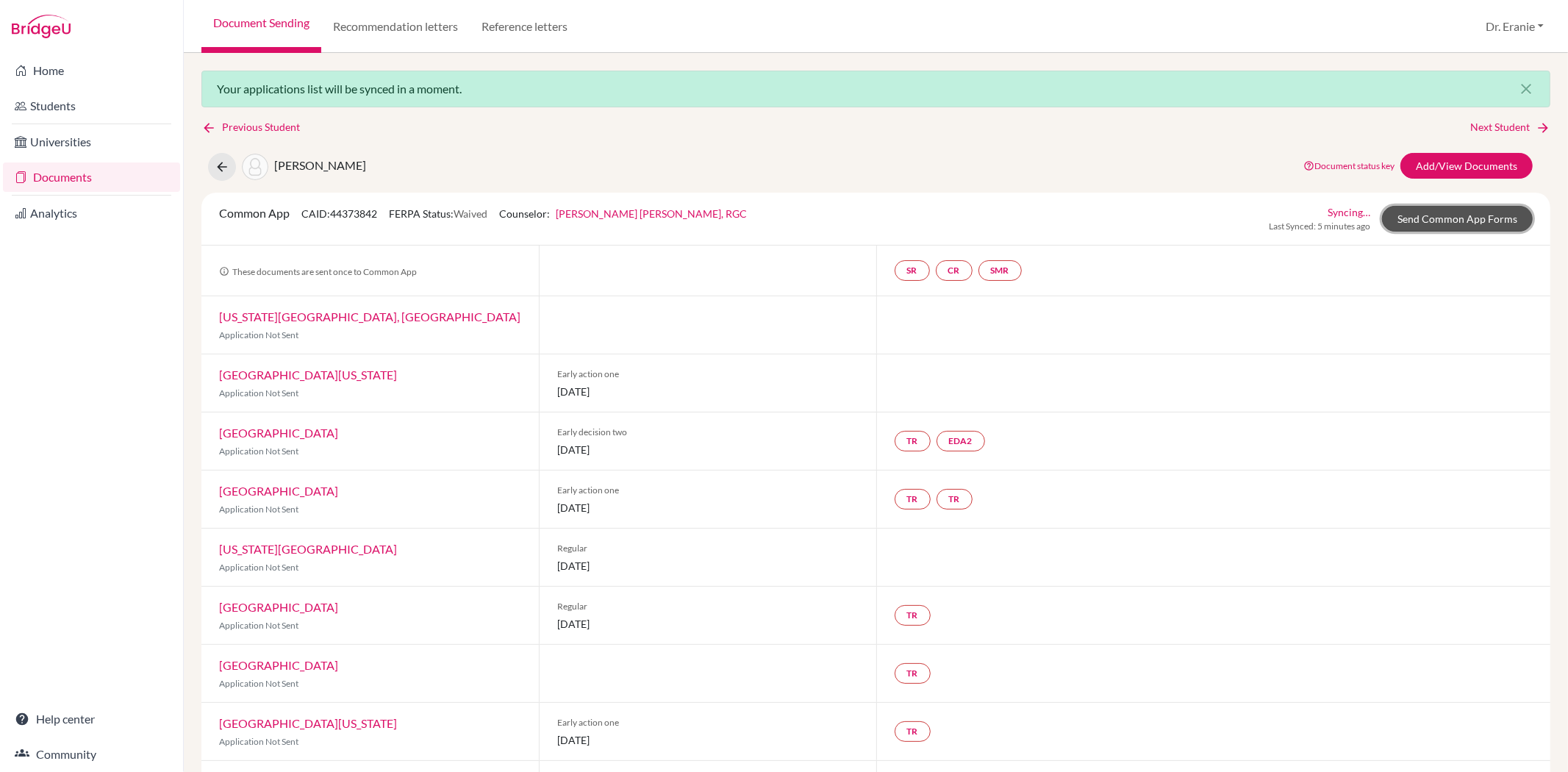
click at [1415, 225] on link "Send Common App Forms" at bounding box center [1457, 219] width 151 height 25
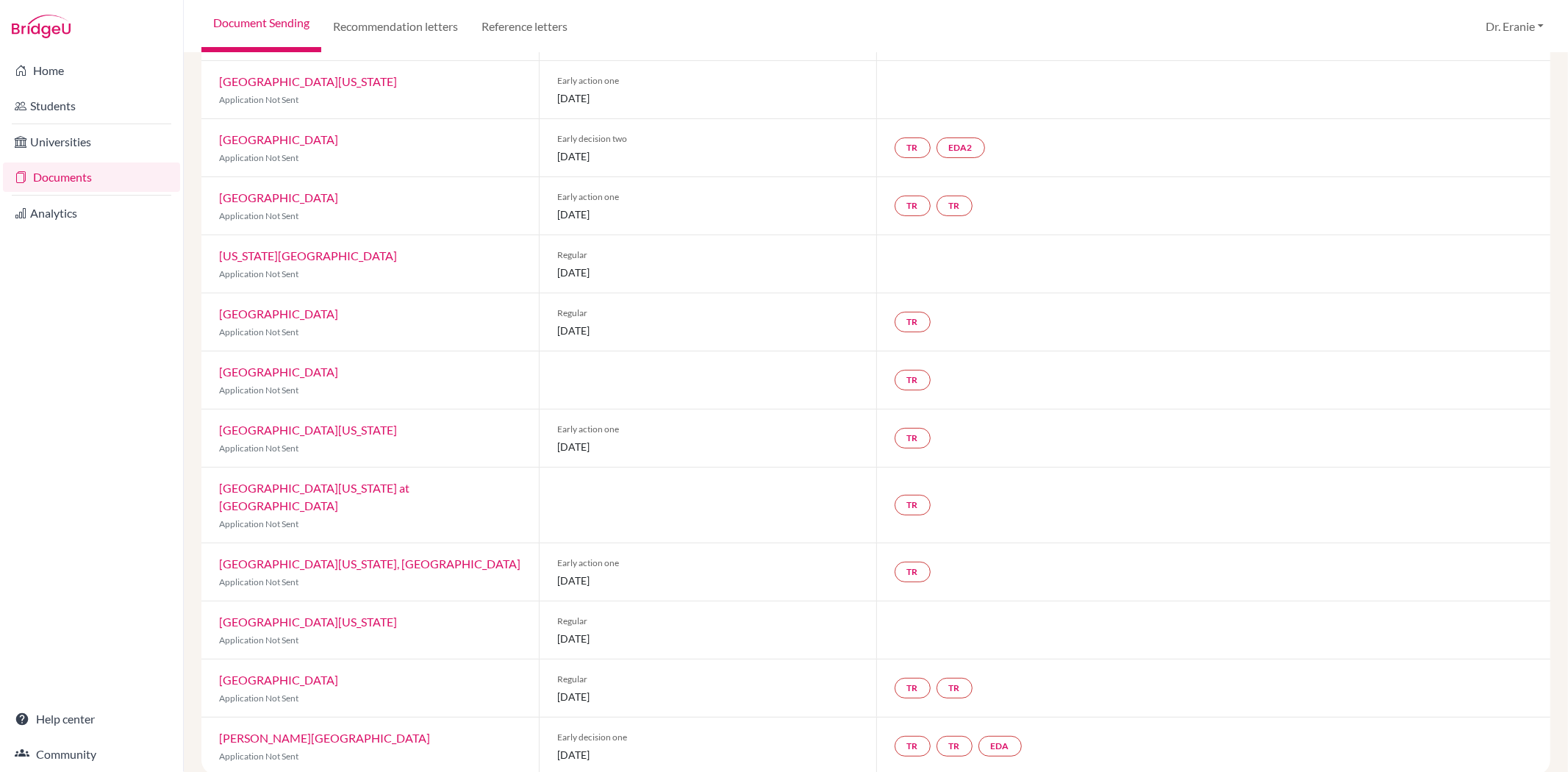
scroll to position [248, 0]
click at [1009, 733] on link "EDA" at bounding box center [1000, 743] width 43 height 20
click at [996, 733] on link "EDA Early decision agreement Early decision agreement Incomplete" at bounding box center [1000, 743] width 43 height 20
click at [1195, 428] on div "TR" at bounding box center [1213, 435] width 675 height 58
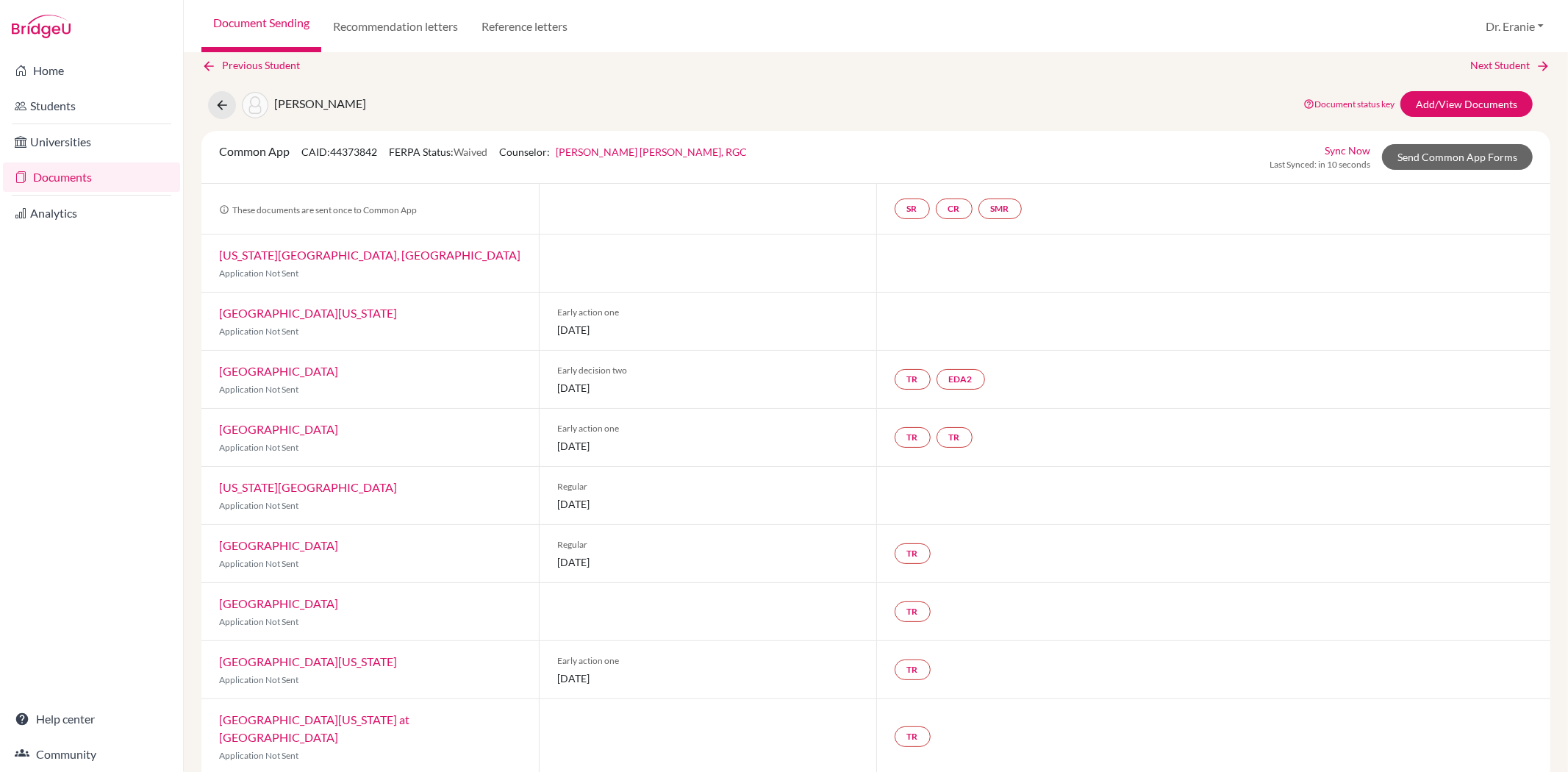
scroll to position [0, 0]
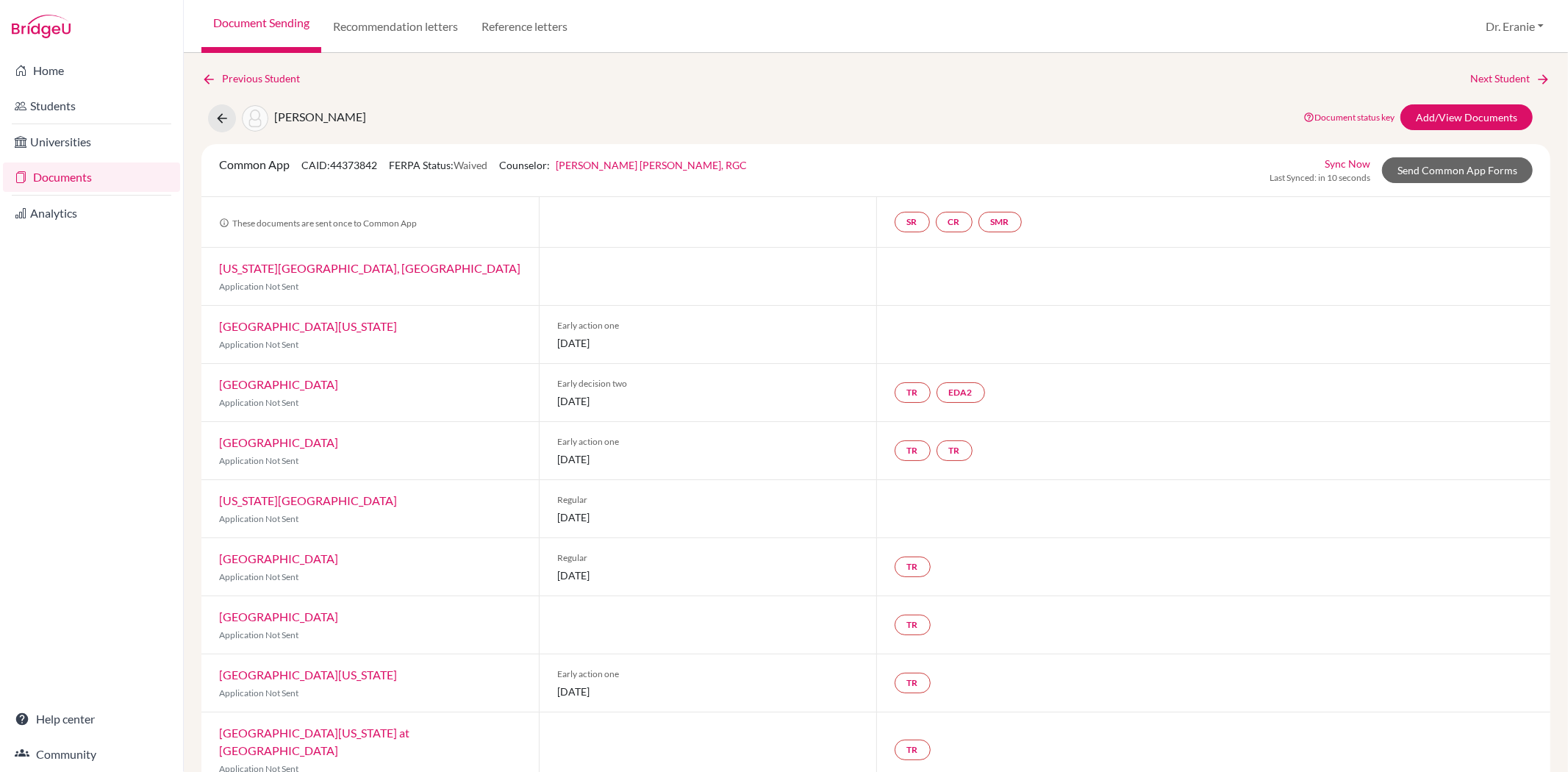
click at [340, 326] on link "[GEOGRAPHIC_DATA][US_STATE]" at bounding box center [309, 326] width 178 height 14
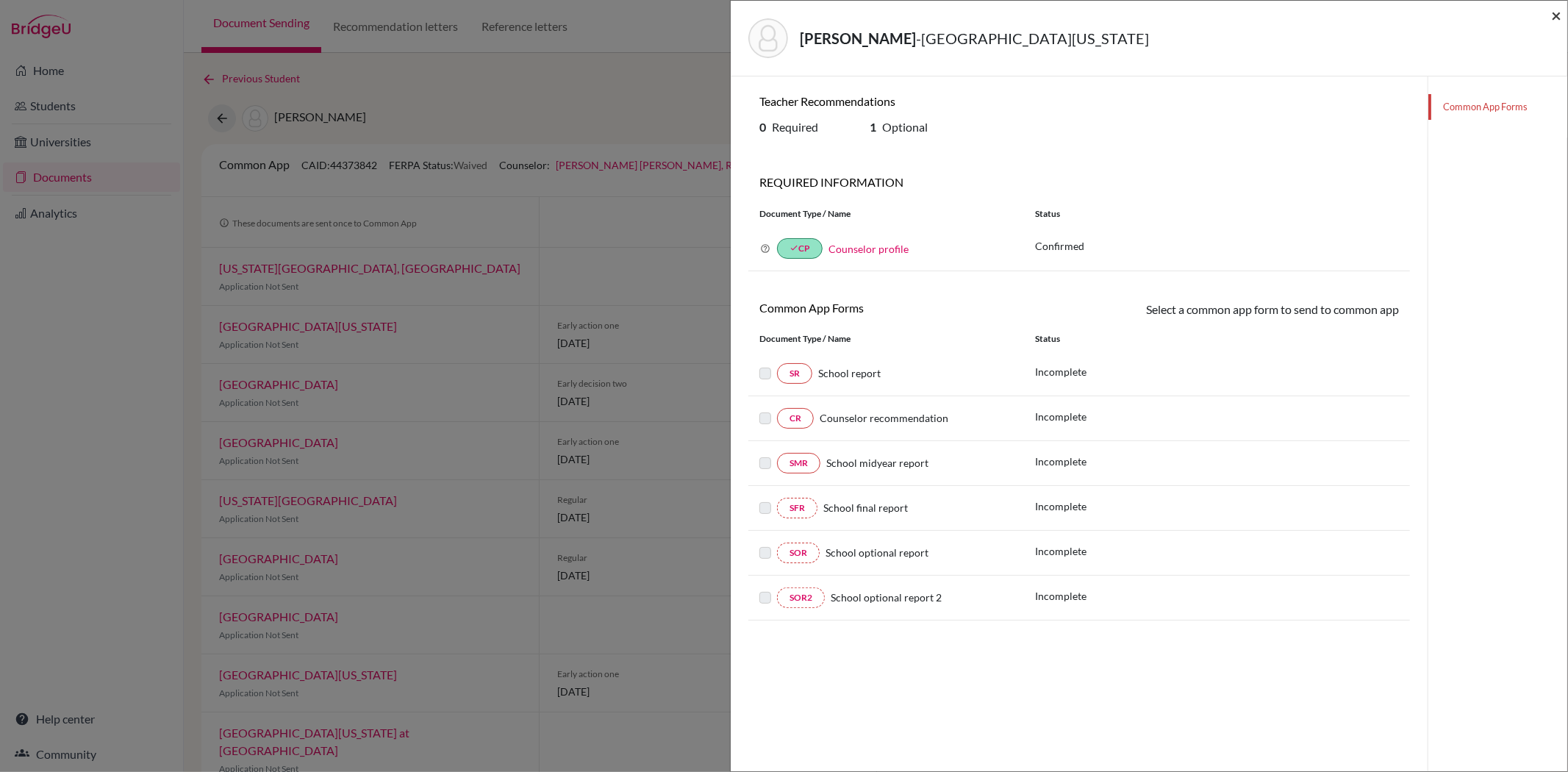
click at [1555, 13] on span "×" at bounding box center [1557, 15] width 10 height 21
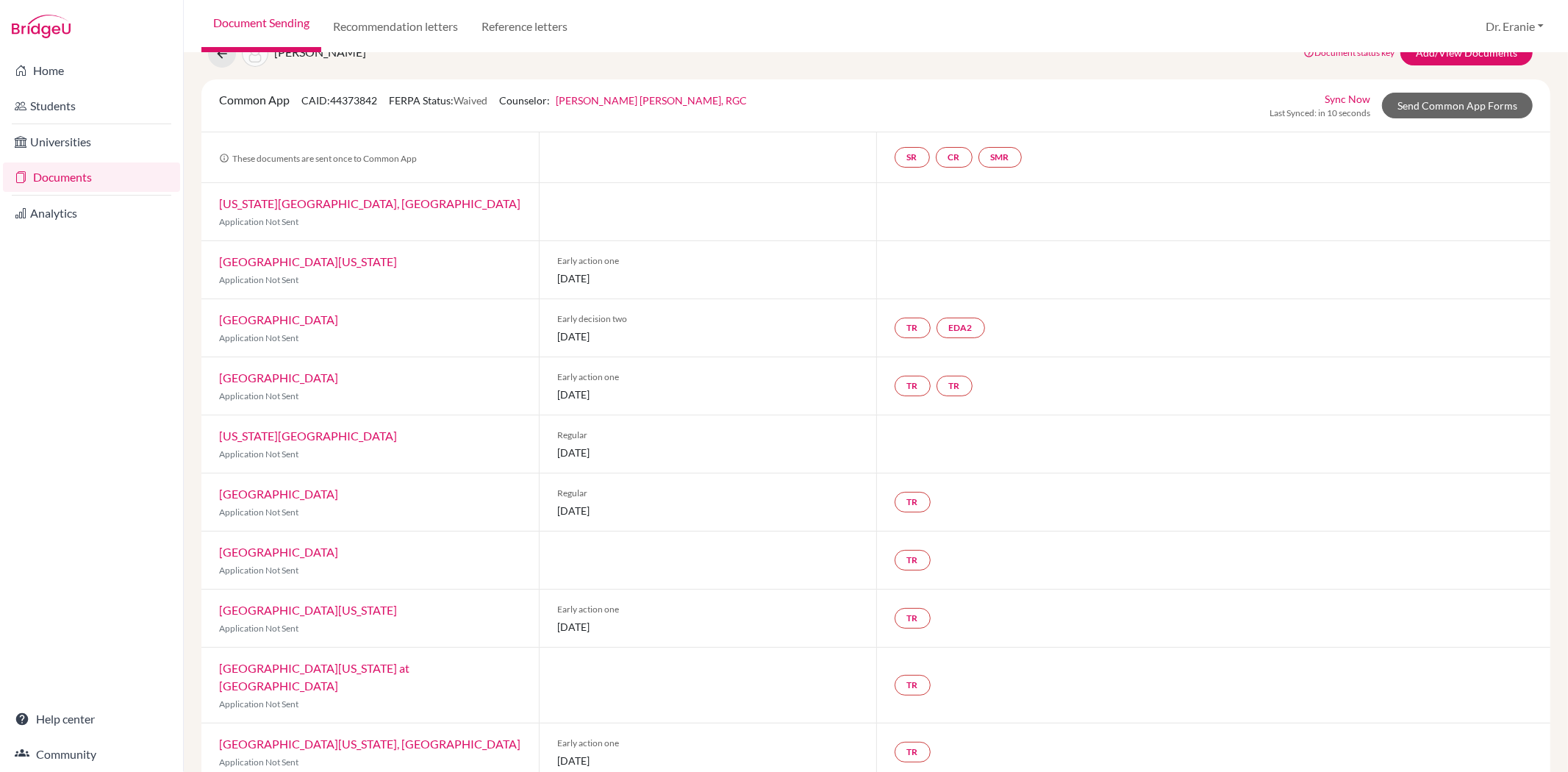
scroll to position [163, 0]
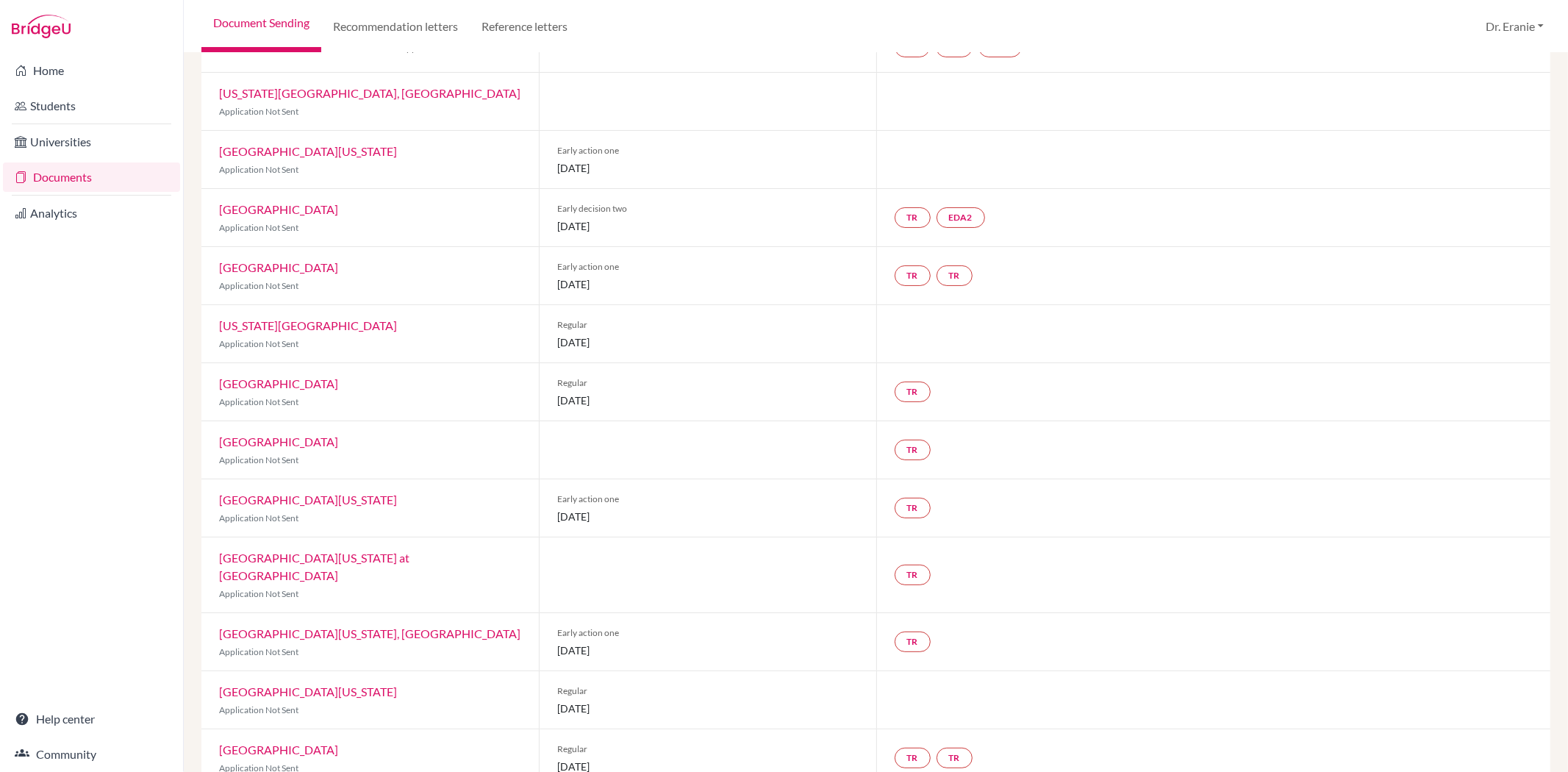
scroll to position [82, 0]
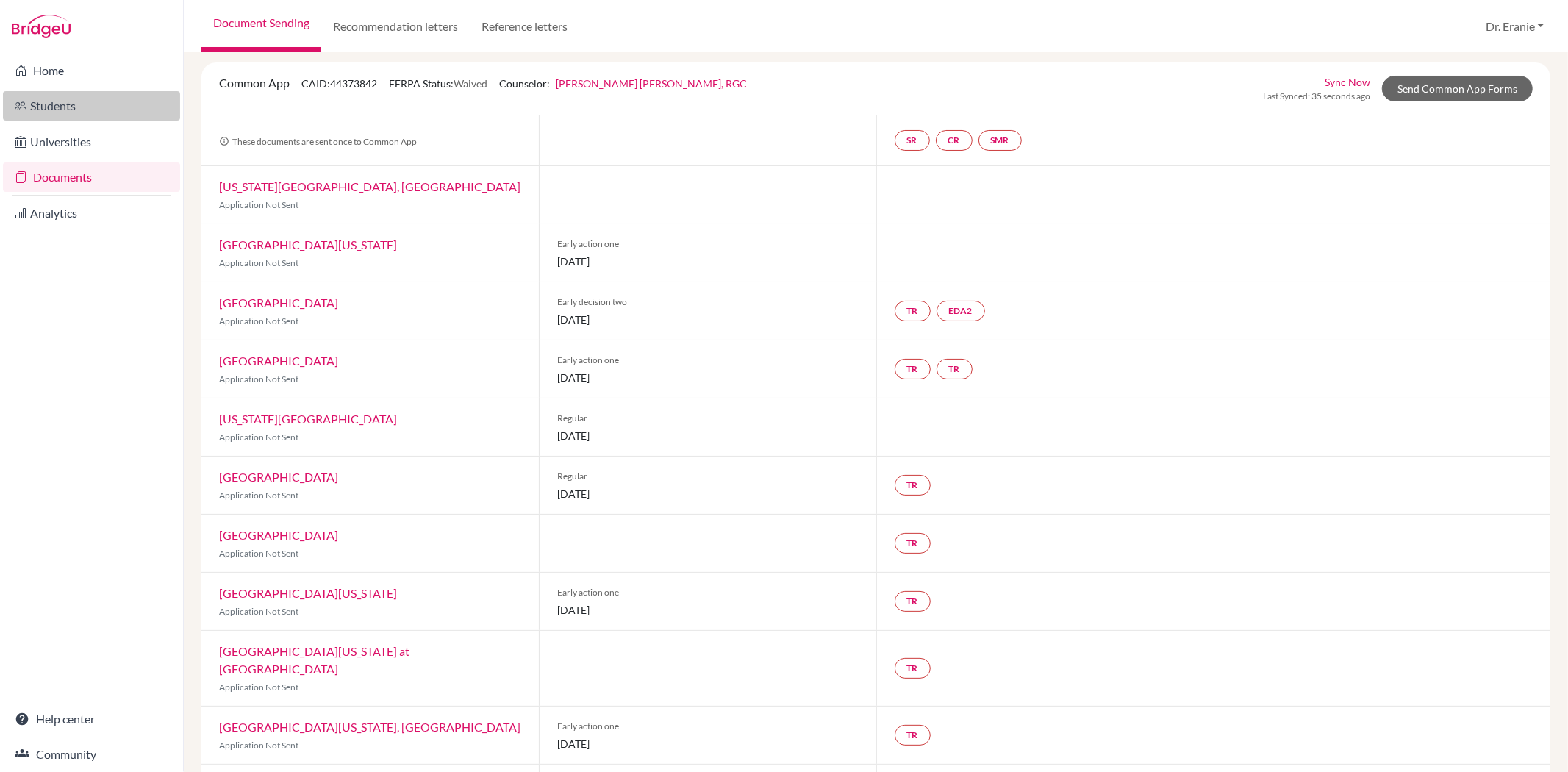
click at [70, 112] on link "Students" at bounding box center [91, 106] width 177 height 29
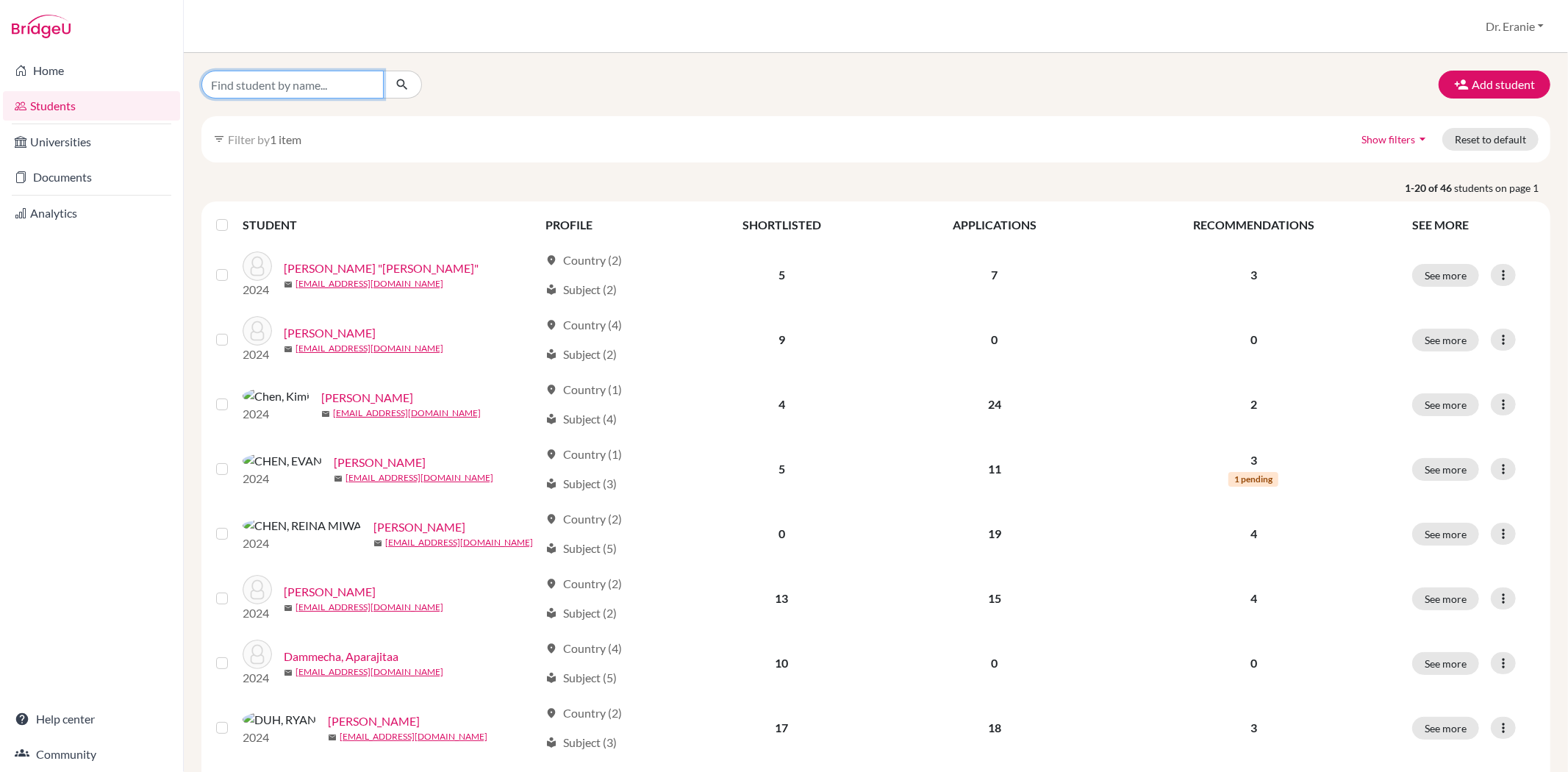
click at [323, 88] on input "Find student by name..." at bounding box center [292, 84] width 182 height 28
type input "[PERSON_NAME]"
click at [395, 87] on icon "submit" at bounding box center [402, 85] width 15 height 15
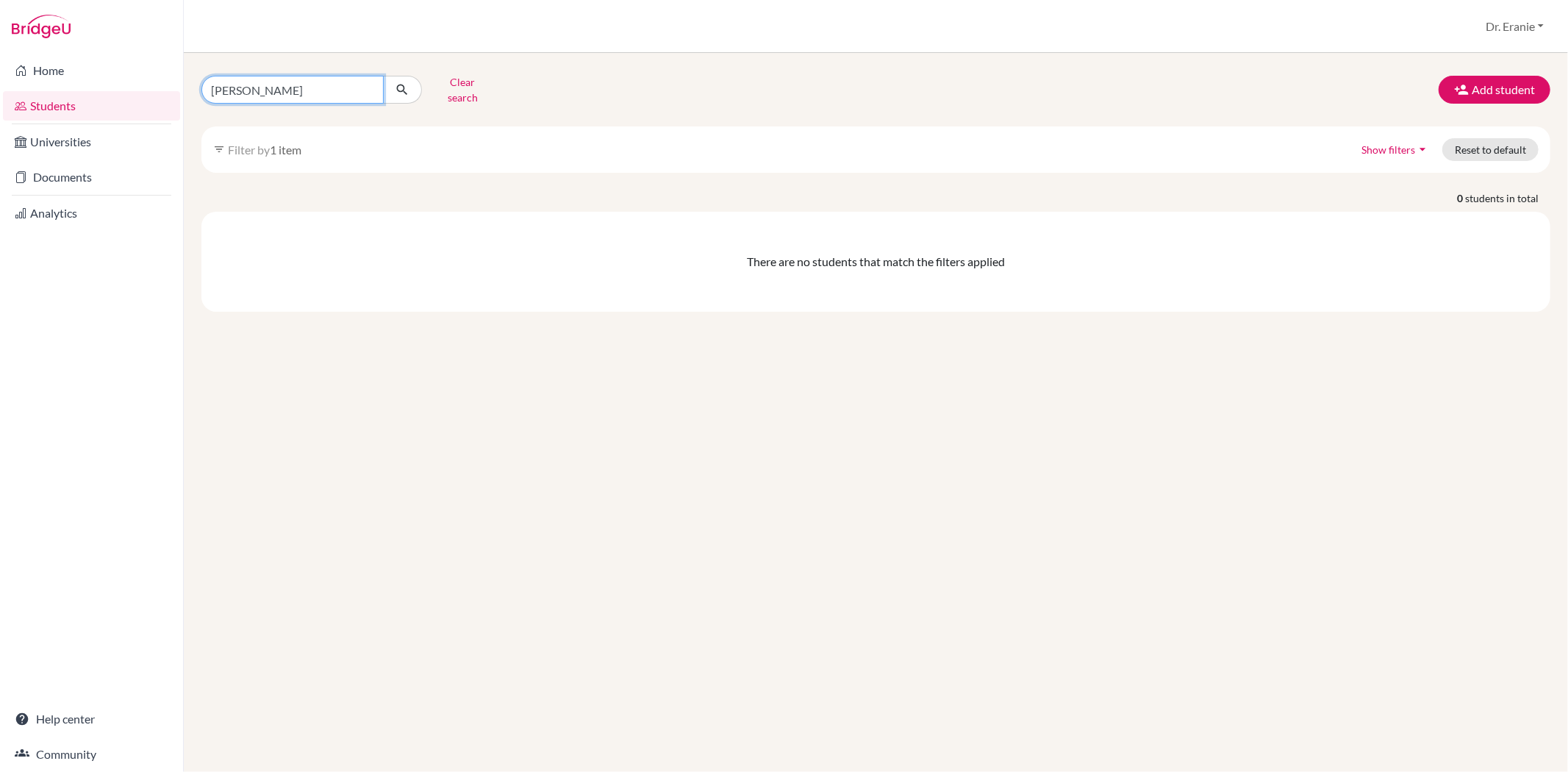
drag, startPoint x: 261, startPoint y: 85, endPoint x: 243, endPoint y: 85, distance: 18.0
click at [261, 85] on input "[PERSON_NAME]" at bounding box center [292, 89] width 182 height 28
type input "[PERSON_NAME]-[PERSON_NAME]"
click button "submit" at bounding box center [403, 89] width 39 height 28
click at [1397, 143] on span "Show filters" at bounding box center [1388, 149] width 54 height 13
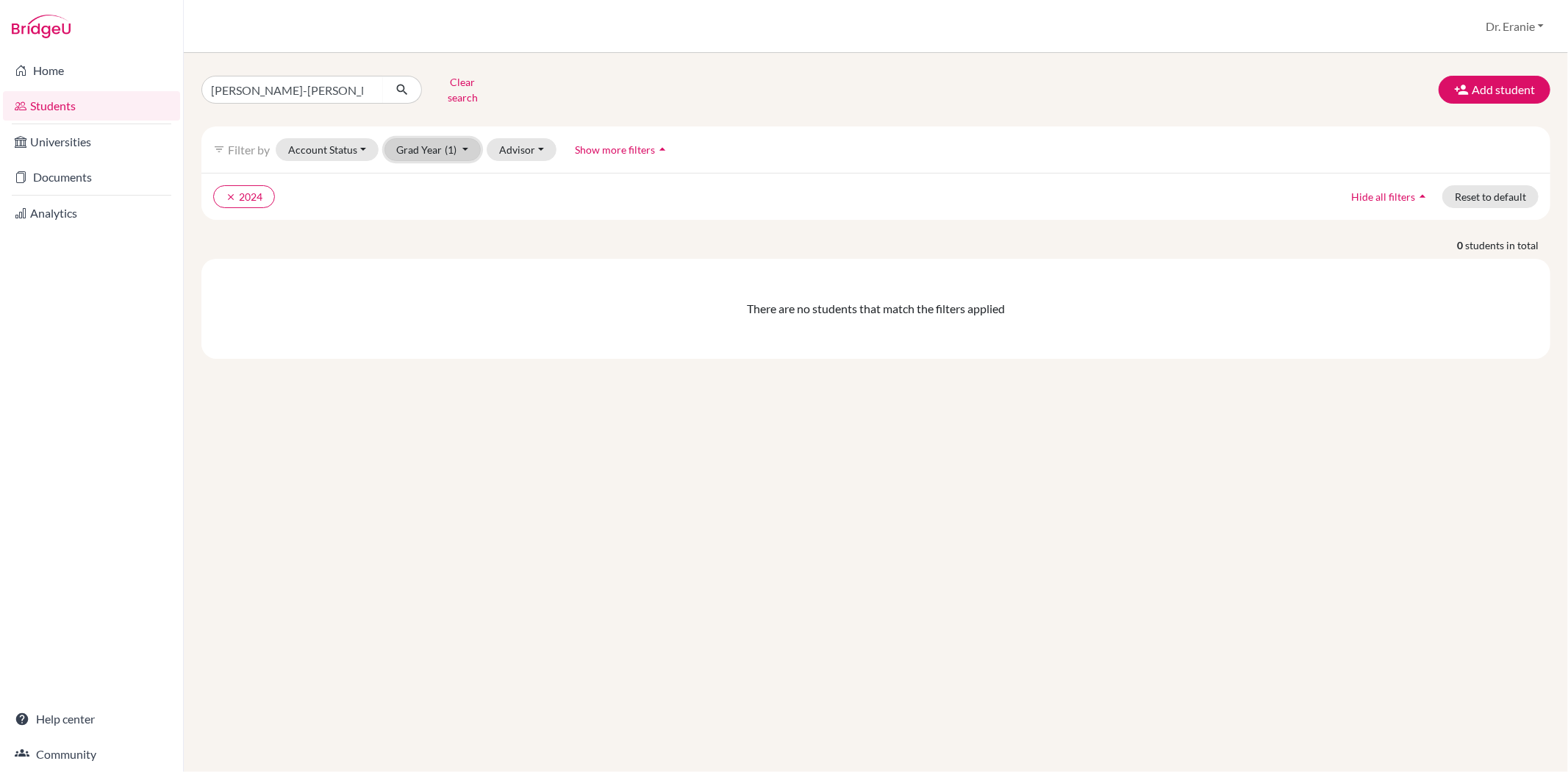
click at [464, 142] on button "Grad Year (1)" at bounding box center [433, 150] width 97 height 22
click at [443, 197] on div "2026" at bounding box center [428, 204] width 52 height 18
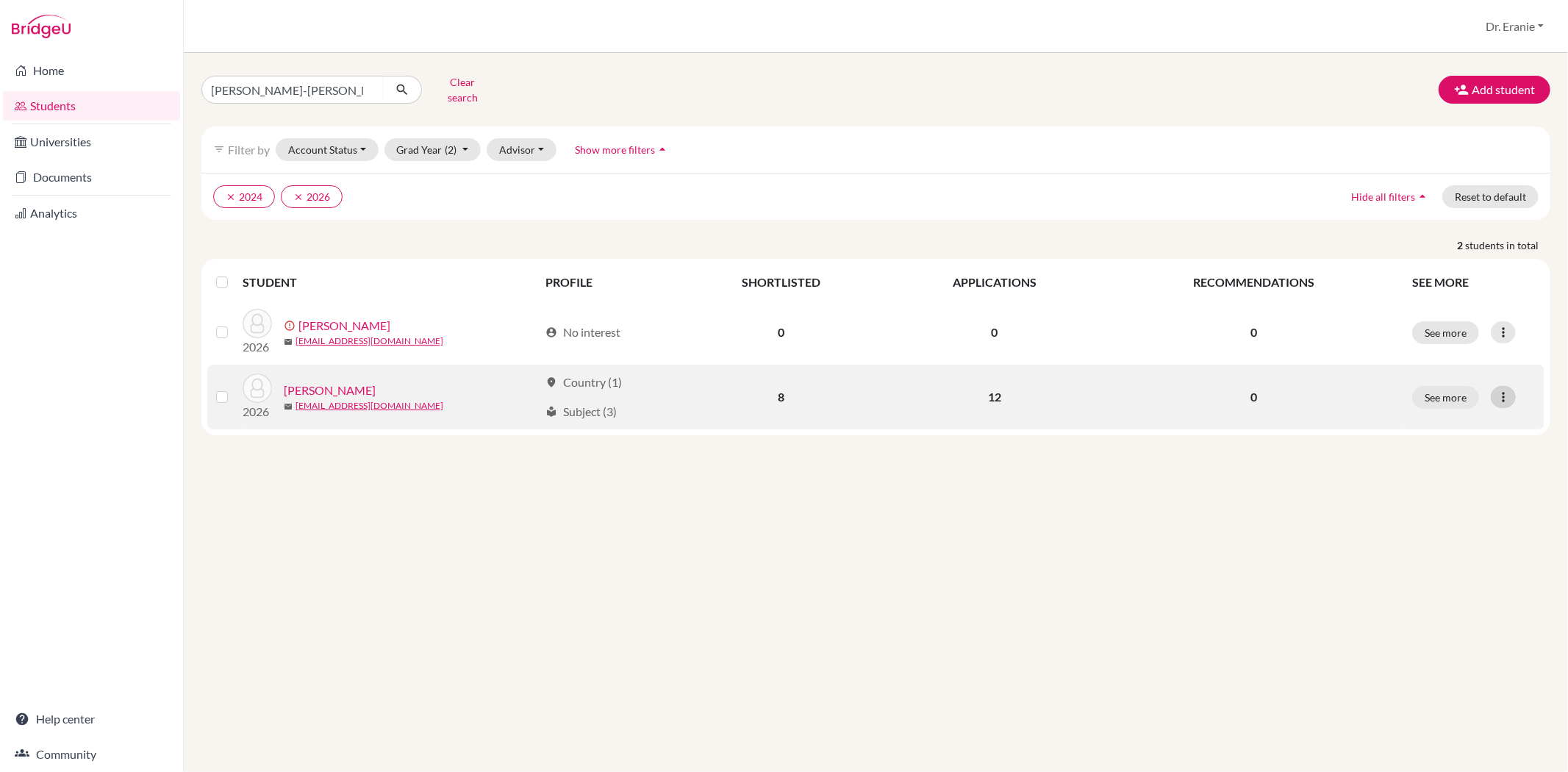
click at [1504, 389] on icon at bounding box center [1504, 397] width 15 height 15
click at [234, 388] on label at bounding box center [234, 388] width 0 height 0
click at [0, 0] on input "checkbox" at bounding box center [0, 0] width 0 height 0
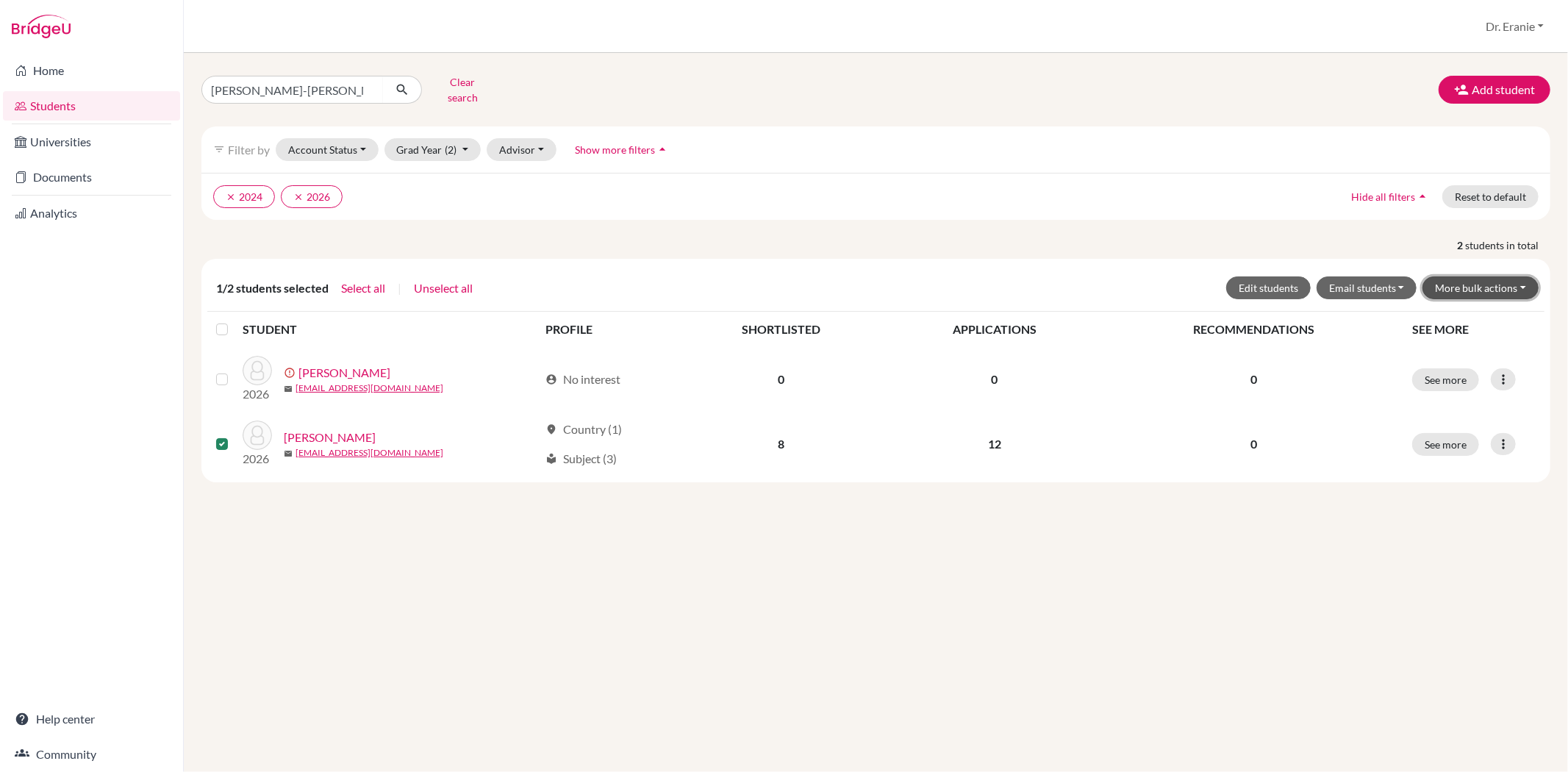
click at [1523, 276] on button "More bulk actions" at bounding box center [1480, 288] width 116 height 22
click at [1465, 307] on button "Archive" at bounding box center [1471, 318] width 133 height 23
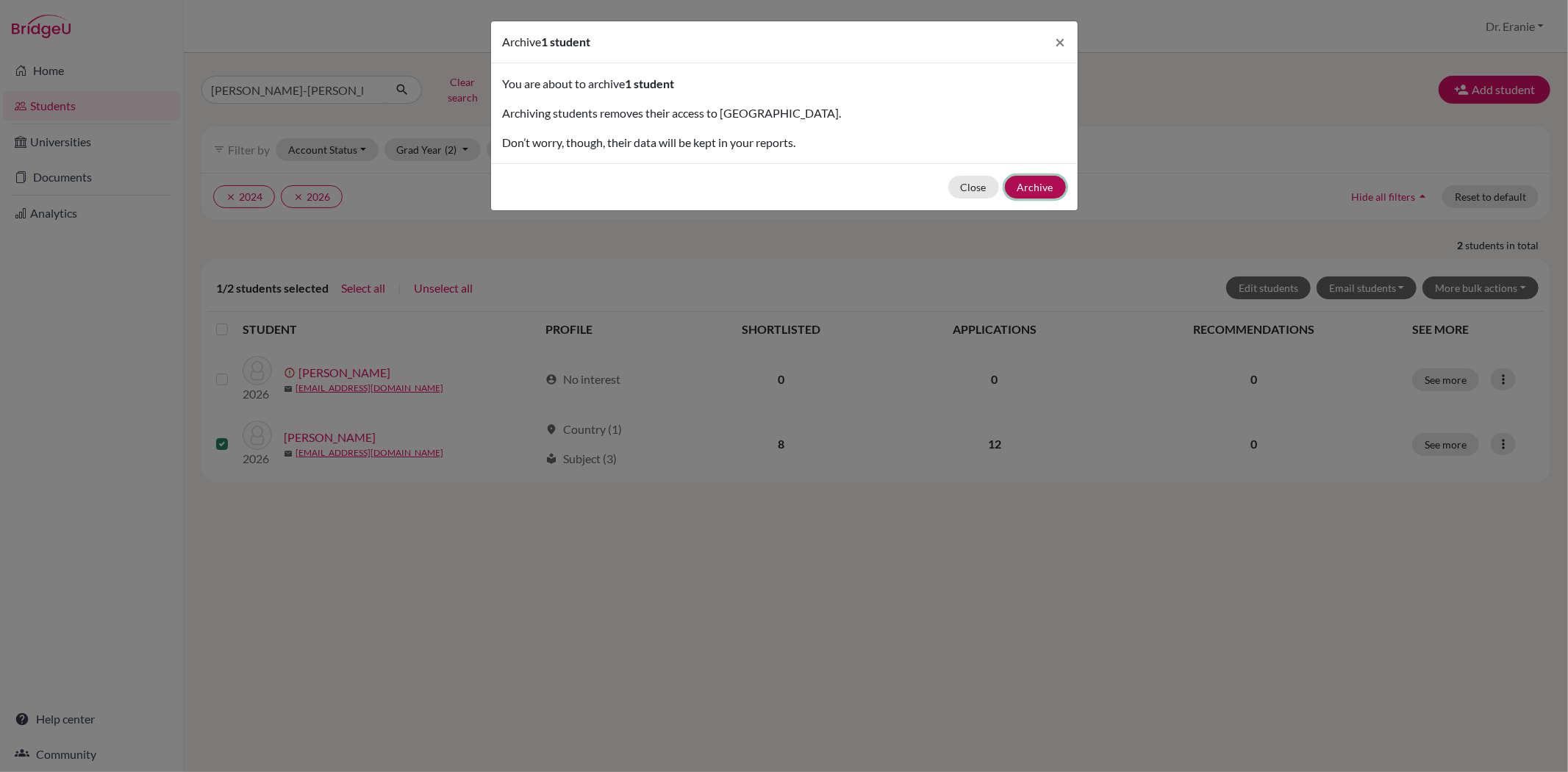
click at [1039, 189] on button "Archive" at bounding box center [1035, 187] width 61 height 22
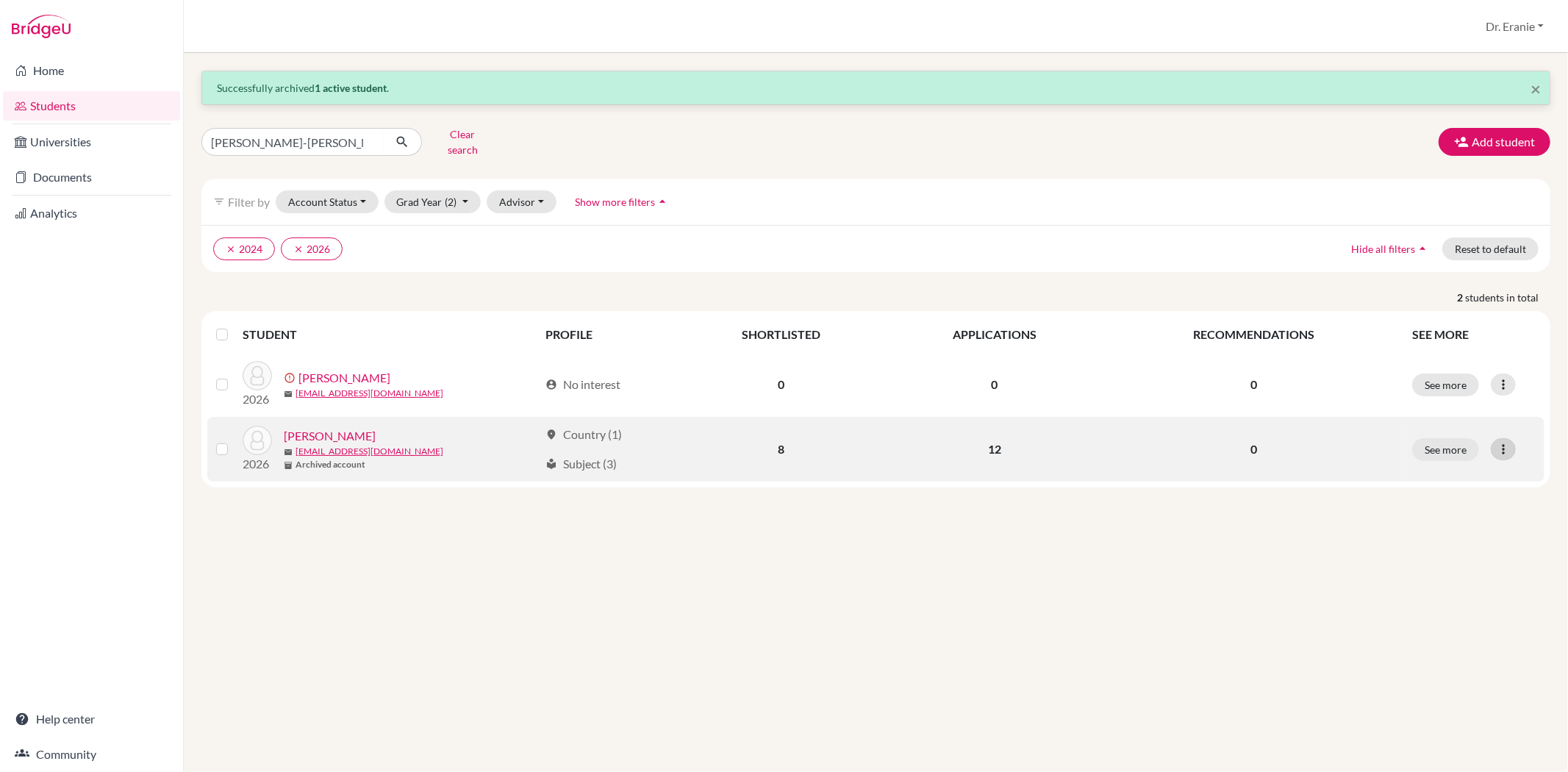
click at [1495, 443] on div at bounding box center [1503, 449] width 25 height 22
click at [1459, 472] on button "Edit student" at bounding box center [1440, 479] width 116 height 23
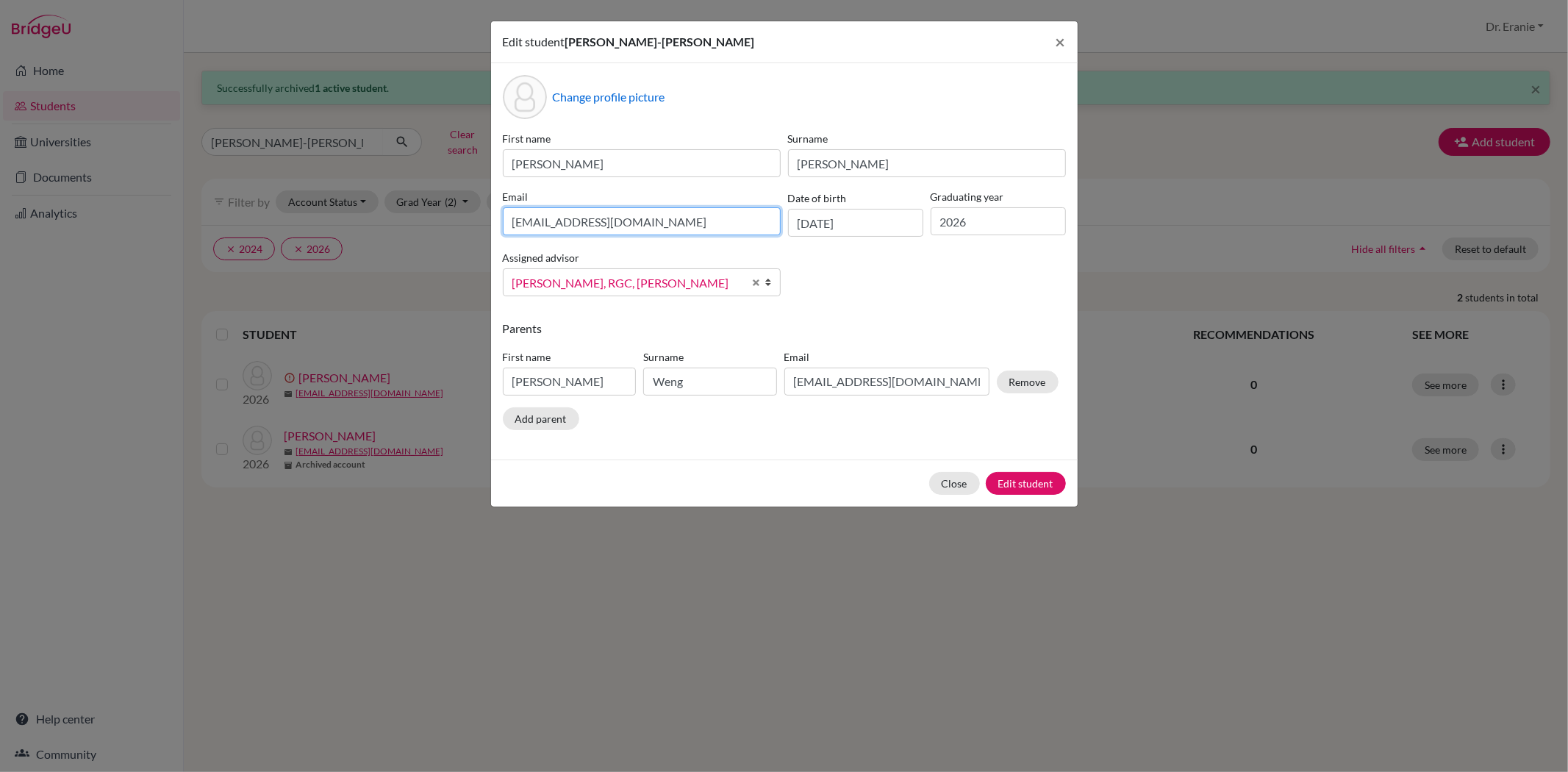
click at [696, 222] on input "[EMAIL_ADDRESS][DOMAIN_NAME]" at bounding box center [642, 221] width 278 height 28
click at [947, 481] on button "Close" at bounding box center [955, 483] width 51 height 22
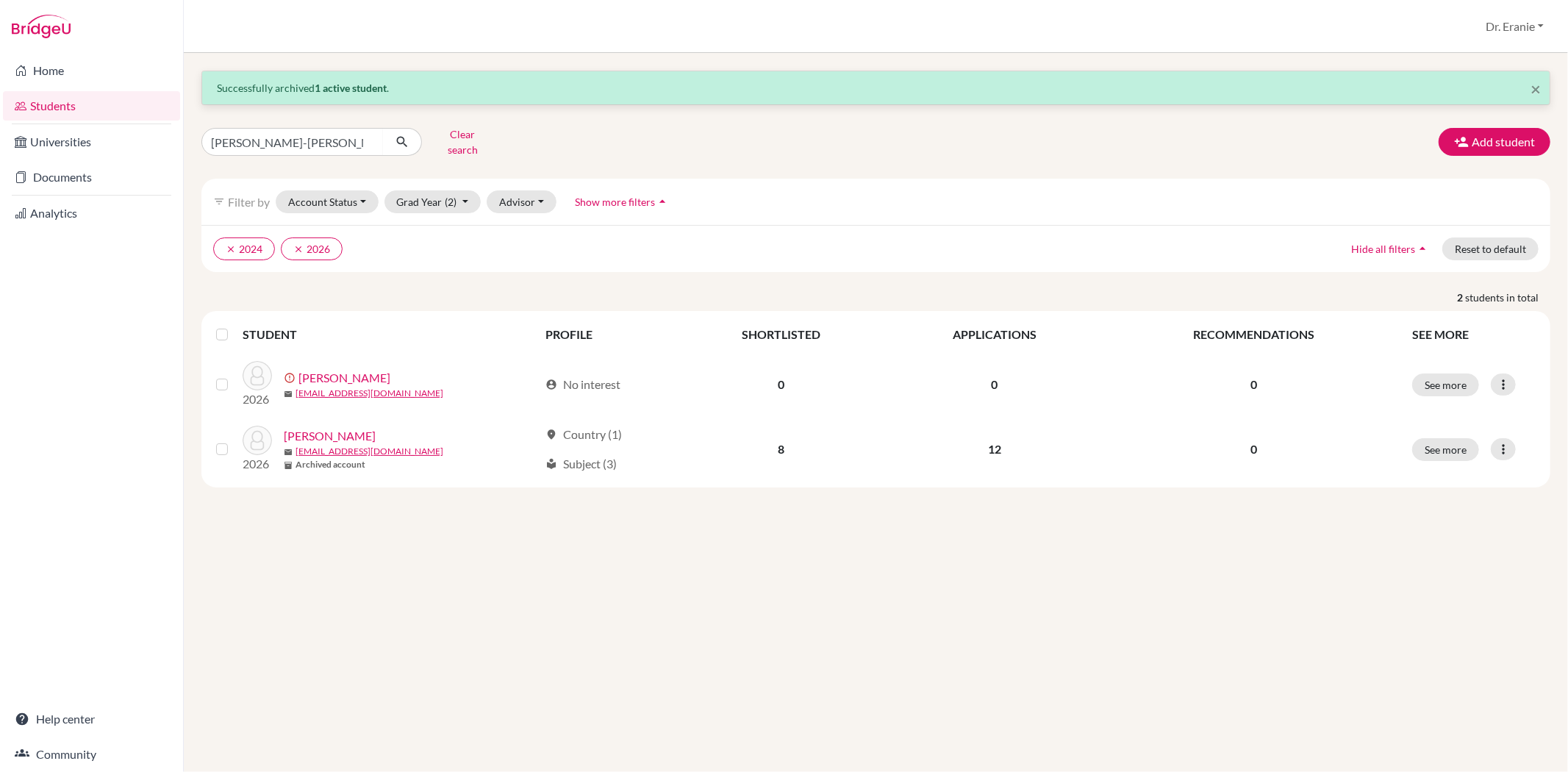
drag, startPoint x: 306, startPoint y: 422, endPoint x: 776, endPoint y: 609, distance: 505.8
click at [776, 609] on div "× Successfully archived 1 active student . [PERSON_NAME]-[PERSON_NAME] Clear se…" at bounding box center [875, 413] width 1385 height 719
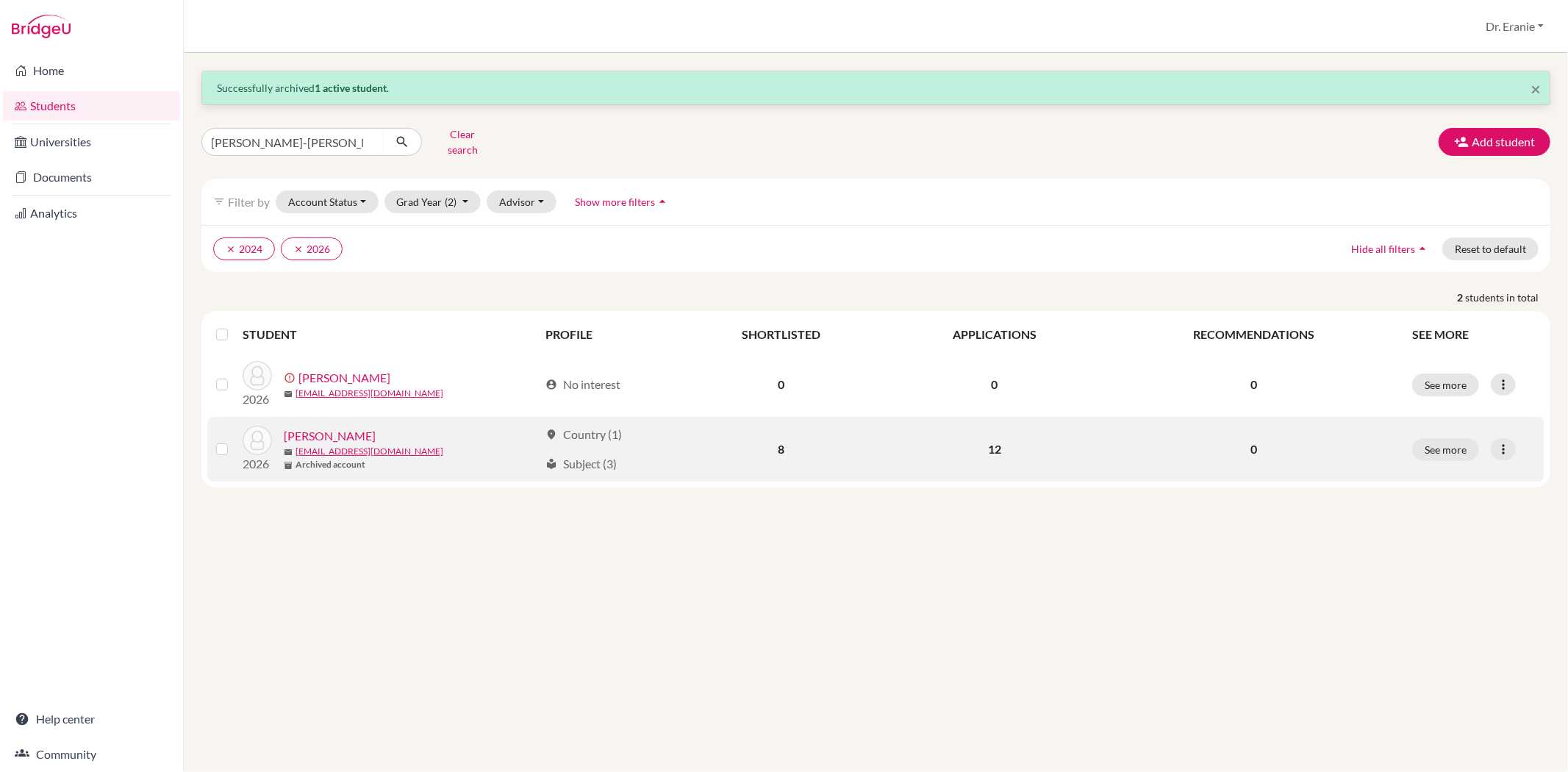
click at [370, 428] on link "[PERSON_NAME]" at bounding box center [329, 436] width 92 height 18
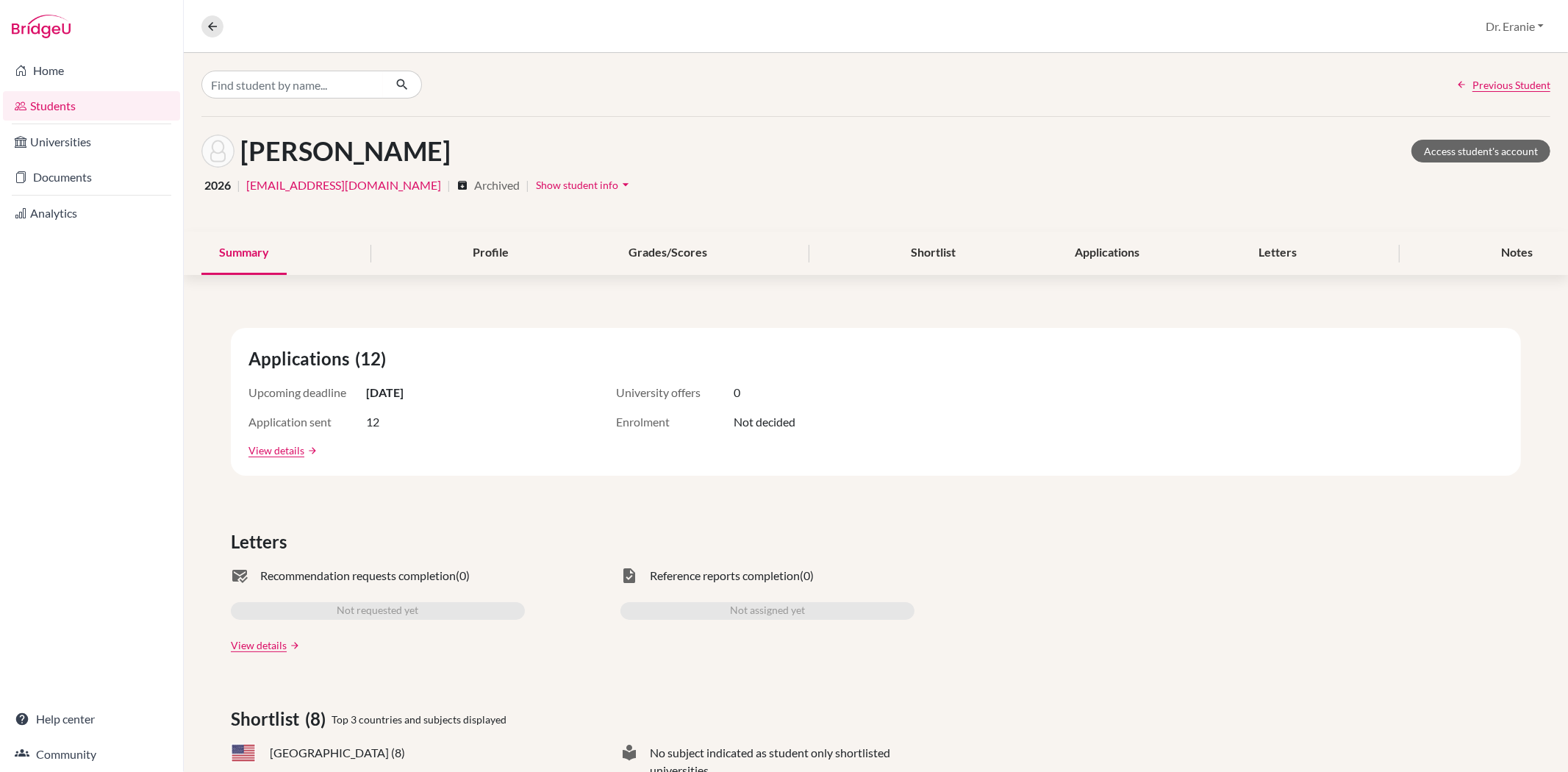
click at [619, 181] on icon "arrow_drop_down" at bounding box center [626, 185] width 15 height 15
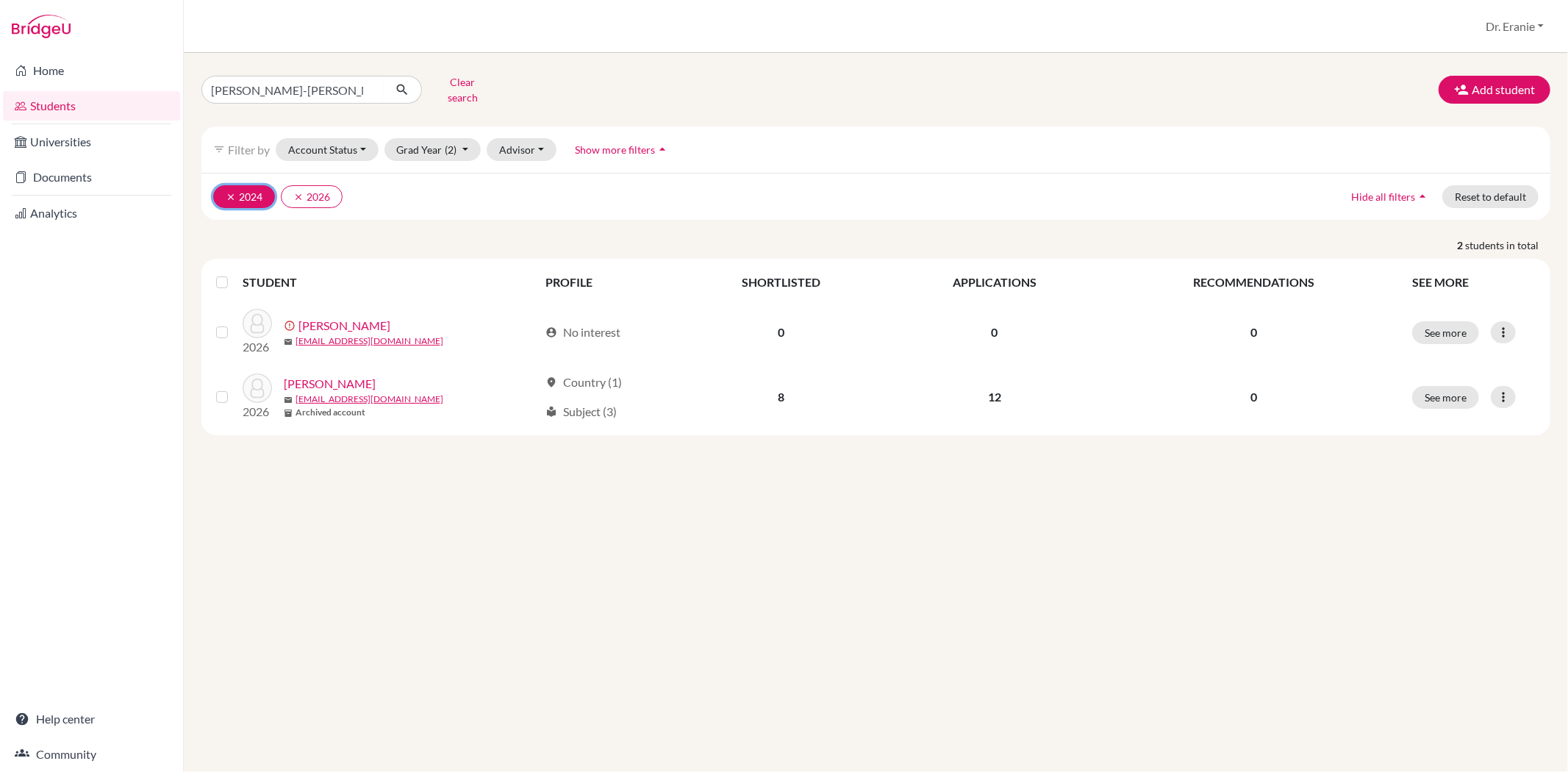
click at [230, 185] on button "clear 2024" at bounding box center [244, 196] width 61 height 22
click at [175, 362] on div "Home Students Universities Documents Analytics Help center Community" at bounding box center [91, 413] width 183 height 719
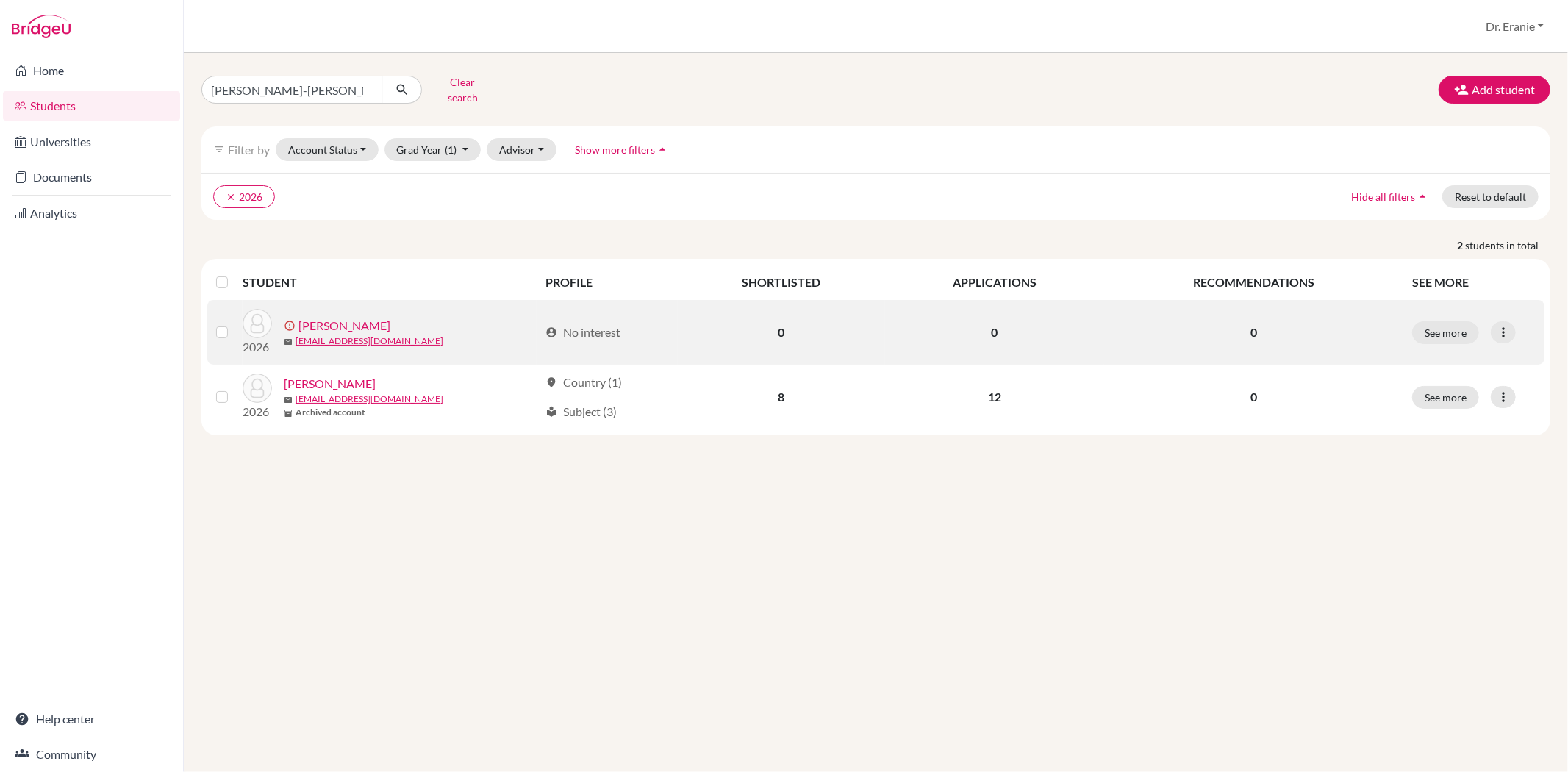
click at [371, 317] on link "[PERSON_NAME]" at bounding box center [344, 326] width 92 height 18
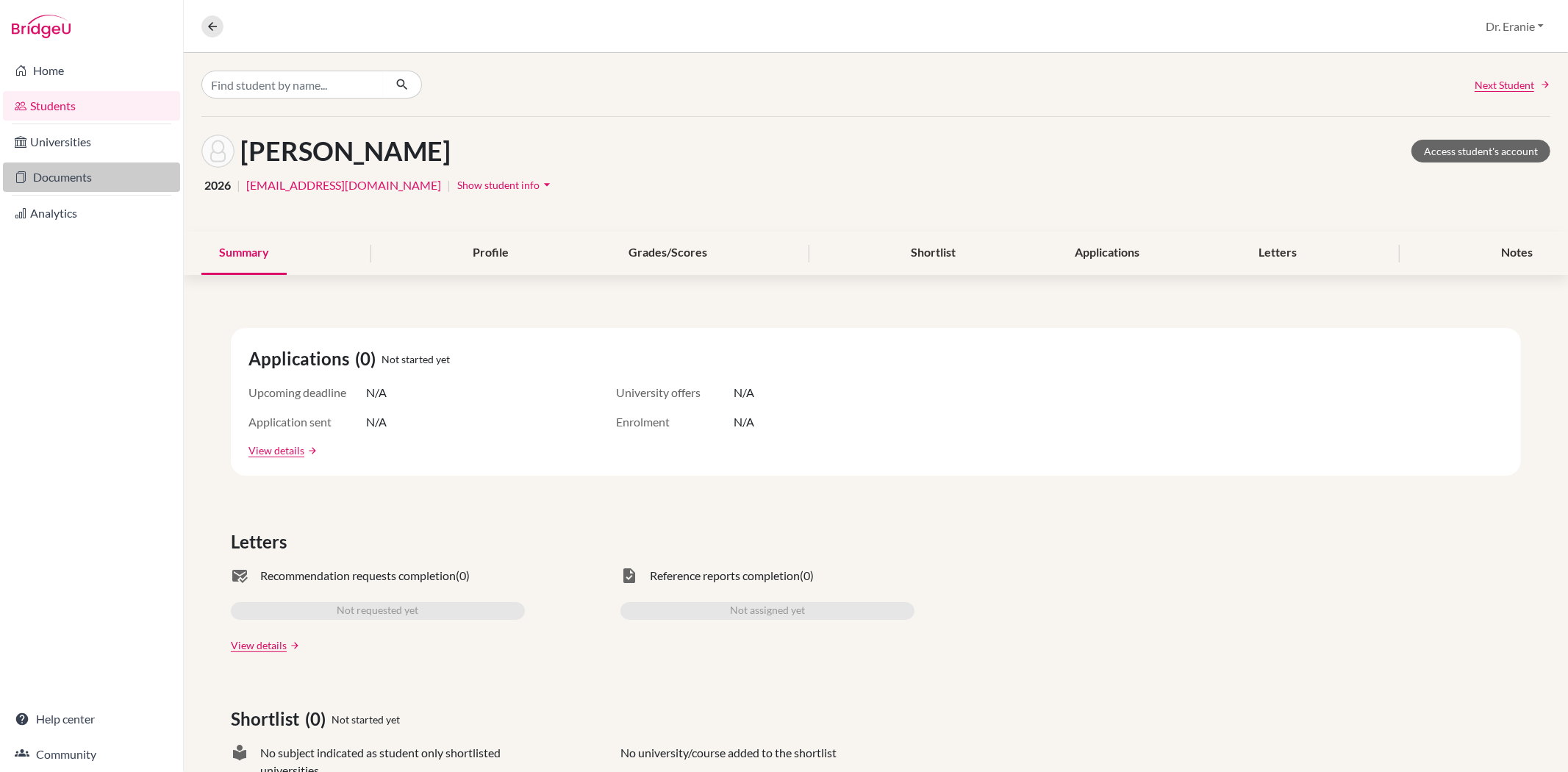
click at [79, 186] on link "Documents" at bounding box center [91, 177] width 177 height 29
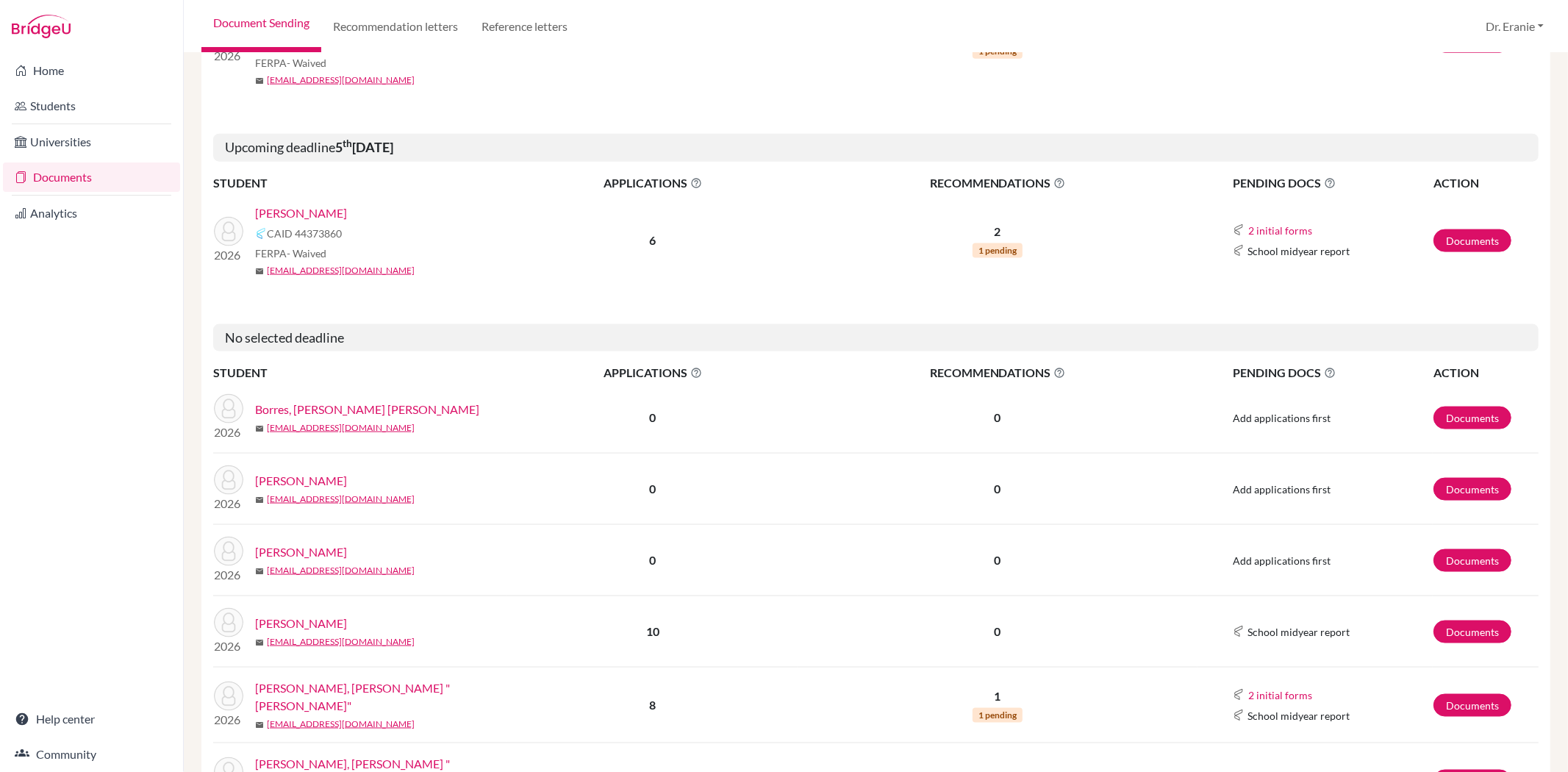
scroll to position [1645, 0]
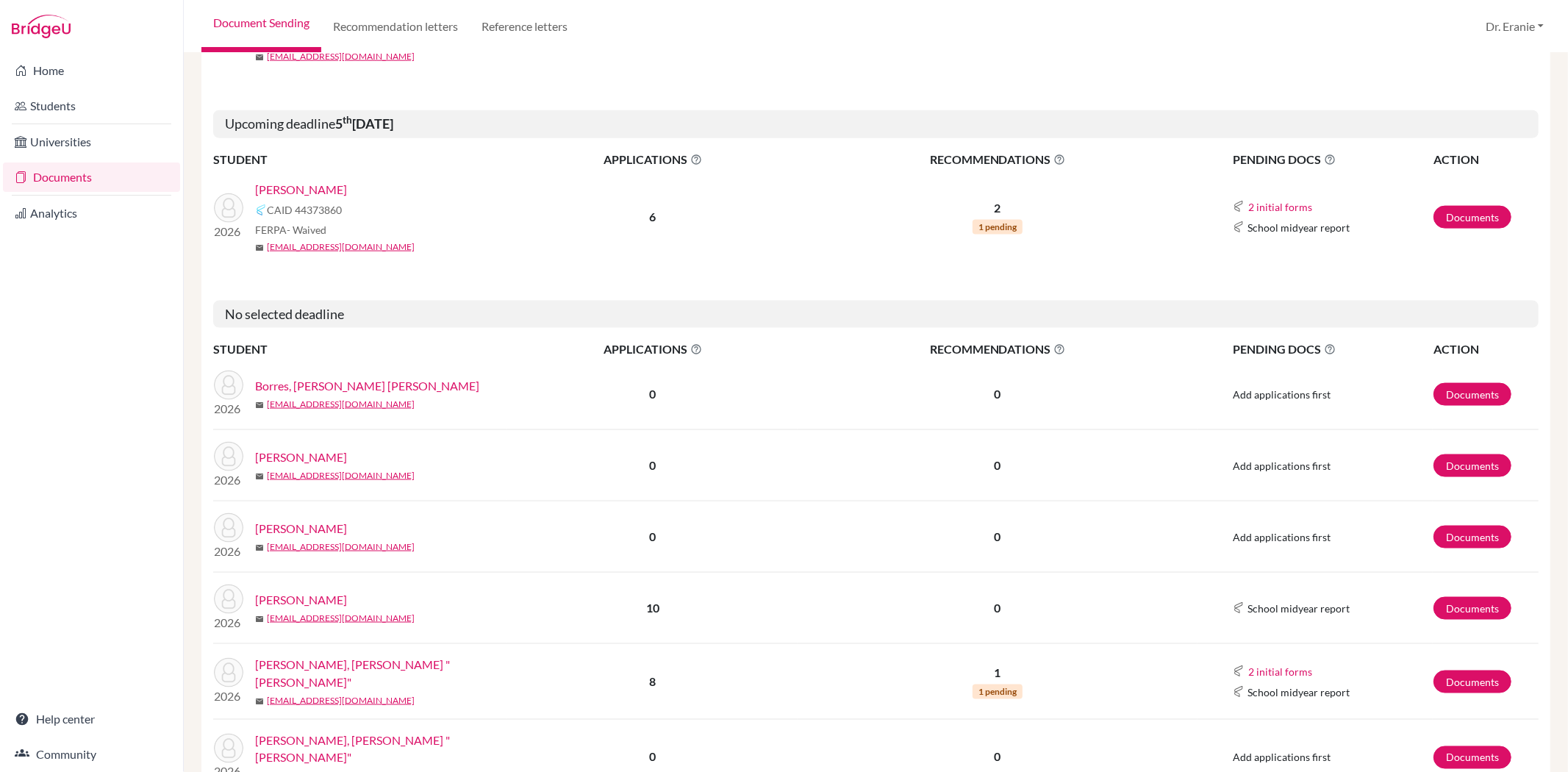
click at [335, 520] on link "[PERSON_NAME]" at bounding box center [301, 529] width 92 height 18
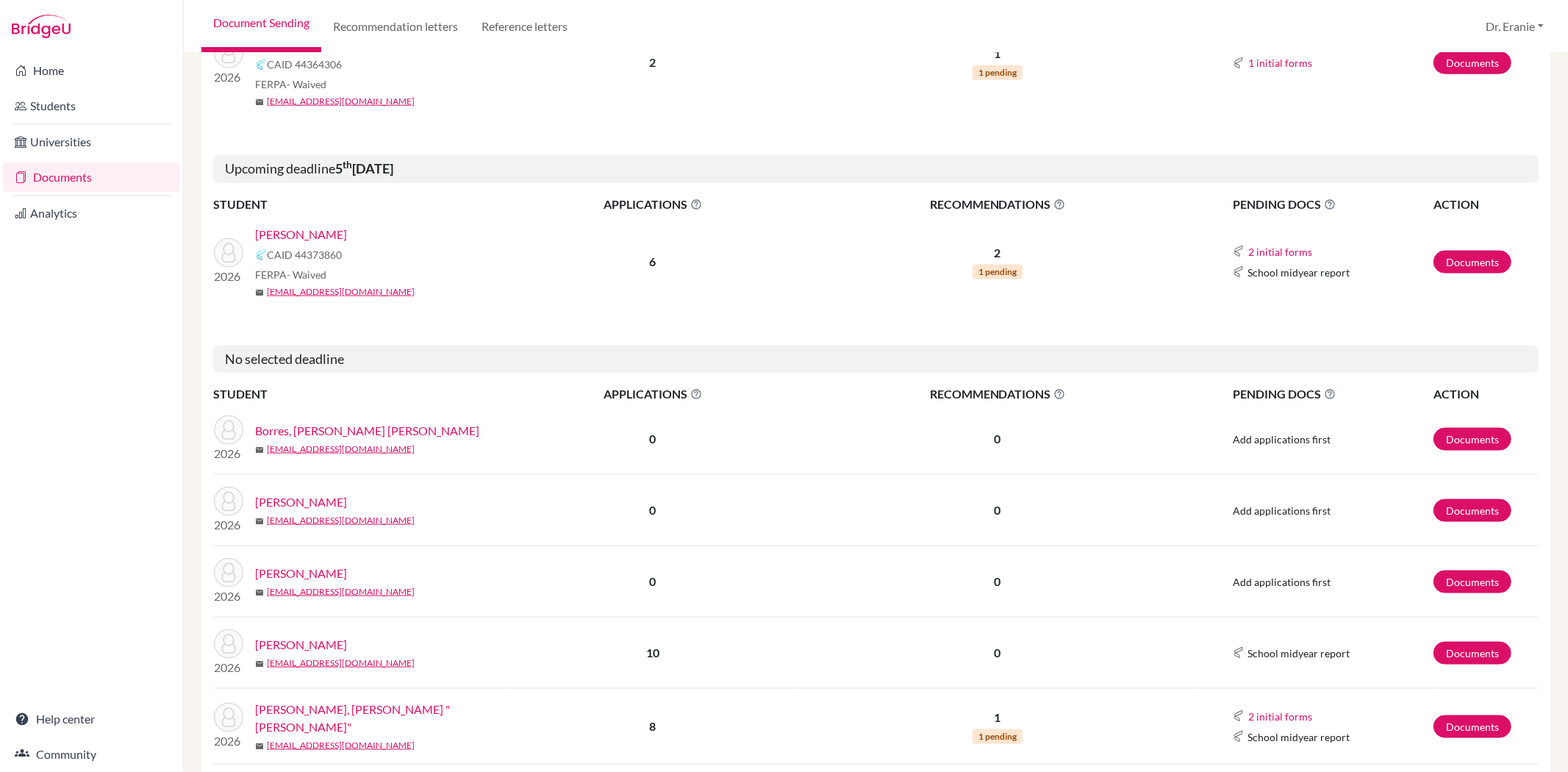
scroll to position [1634, 0]
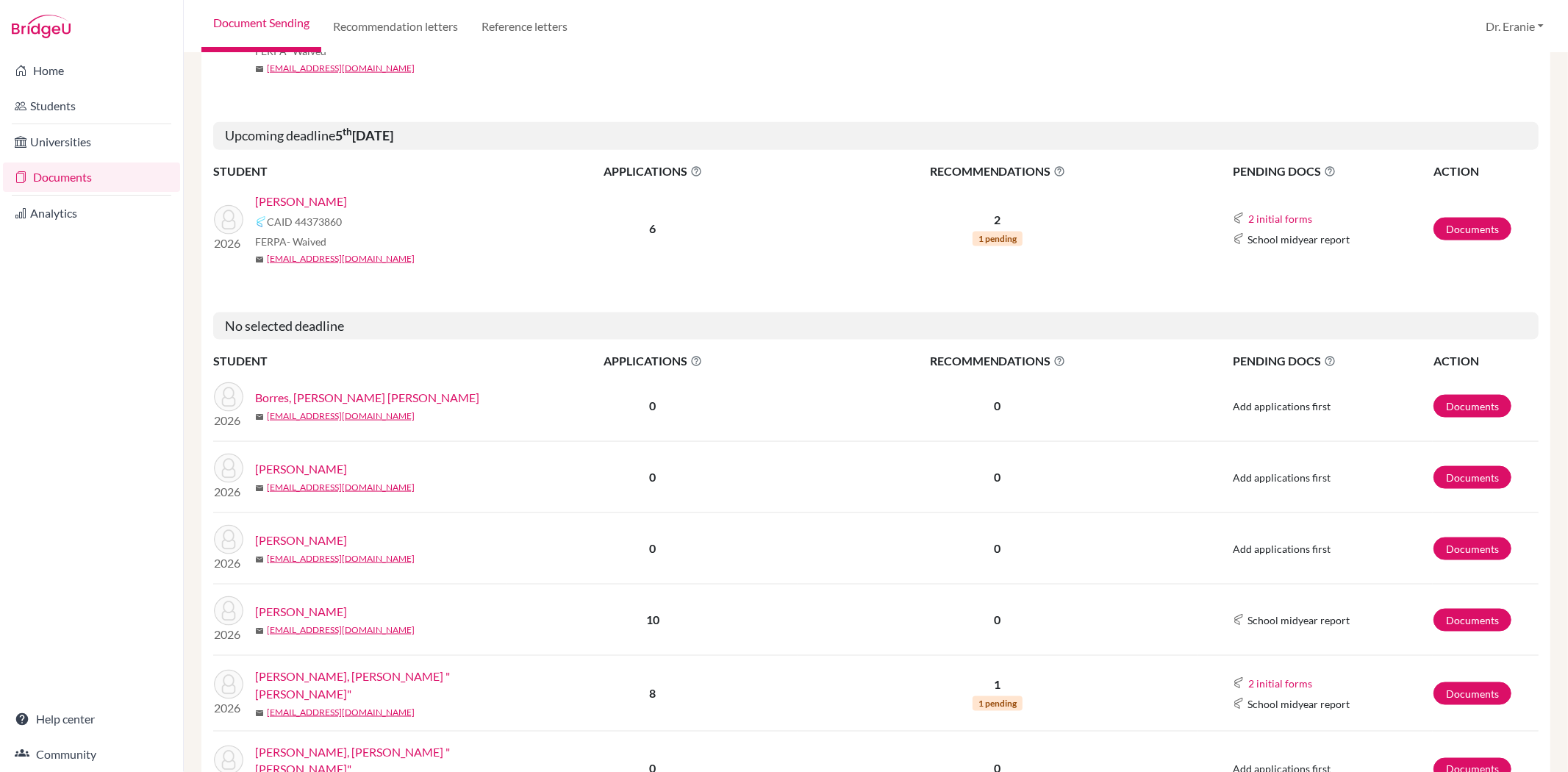
click at [278, 532] on link "[PERSON_NAME]" at bounding box center [301, 541] width 92 height 18
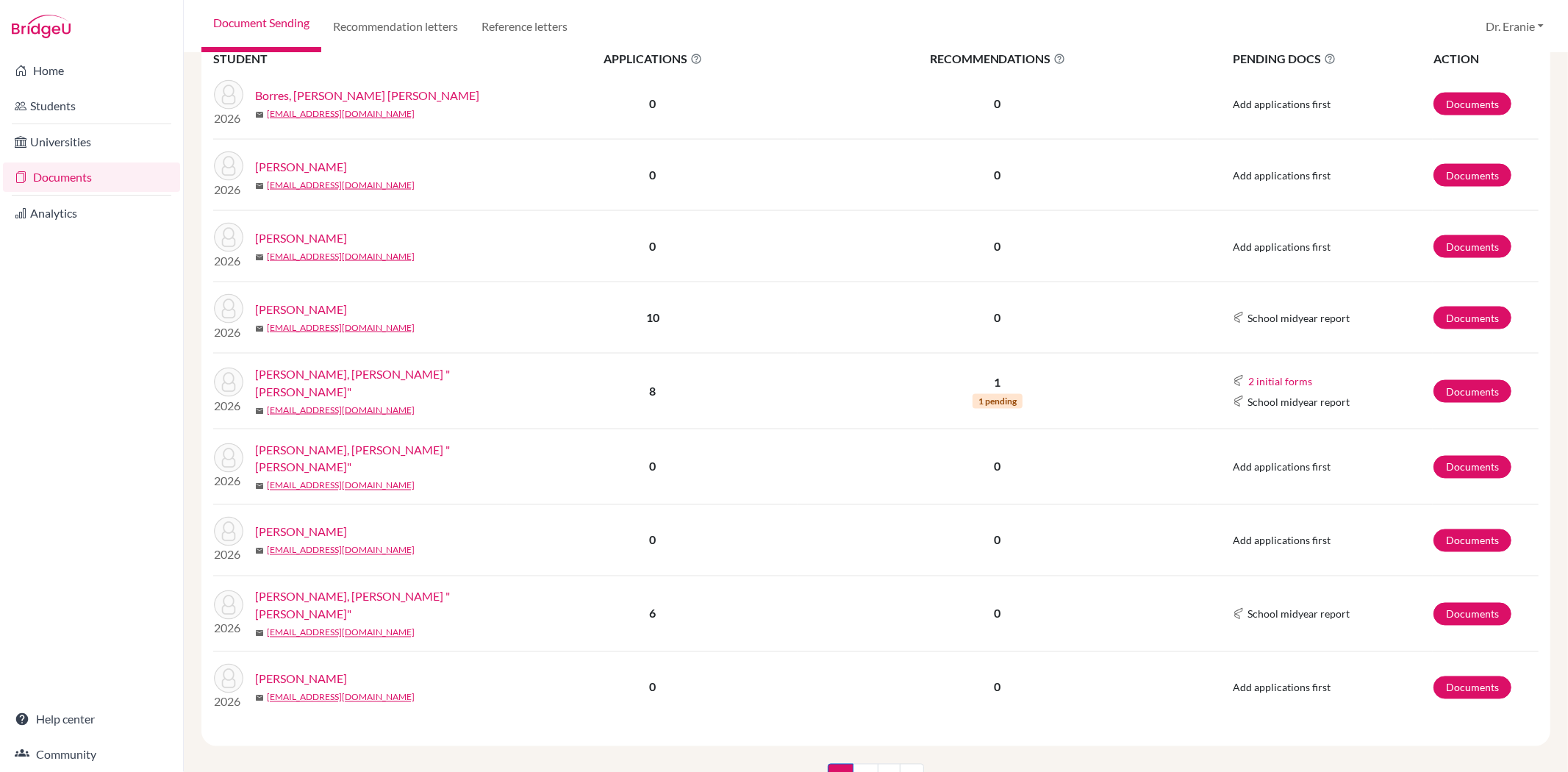
scroll to position [1972, 0]
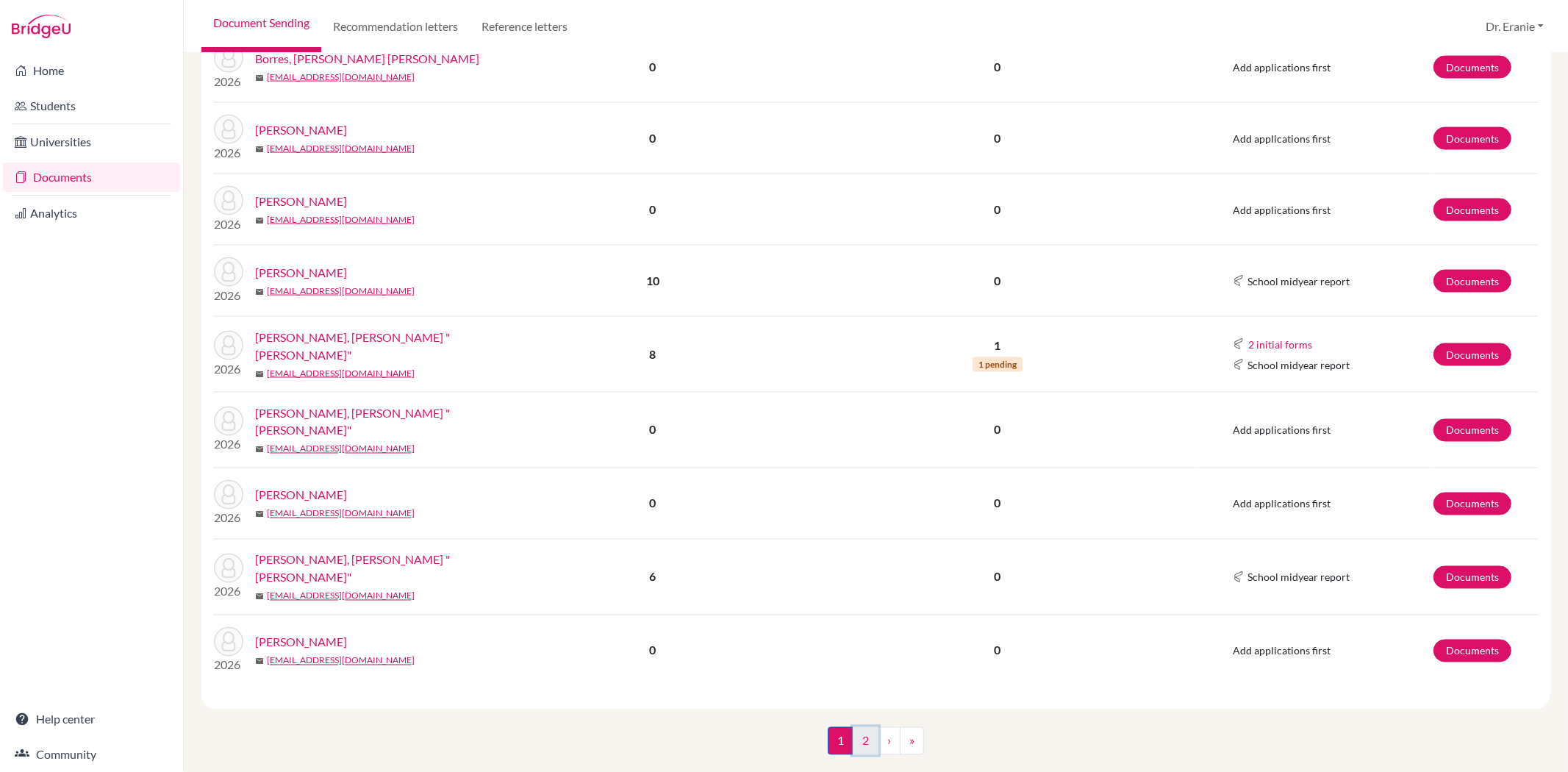
click at [853, 727] on link "2" at bounding box center [866, 741] width 25 height 28
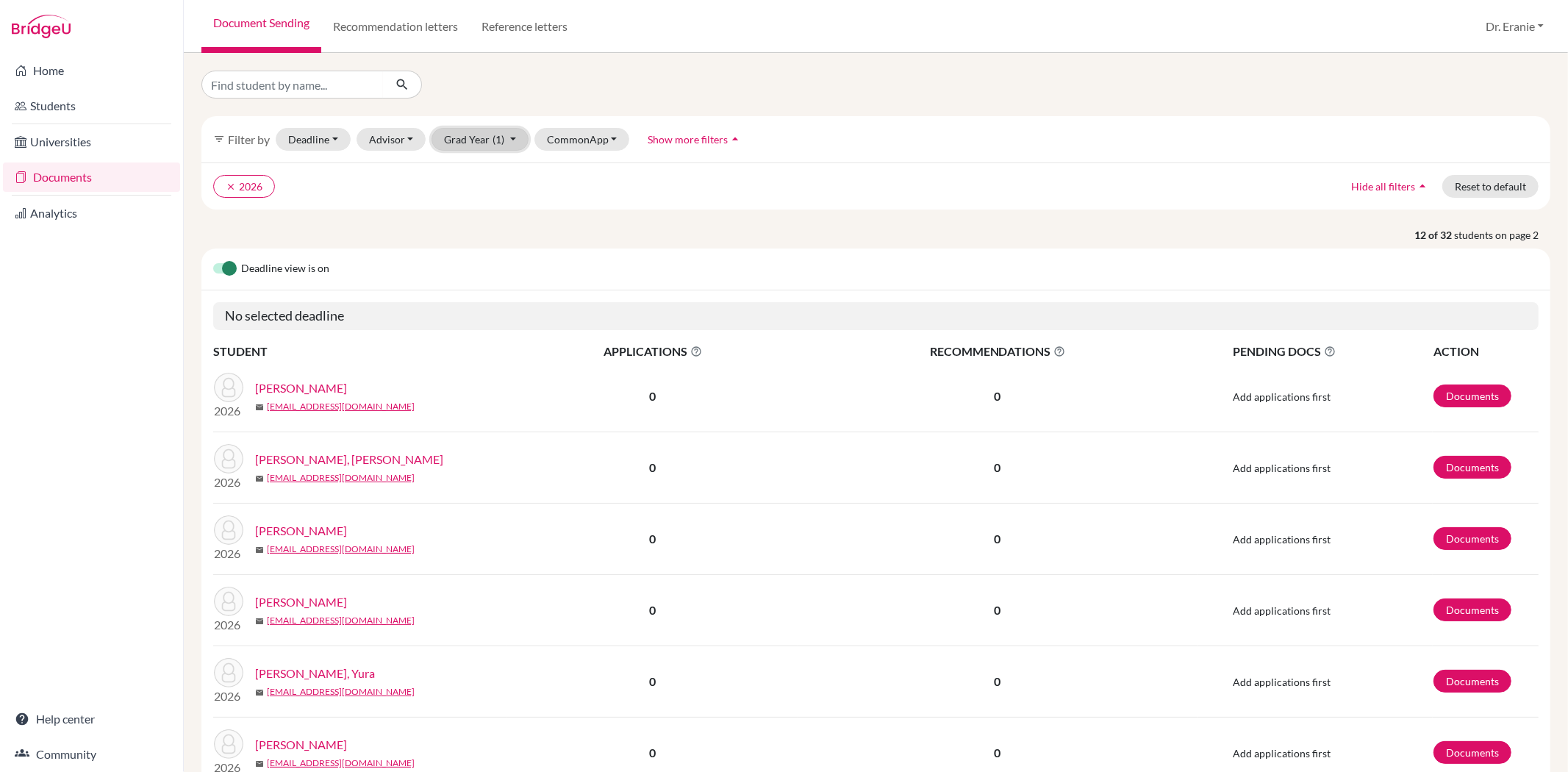
click at [511, 140] on button "Grad Year (1)" at bounding box center [480, 139] width 97 height 22
click at [487, 196] on icon "done" at bounding box center [494, 194] width 15 height 15
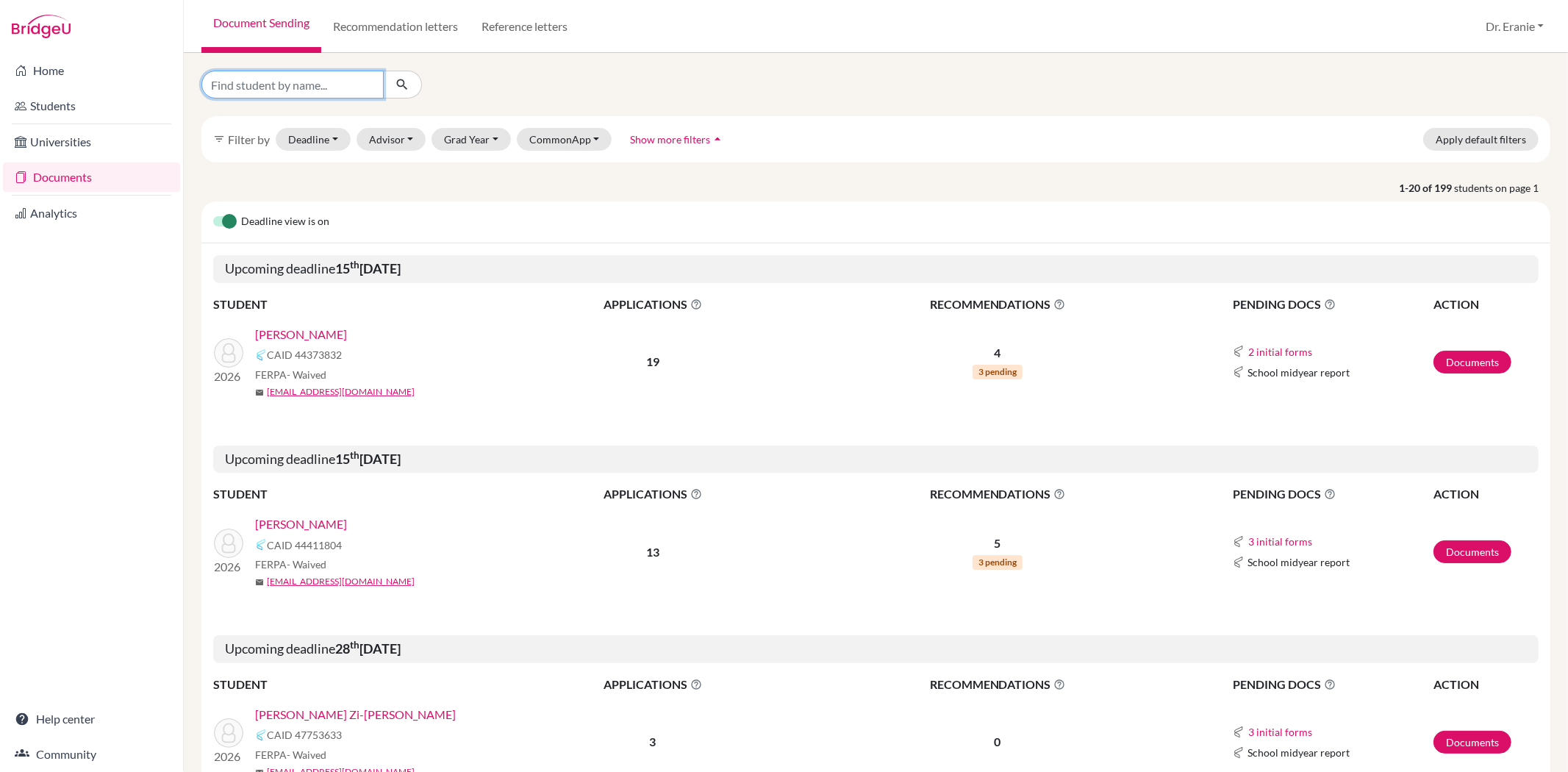
click at [328, 85] on input "Find student by name..." at bounding box center [292, 84] width 182 height 28
type input "[PERSON_NAME]-[PERSON_NAME]"
click at [389, 82] on button "submit" at bounding box center [403, 84] width 39 height 28
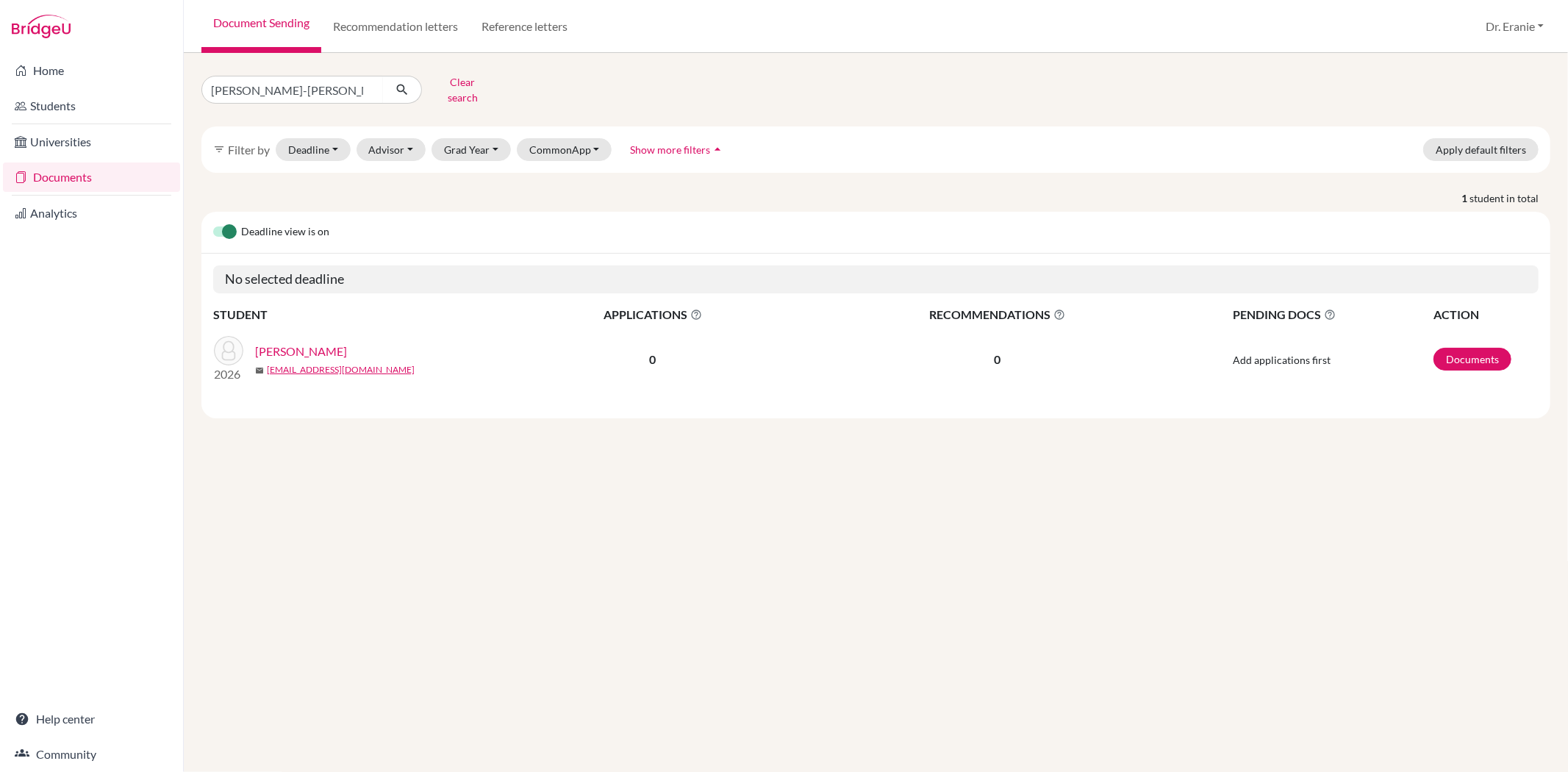
click at [310, 344] on link "[PERSON_NAME]" at bounding box center [301, 352] width 92 height 18
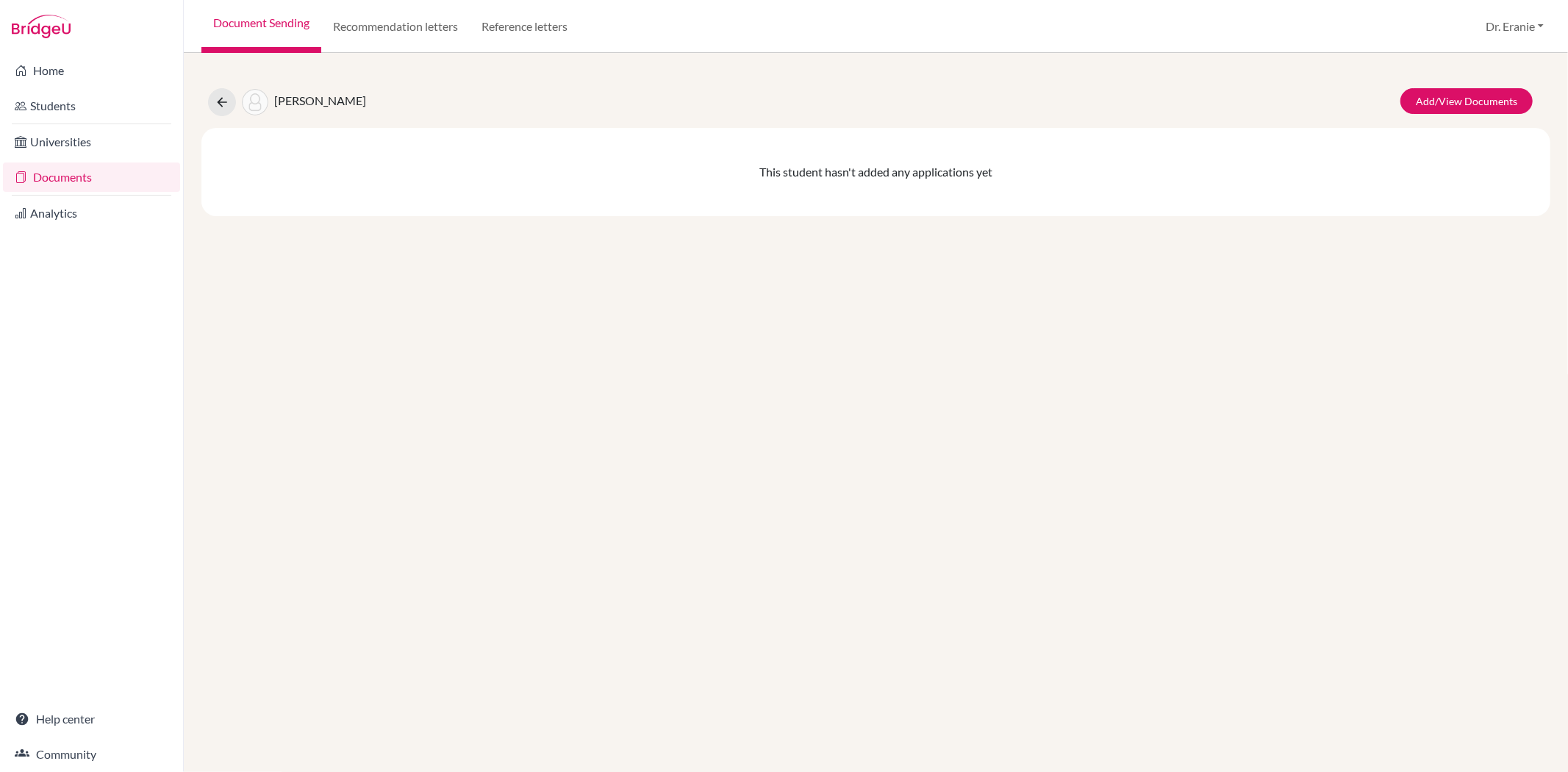
click at [108, 177] on link "Documents" at bounding box center [91, 177] width 177 height 29
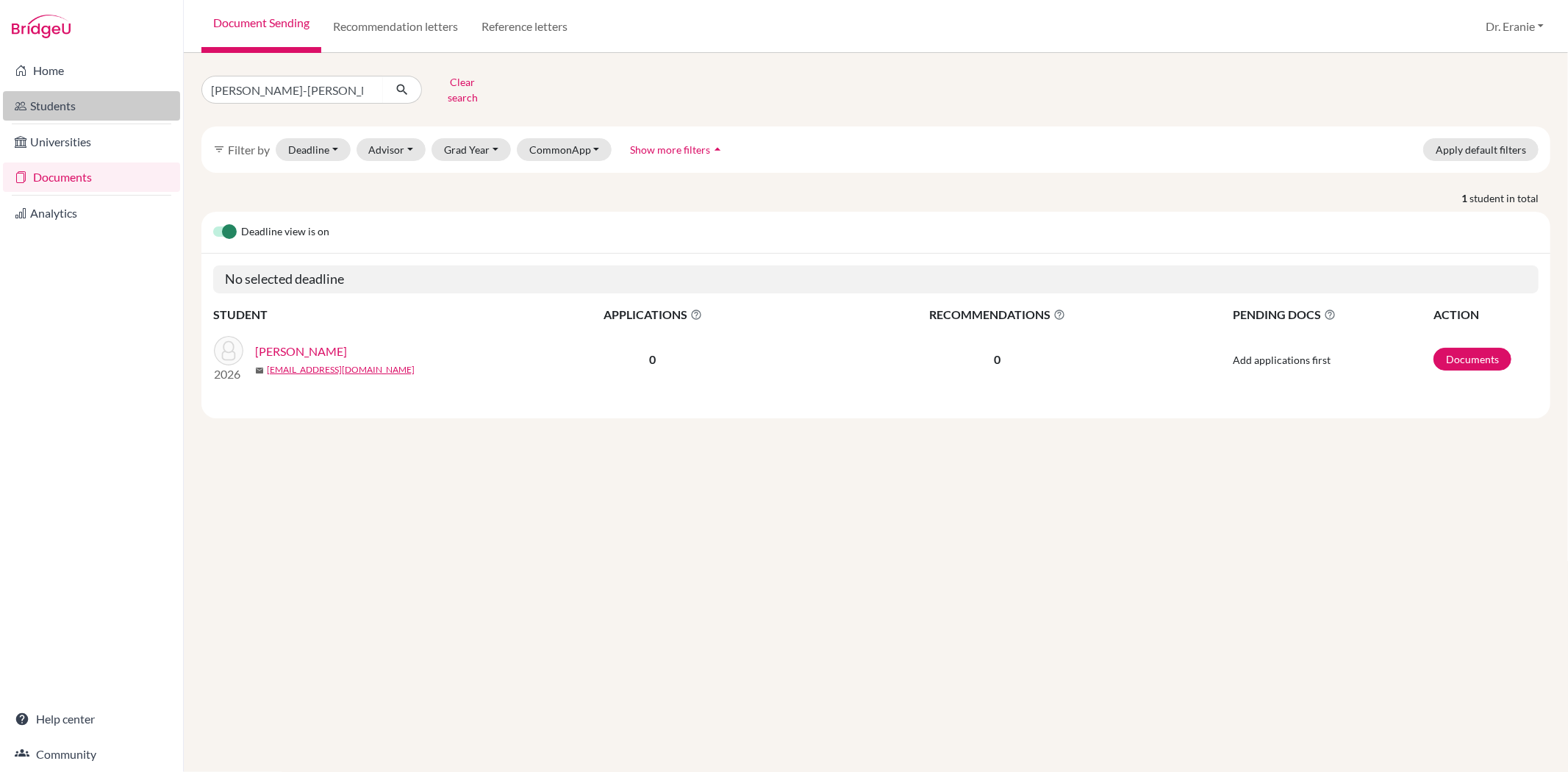
click at [96, 108] on link "Students" at bounding box center [91, 106] width 177 height 29
drag, startPoint x: 223, startPoint y: 336, endPoint x: 680, endPoint y: 543, distance: 501.7
click at [680, 543] on div "Adrienne Wen-An Chen Clear search filter_list Filter by Deadline - Select a dat…" at bounding box center [875, 413] width 1385 height 719
click at [487, 140] on button "Grad Year" at bounding box center [471, 150] width 79 height 22
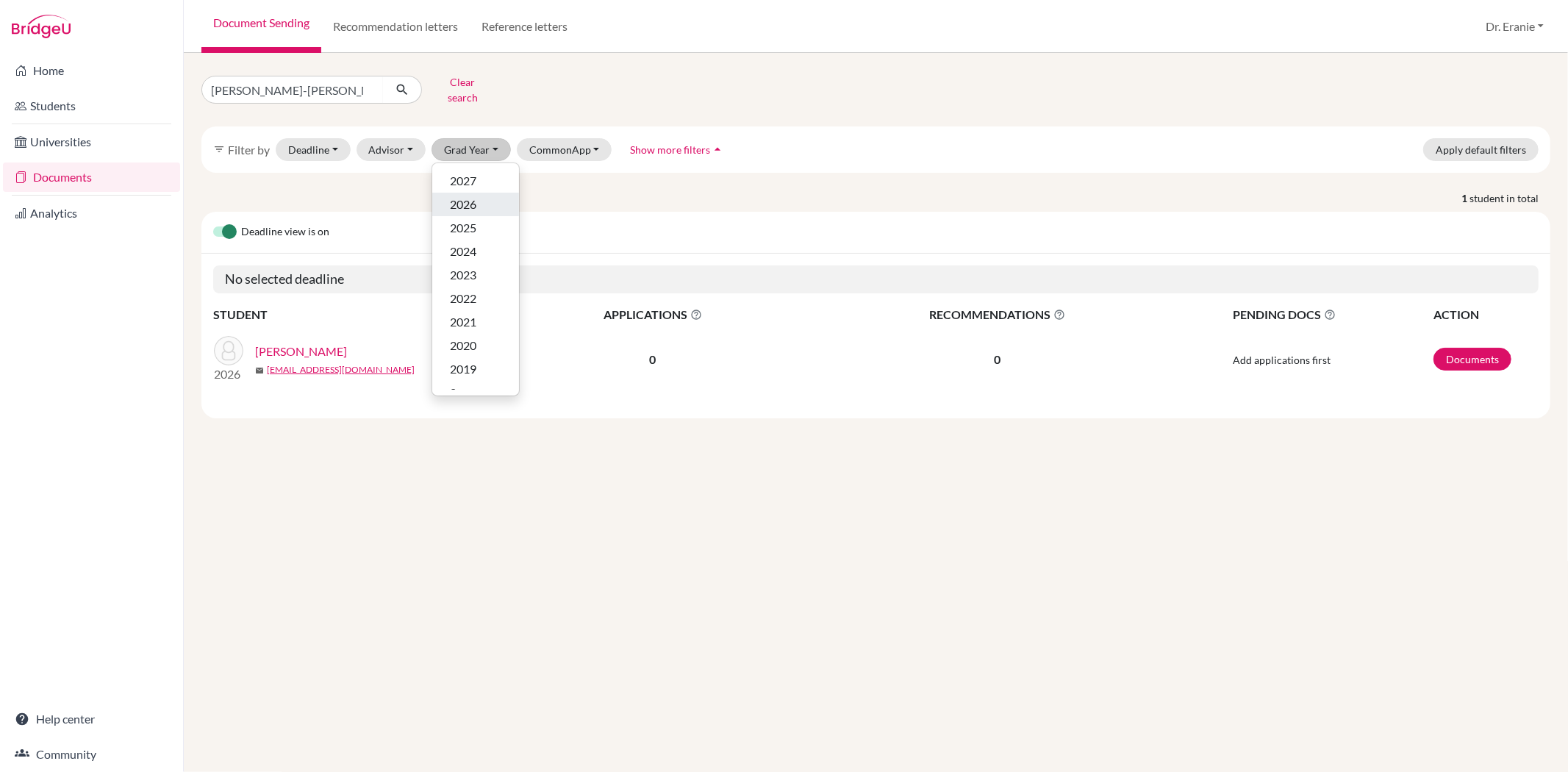
click at [475, 195] on div "2026" at bounding box center [475, 204] width 52 height 18
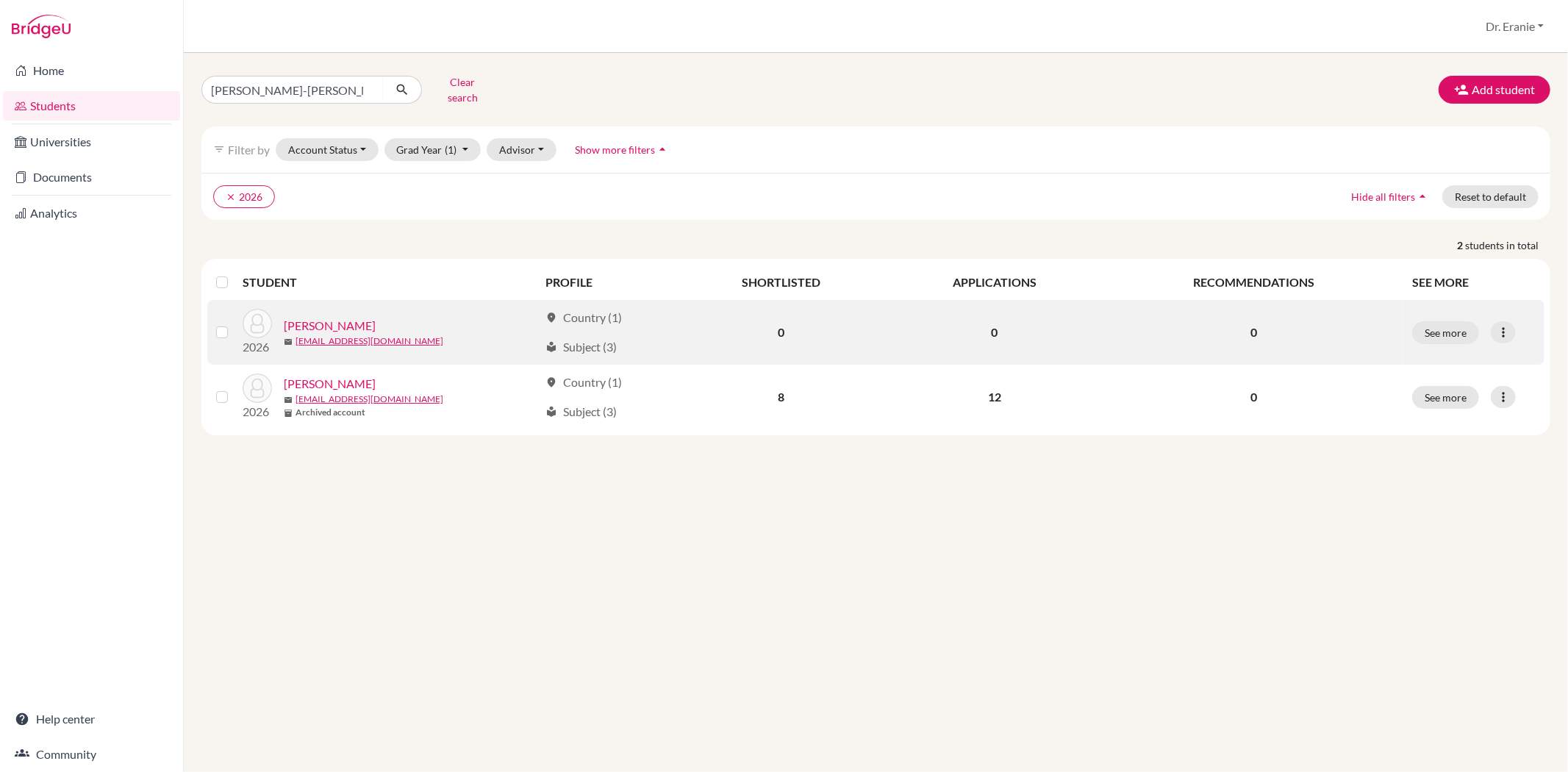
click at [350, 317] on link "[PERSON_NAME]" at bounding box center [329, 326] width 92 height 18
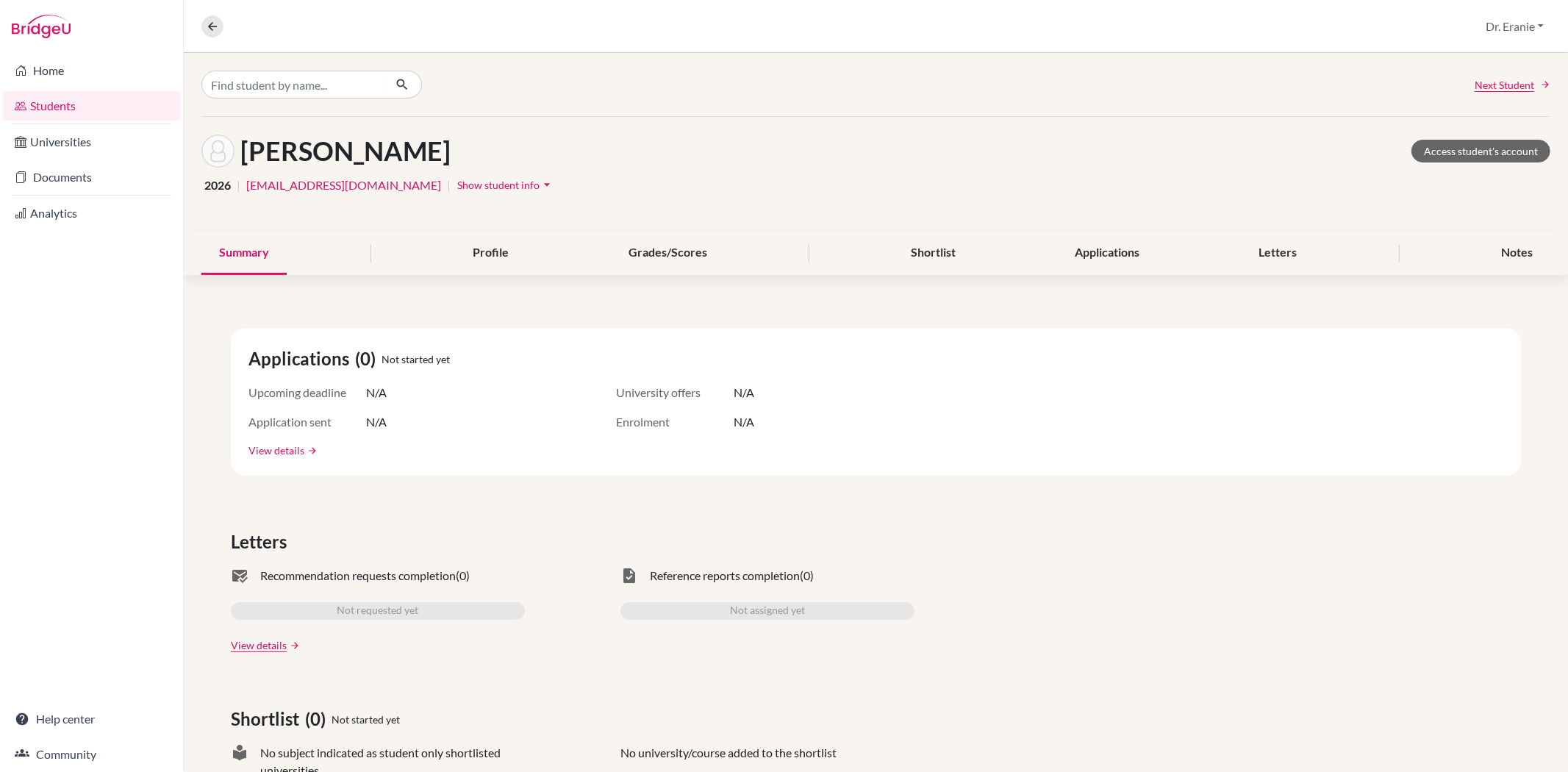
click at [274, 444] on link "View details" at bounding box center [276, 450] width 56 height 16
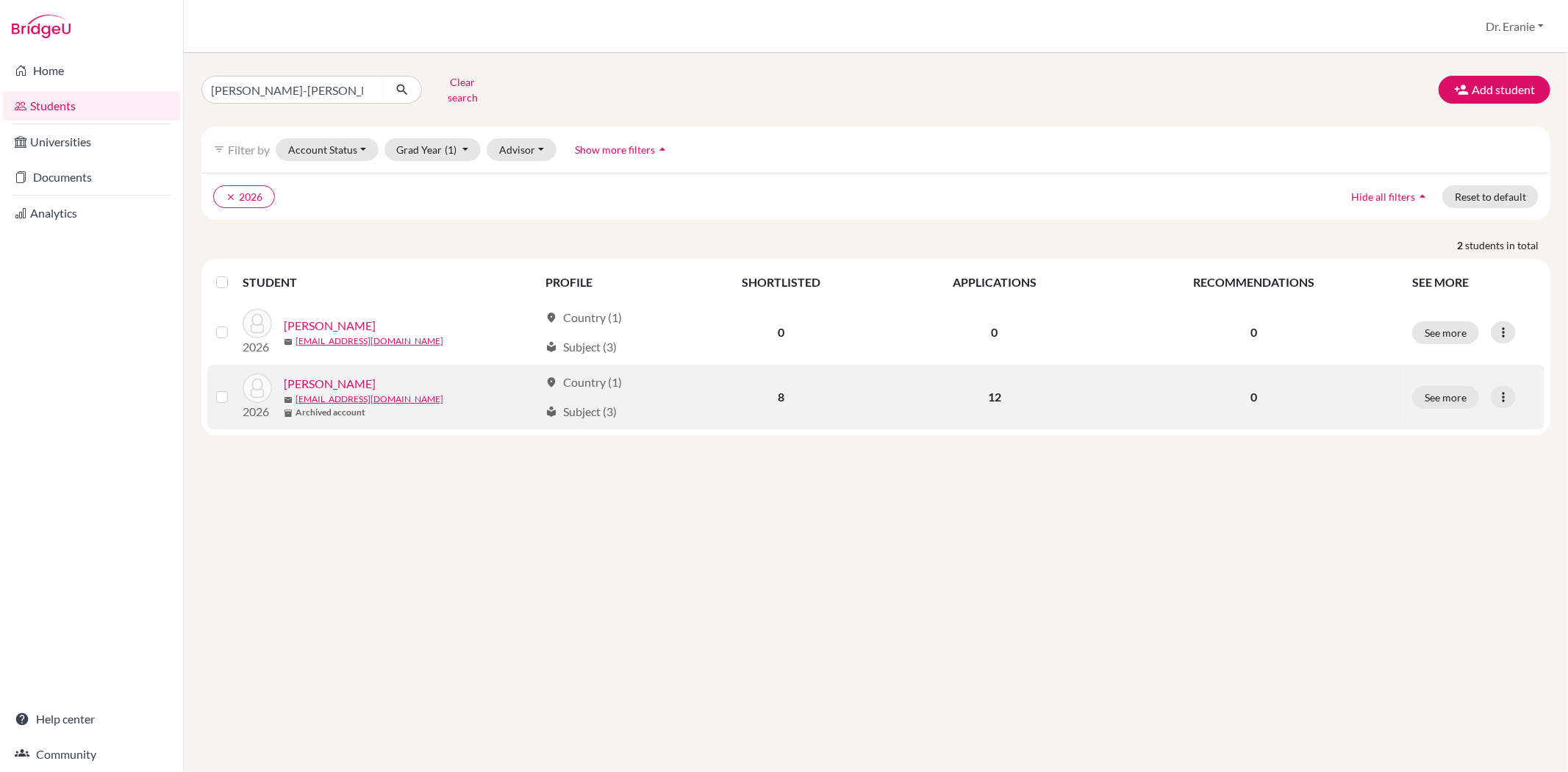
click at [376, 375] on link "[PERSON_NAME]" at bounding box center [329, 384] width 92 height 18
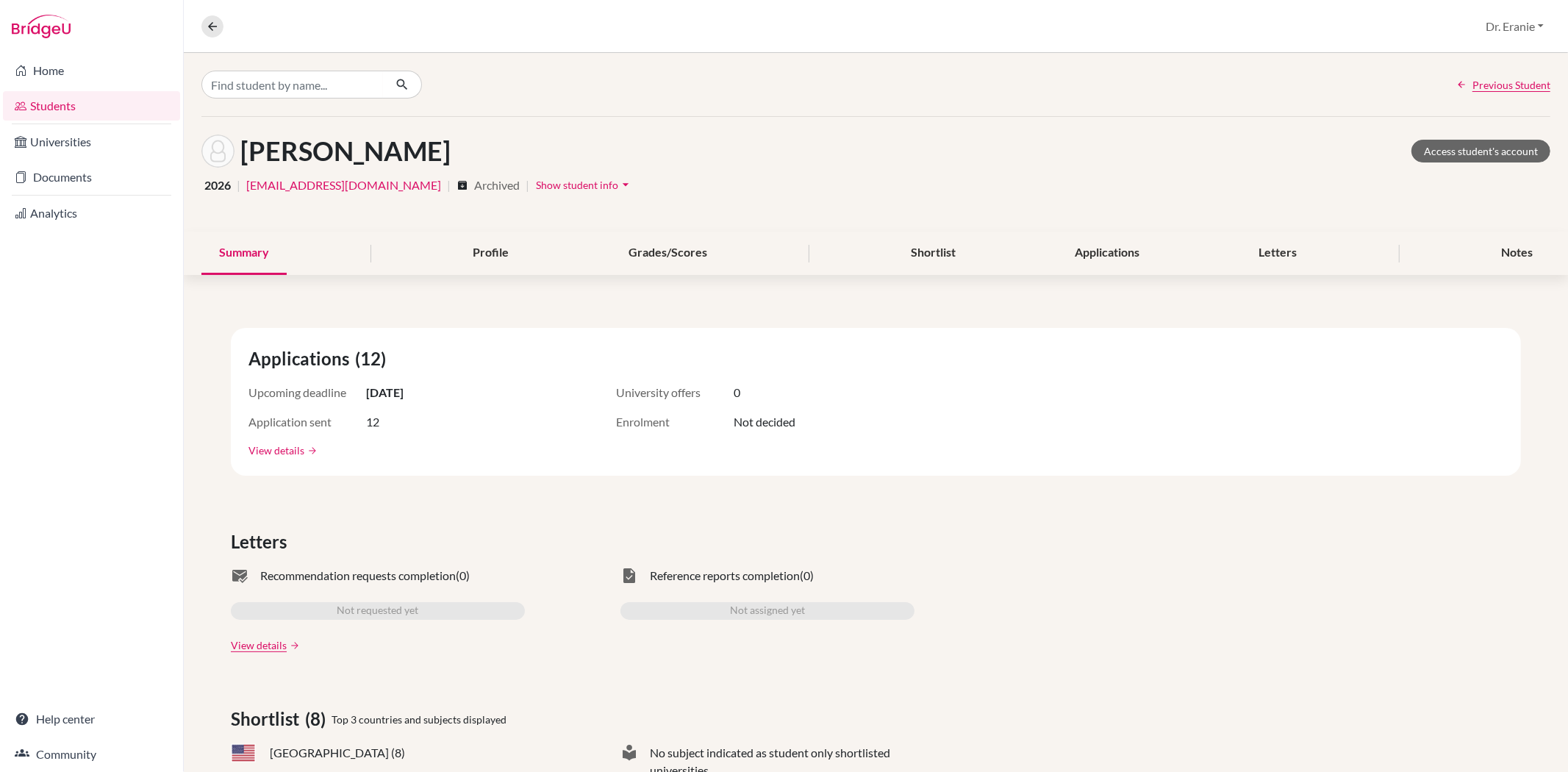
click at [277, 447] on link "View details" at bounding box center [276, 450] width 56 height 16
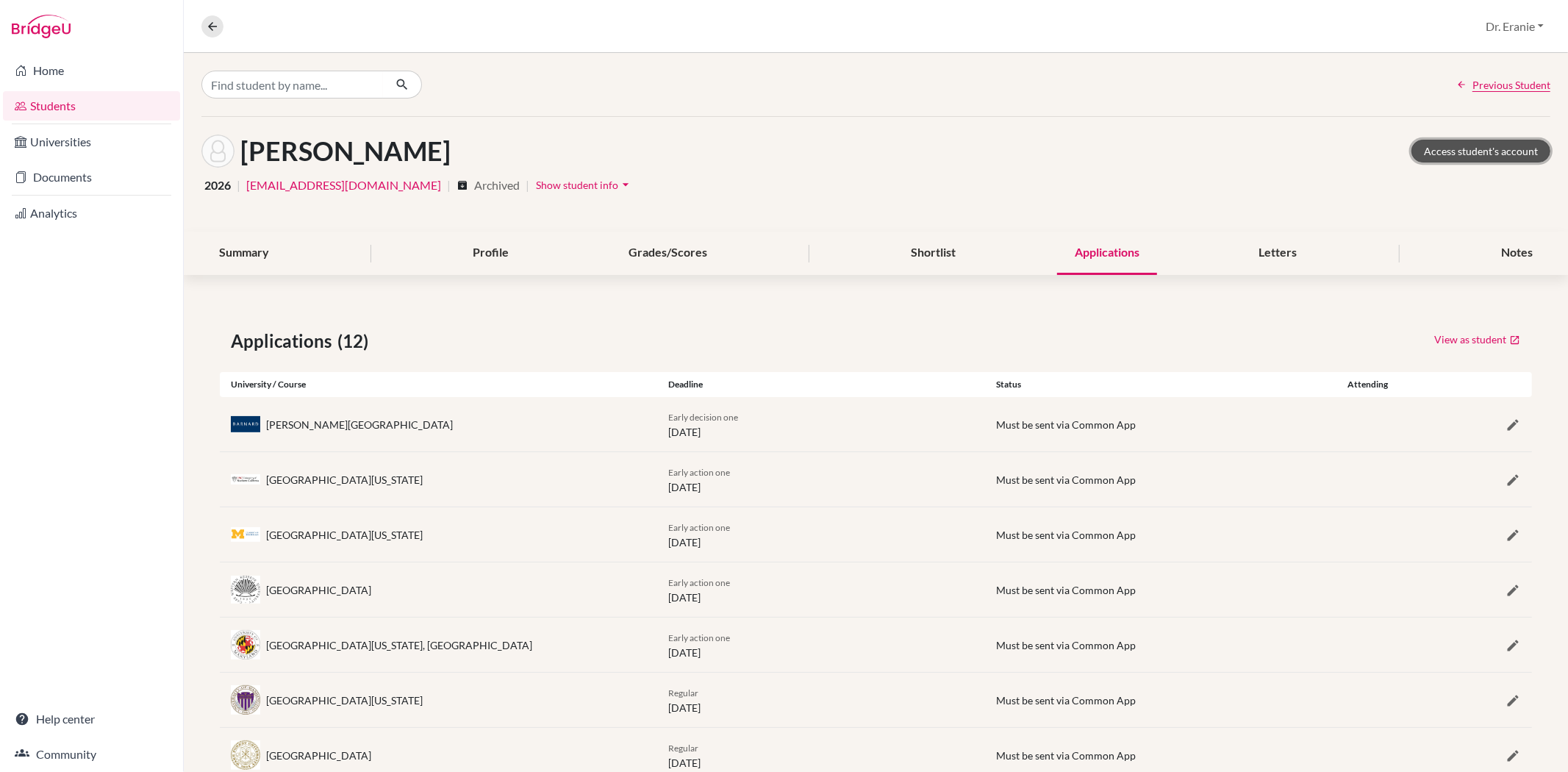
click at [1493, 152] on link "Access student's account" at bounding box center [1481, 151] width 139 height 22
